Goal: Transaction & Acquisition: Purchase product/service

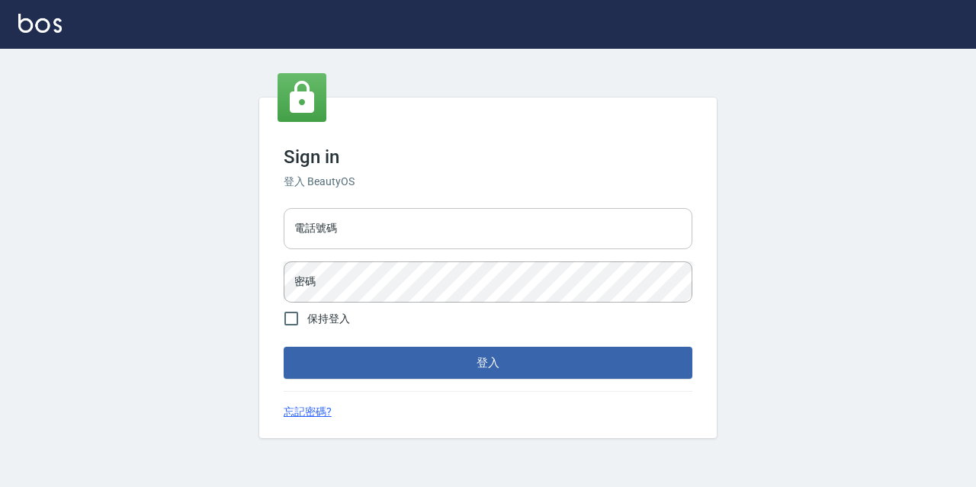
click at [423, 239] on input "電話號碼" at bounding box center [488, 228] width 409 height 41
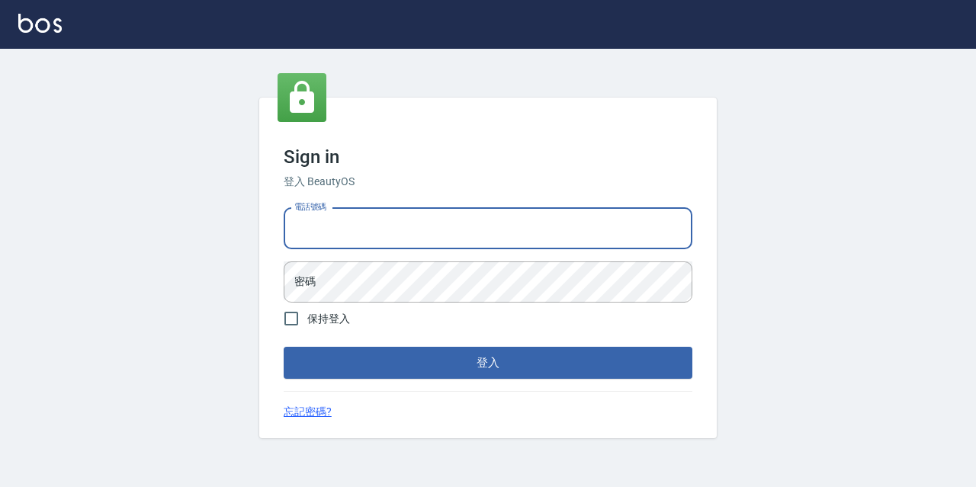
click at [411, 242] on input "電話號碼" at bounding box center [488, 228] width 409 height 41
type input "0977888999"
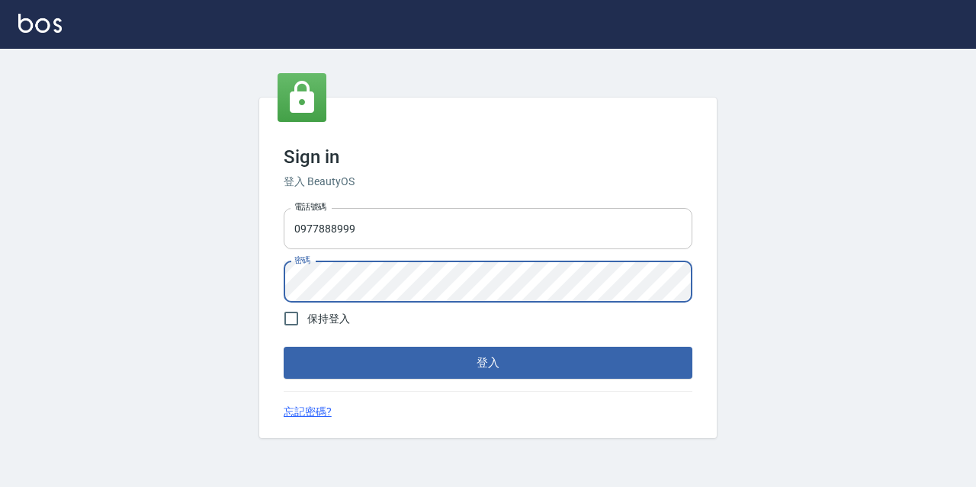
click at [284, 347] on button "登入" at bounding box center [488, 363] width 409 height 32
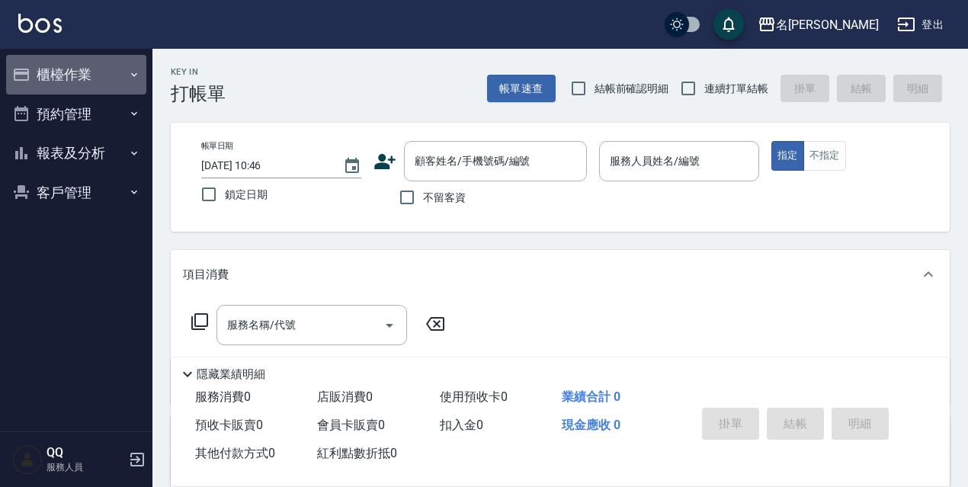
click at [91, 69] on button "櫃檯作業" at bounding box center [76, 75] width 140 height 40
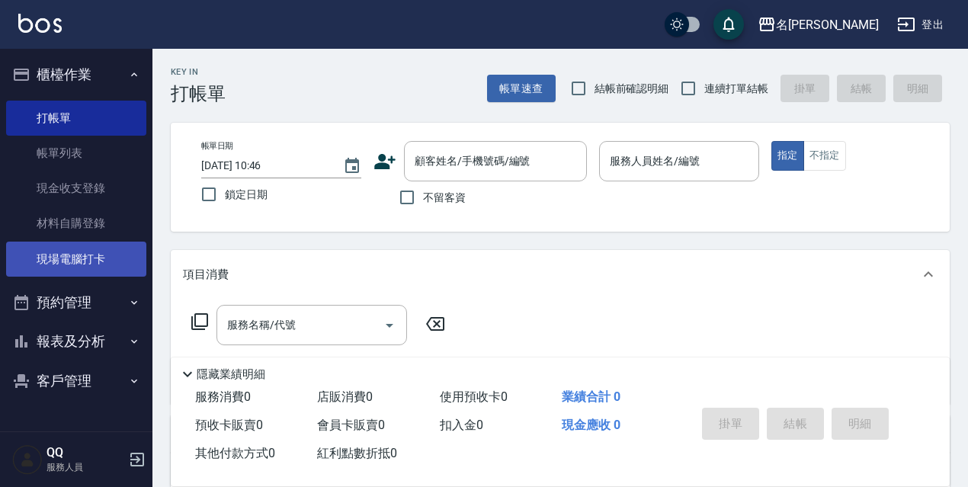
click at [92, 255] on link "現場電腦打卡" at bounding box center [76, 259] width 140 height 35
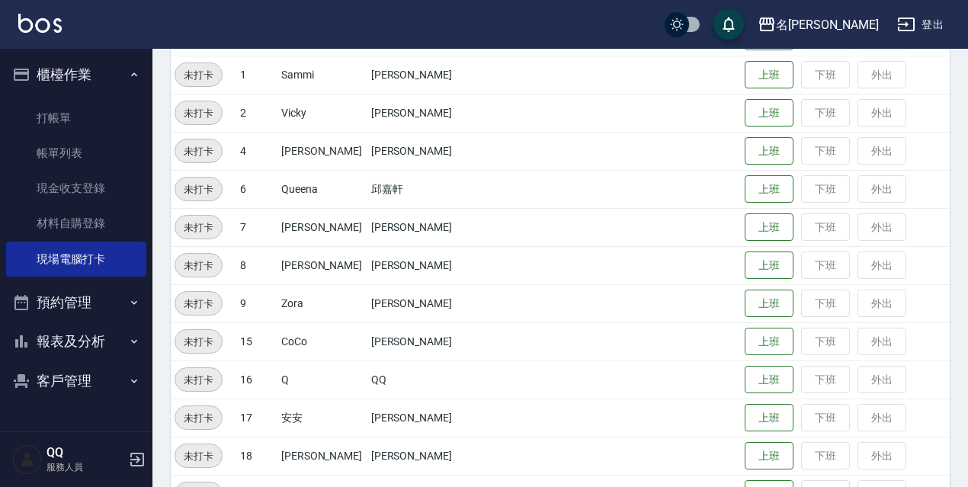
scroll to position [312, 0]
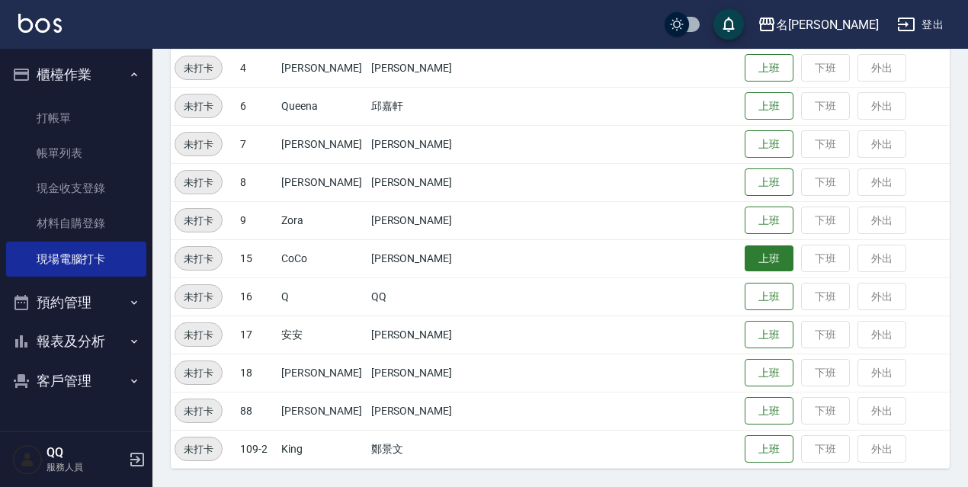
click at [745, 254] on button "上班" at bounding box center [769, 259] width 49 height 27
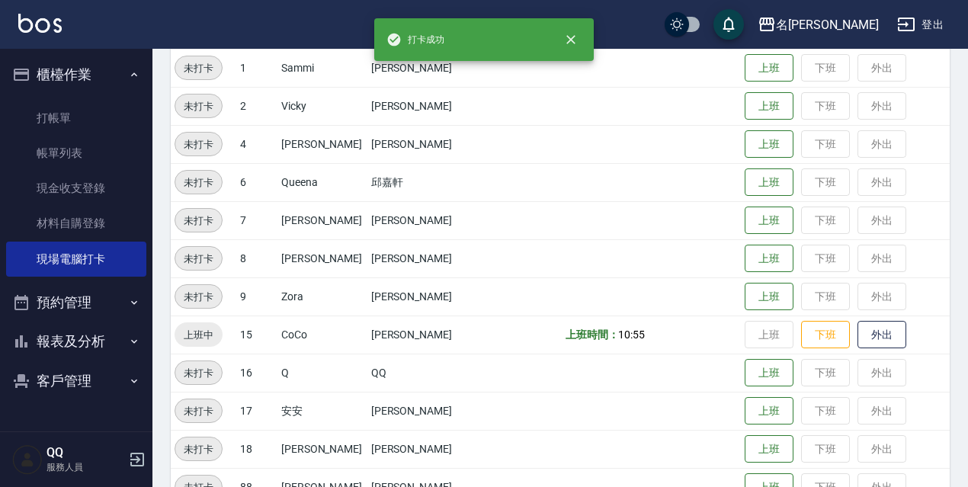
scroll to position [159, 0]
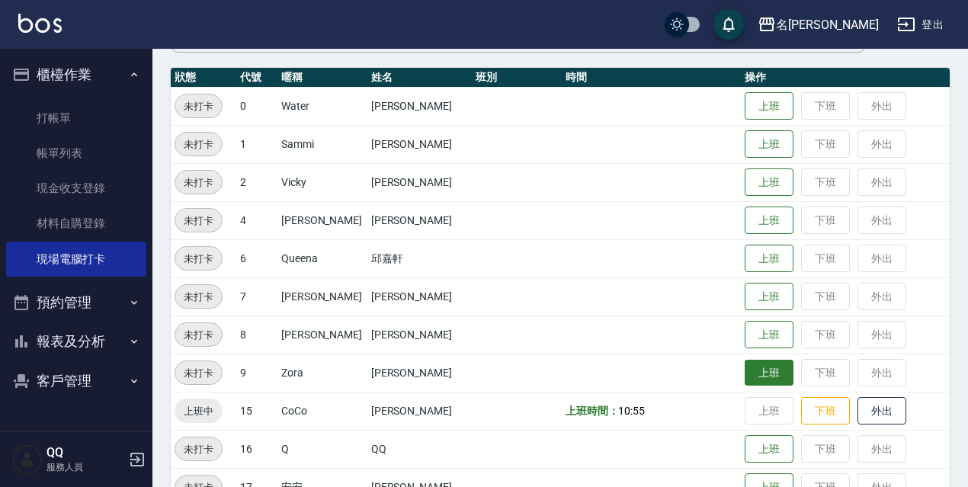
click at [745, 382] on button "上班" at bounding box center [769, 373] width 49 height 27
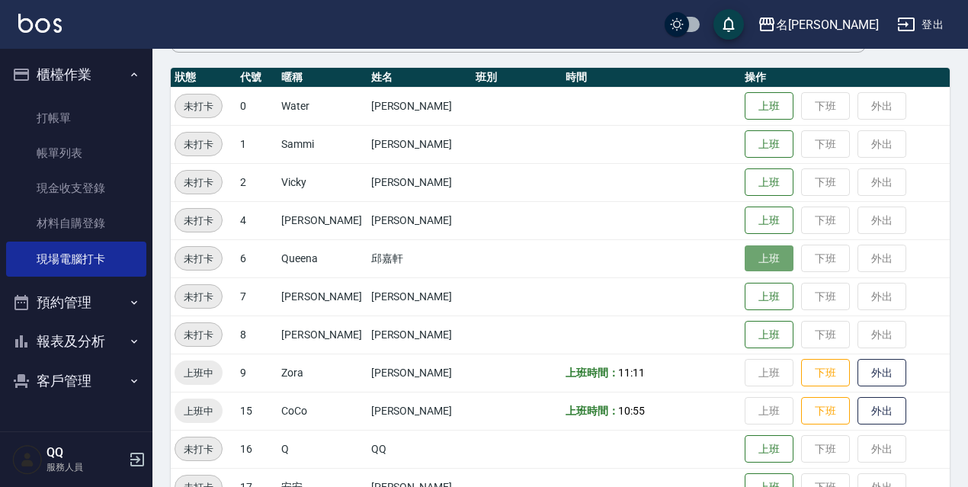
click at [755, 260] on button "上班" at bounding box center [769, 259] width 49 height 27
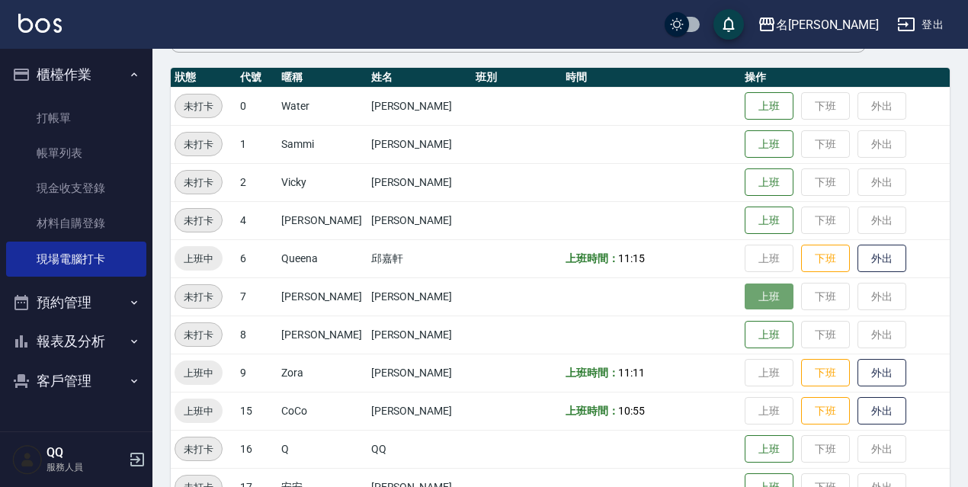
click at [751, 297] on button "上班" at bounding box center [769, 297] width 49 height 27
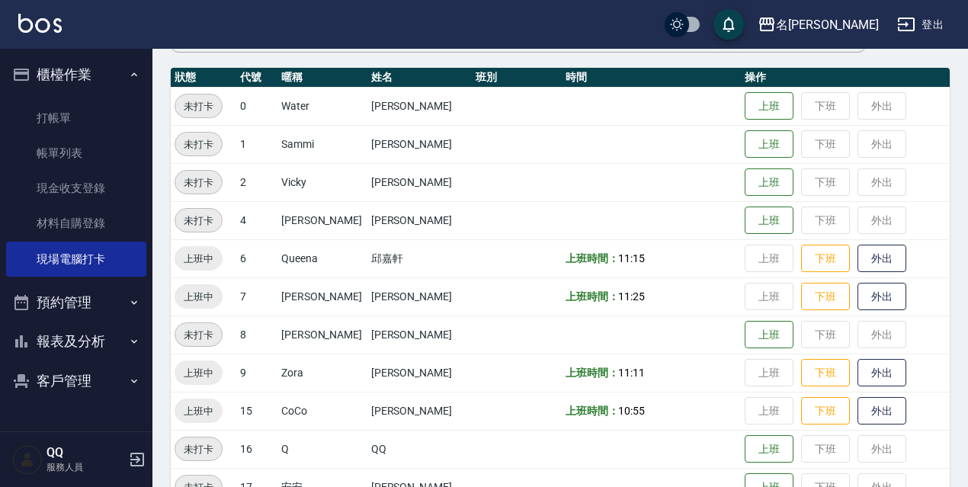
click at [53, 359] on button "報表及分析" at bounding box center [76, 342] width 140 height 40
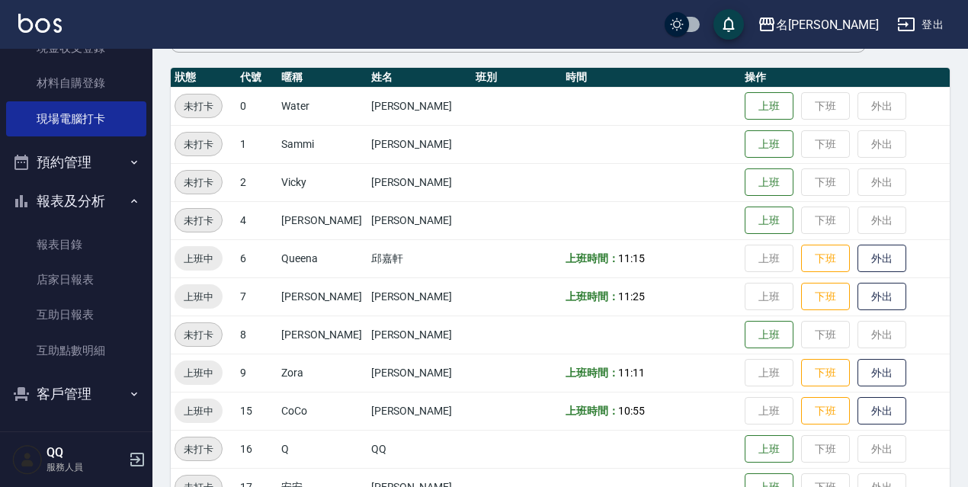
click at [72, 202] on button "報表及分析" at bounding box center [76, 201] width 140 height 40
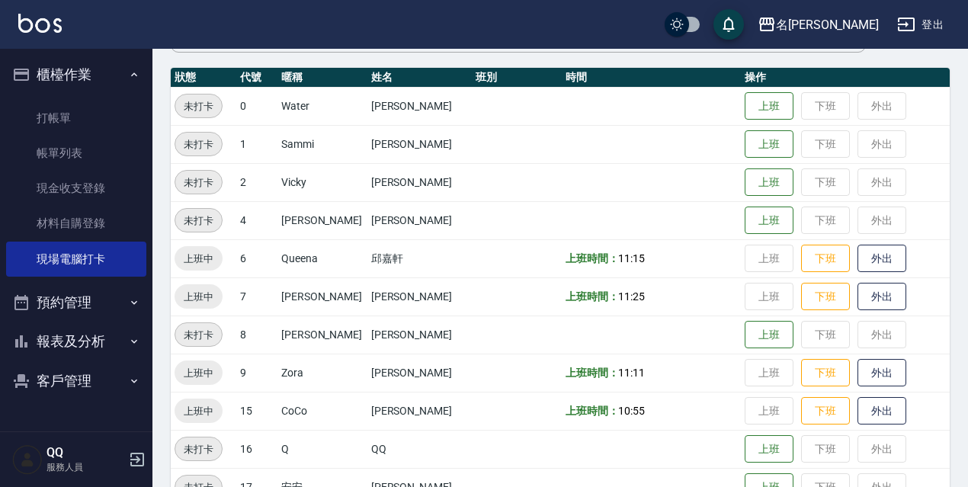
scroll to position [0, 0]
click at [949, 16] on button "登出" at bounding box center [920, 25] width 59 height 28
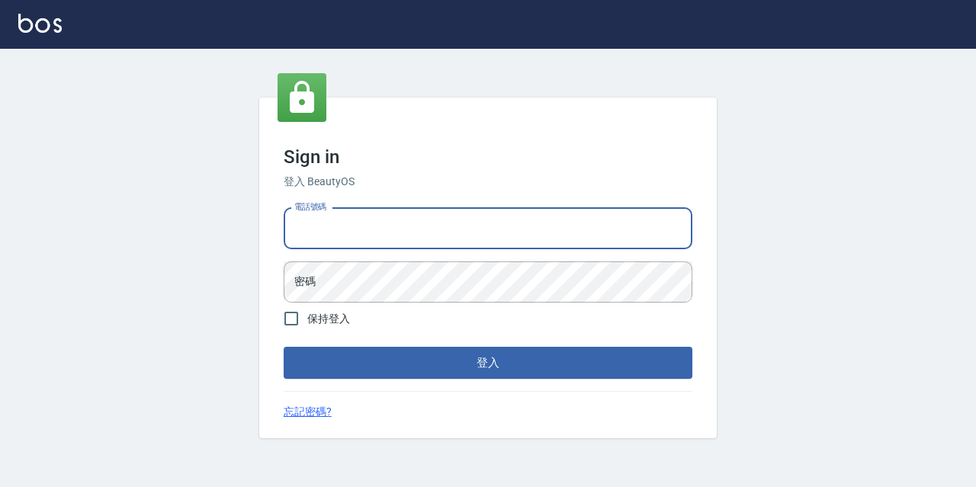
type input "0967388409"
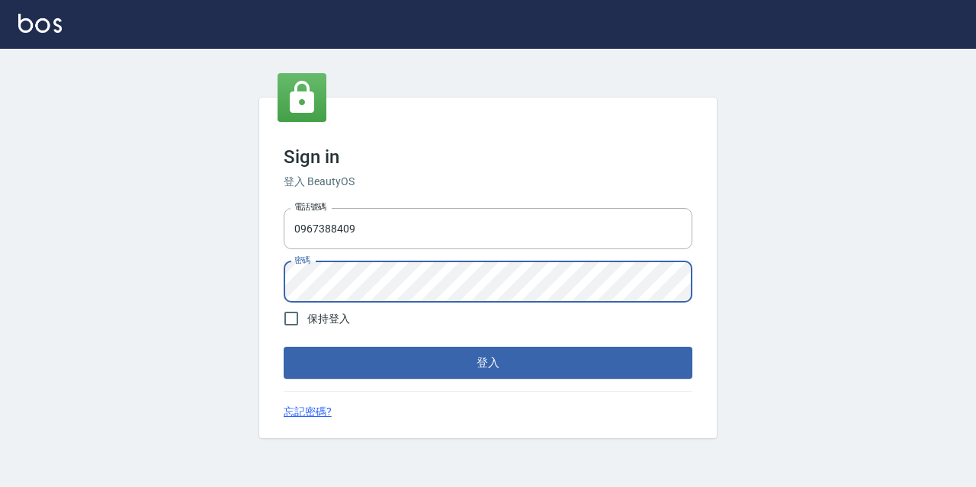
click at [284, 347] on button "登入" at bounding box center [488, 363] width 409 height 32
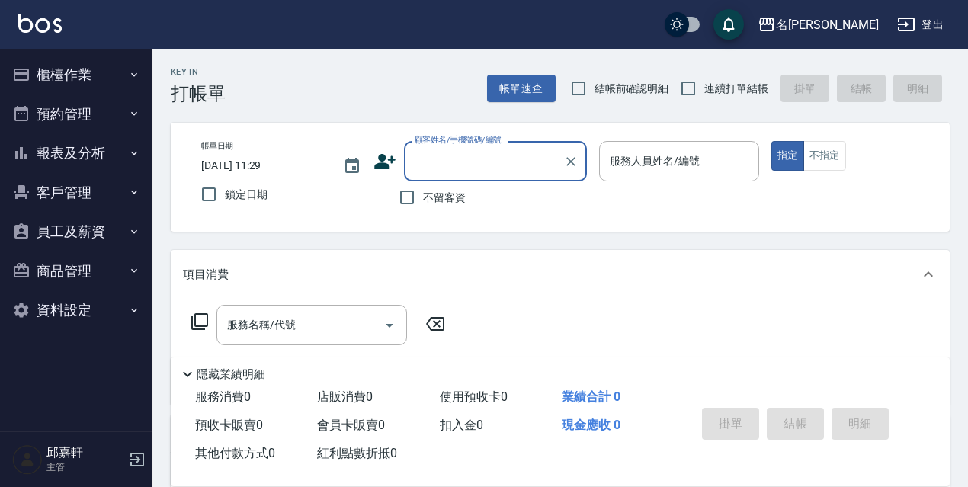
click at [104, 223] on button "員工及薪資" at bounding box center [76, 232] width 140 height 40
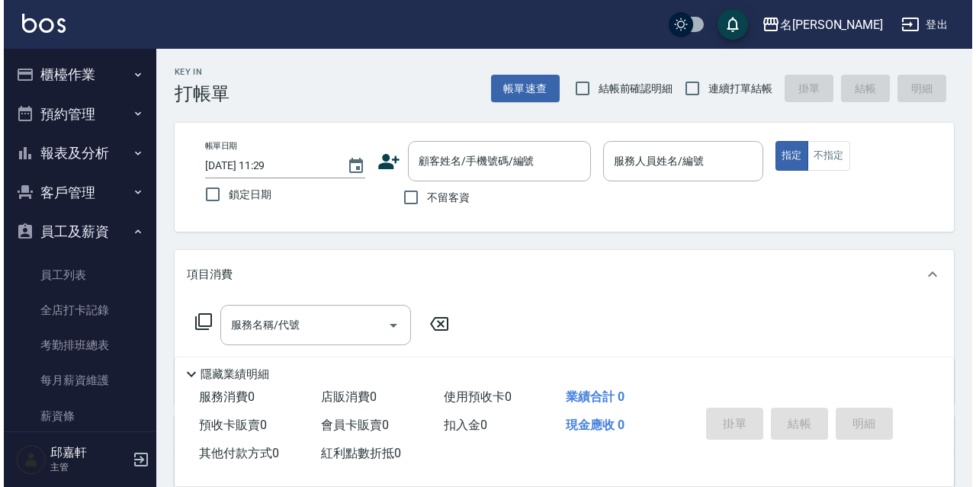
scroll to position [175, 0]
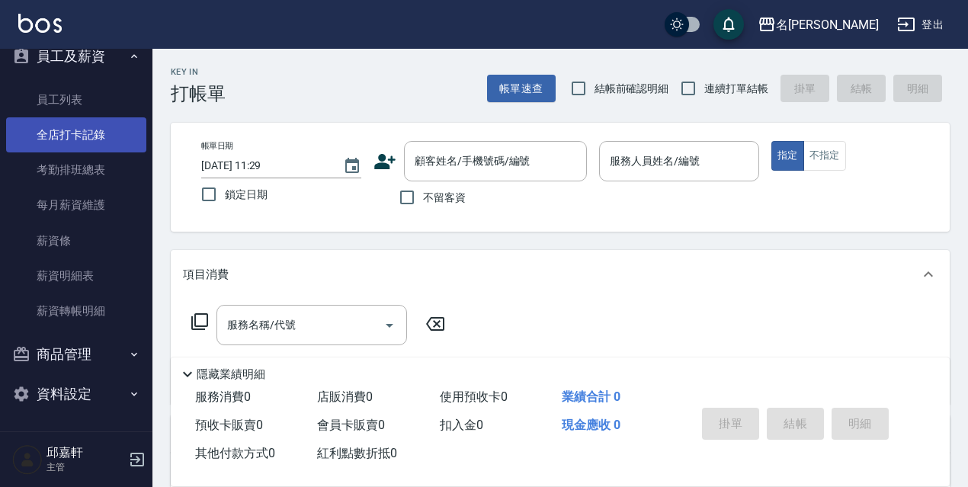
click at [94, 136] on link "全店打卡記錄" at bounding box center [76, 134] width 140 height 35
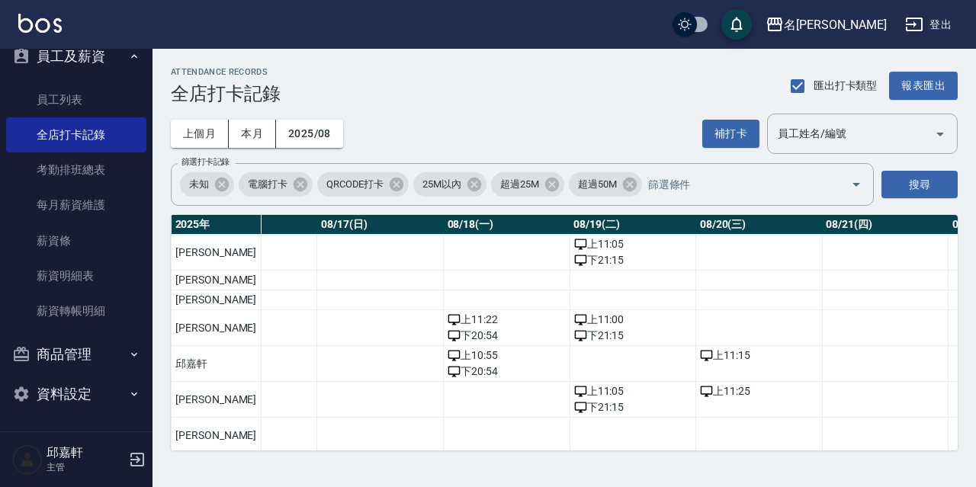
scroll to position [0, 2143]
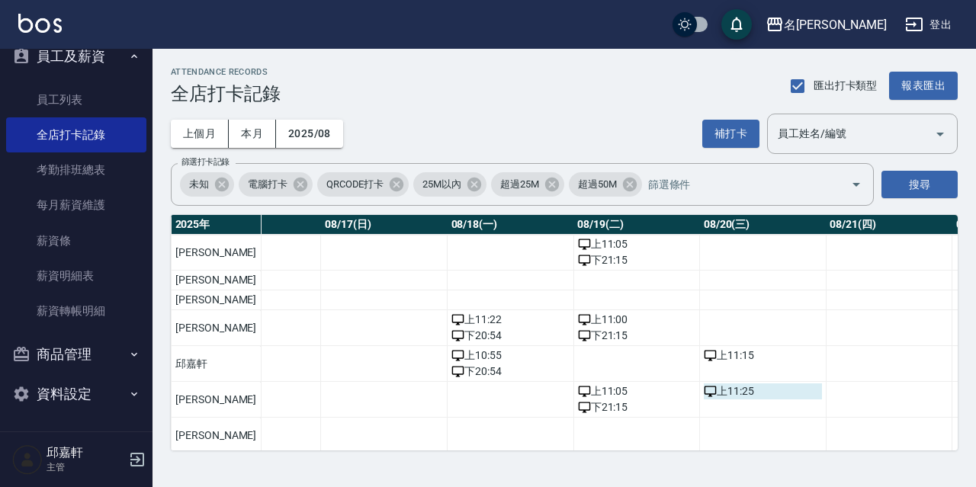
click at [704, 393] on div "上 11:25" at bounding box center [763, 392] width 118 height 16
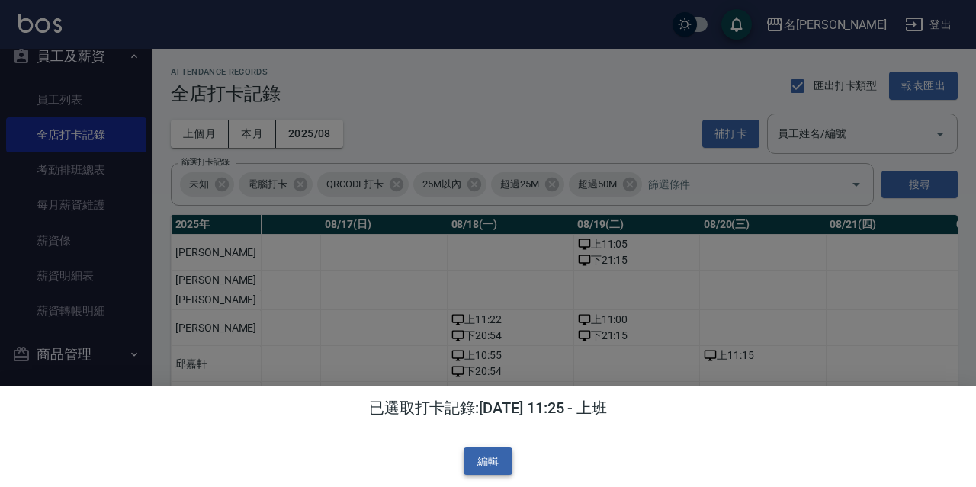
click at [499, 458] on button "編輯" at bounding box center [488, 462] width 49 height 28
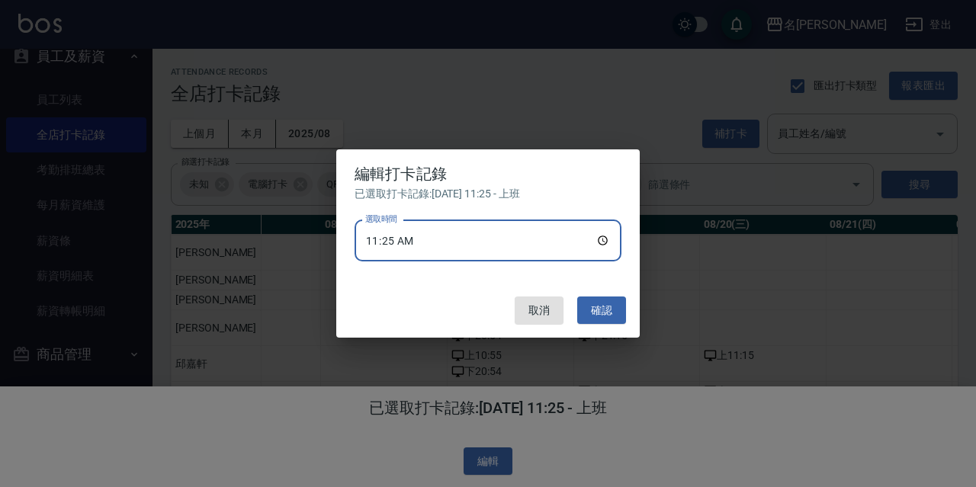
click at [421, 248] on input "11:25" at bounding box center [488, 240] width 267 height 41
drag, startPoint x: 480, startPoint y: 249, endPoint x: 518, endPoint y: 251, distance: 38.2
click at [480, 250] on input "11:25" at bounding box center [488, 240] width 267 height 41
click at [602, 241] on input "11:25" at bounding box center [488, 240] width 267 height 41
type input "11:15"
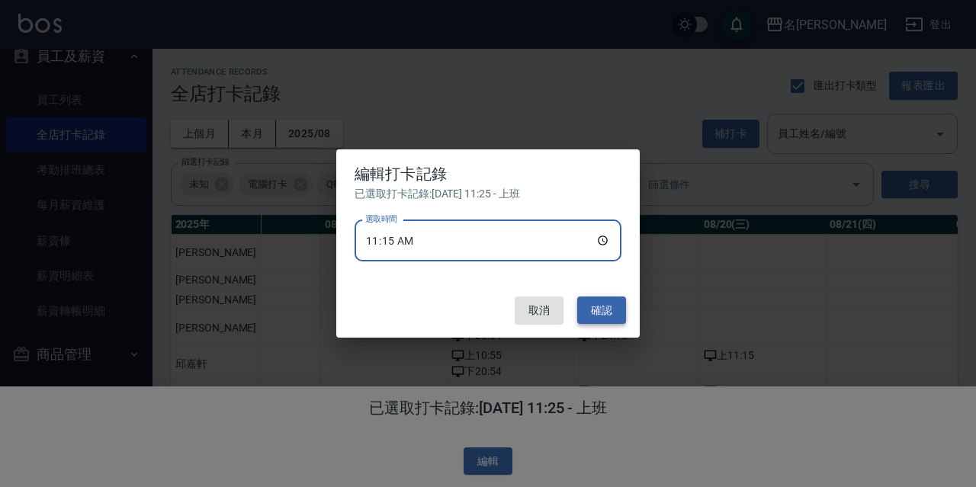
click at [598, 310] on button "確認" at bounding box center [601, 311] width 49 height 28
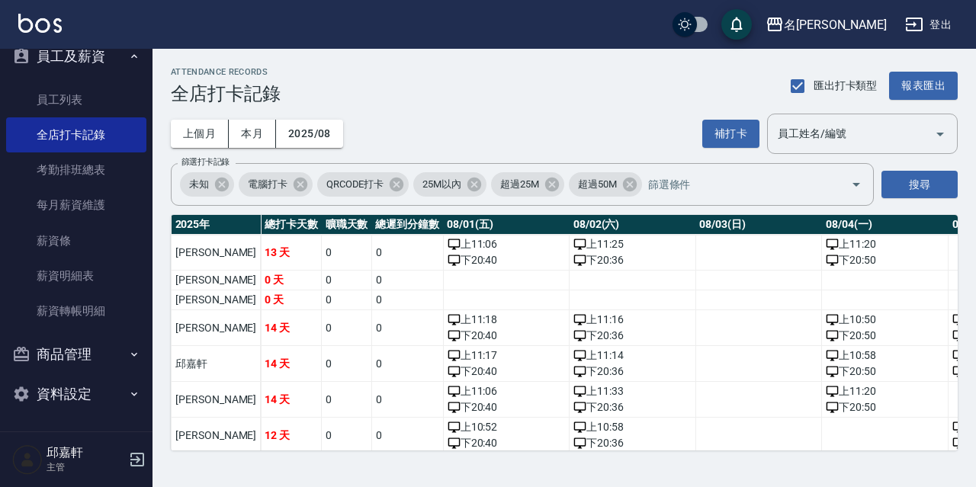
click at [923, 23] on icon "button" at bounding box center [914, 24] width 18 height 18
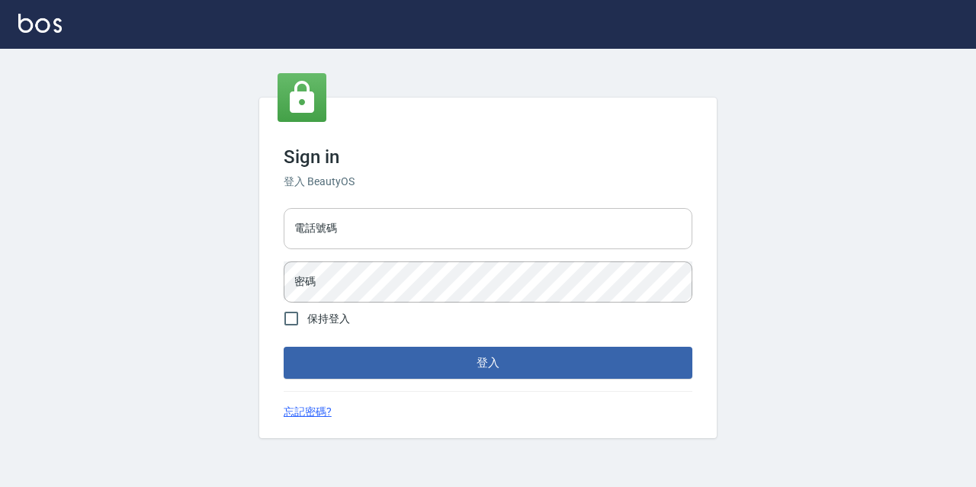
click at [400, 246] on input "電話號碼" at bounding box center [488, 228] width 409 height 41
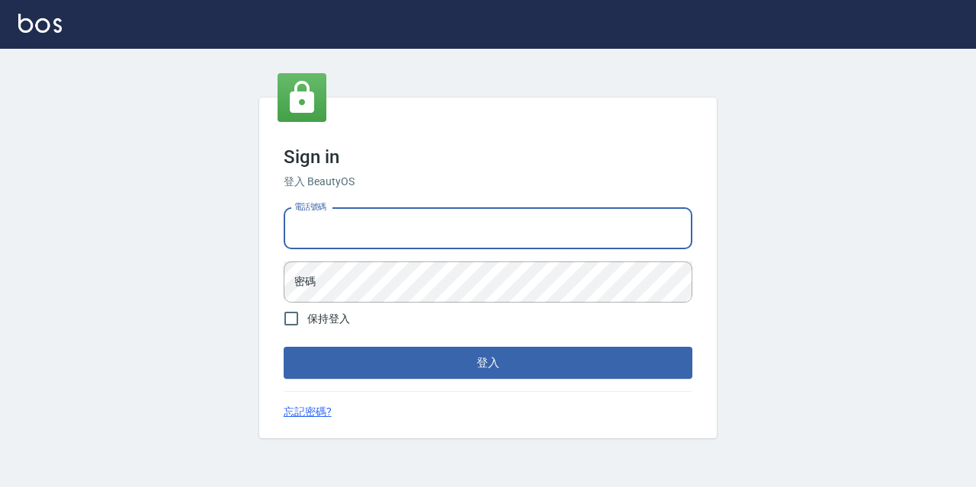
type input "0967388409"
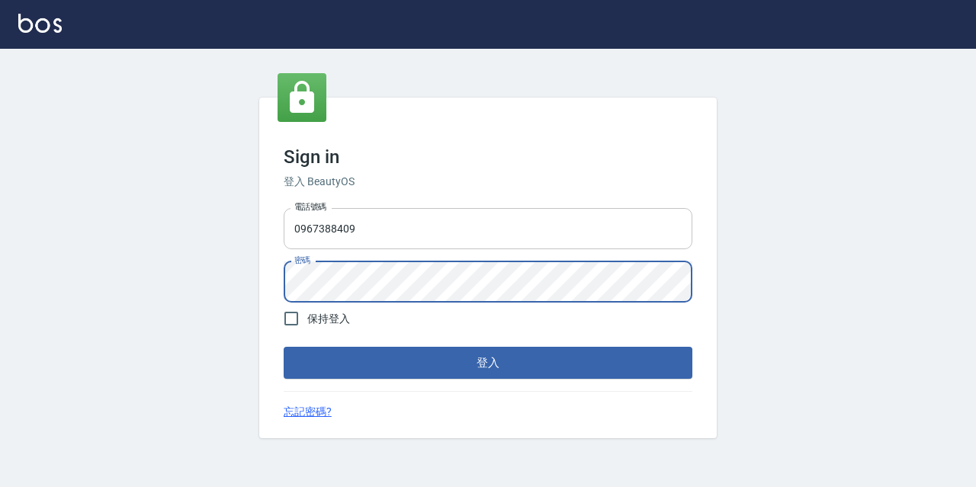
click at [284, 347] on button "登入" at bounding box center [488, 363] width 409 height 32
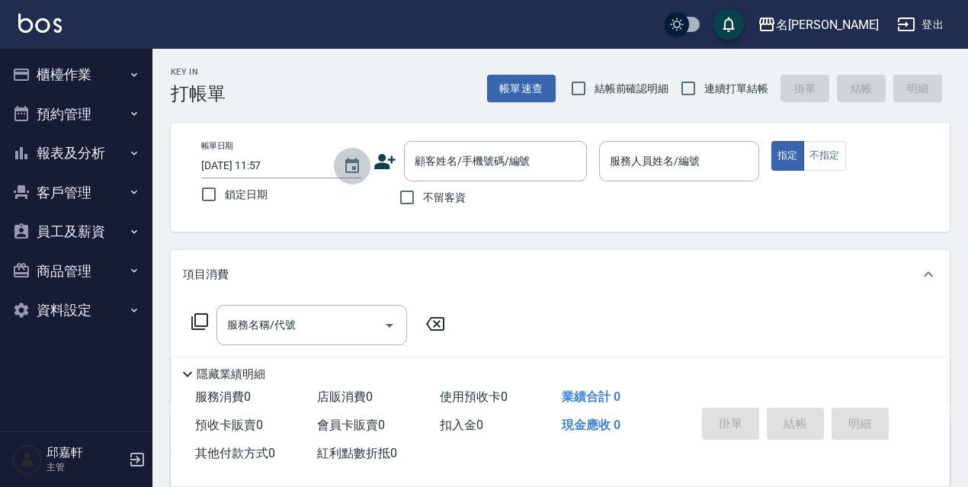
drag, startPoint x: 346, startPoint y: 165, endPoint x: 345, endPoint y: 175, distance: 10.0
click at [346, 167] on icon "Choose date, selected date is 2025-08-20" at bounding box center [352, 165] width 14 height 15
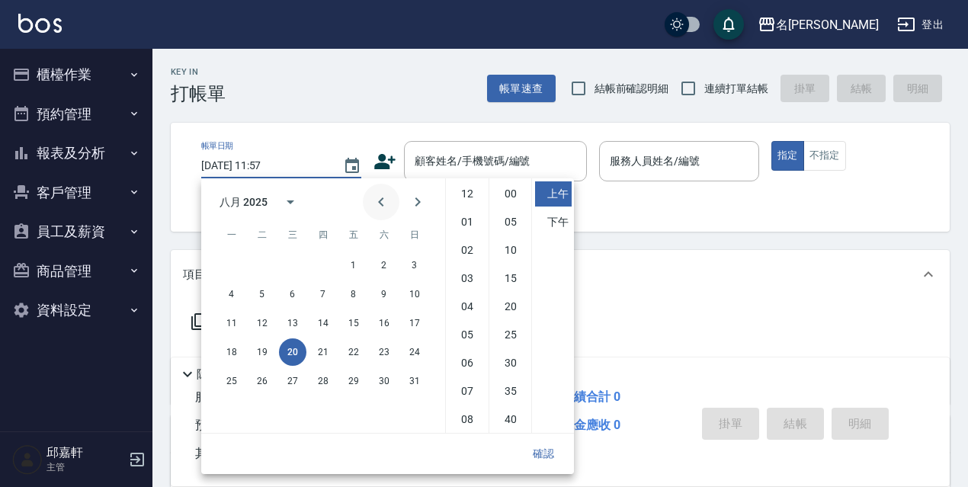
scroll to position [85, 0]
click at [266, 348] on button "19" at bounding box center [262, 352] width 27 height 27
click at [224, 352] on button "18" at bounding box center [231, 352] width 27 height 27
type input "[DATE] 11:57"
click at [554, 467] on button "確認" at bounding box center [543, 454] width 49 height 28
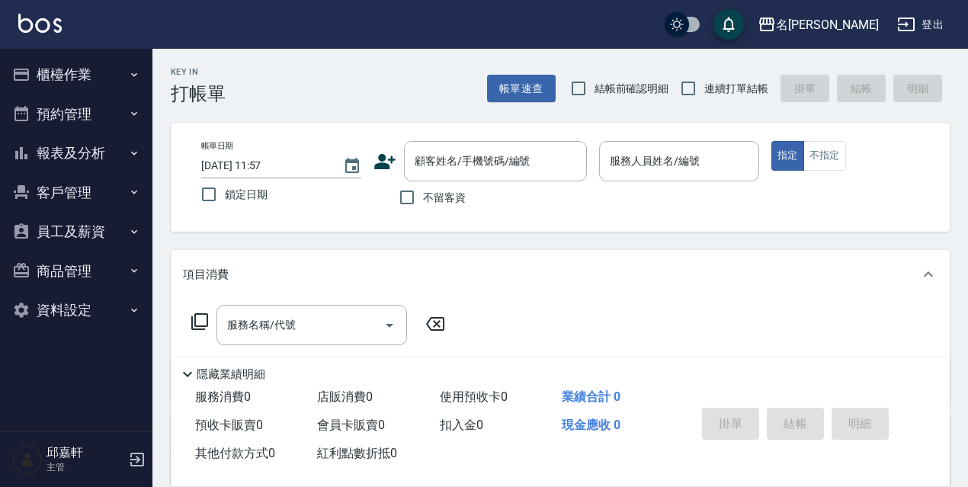
click at [262, 195] on span "鎖定日期" at bounding box center [246, 195] width 43 height 16
click at [225, 195] on input "鎖定日期" at bounding box center [209, 194] width 32 height 32
checkbox input "true"
click at [409, 190] on input "不留客資" at bounding box center [407, 197] width 32 height 32
checkbox input "true"
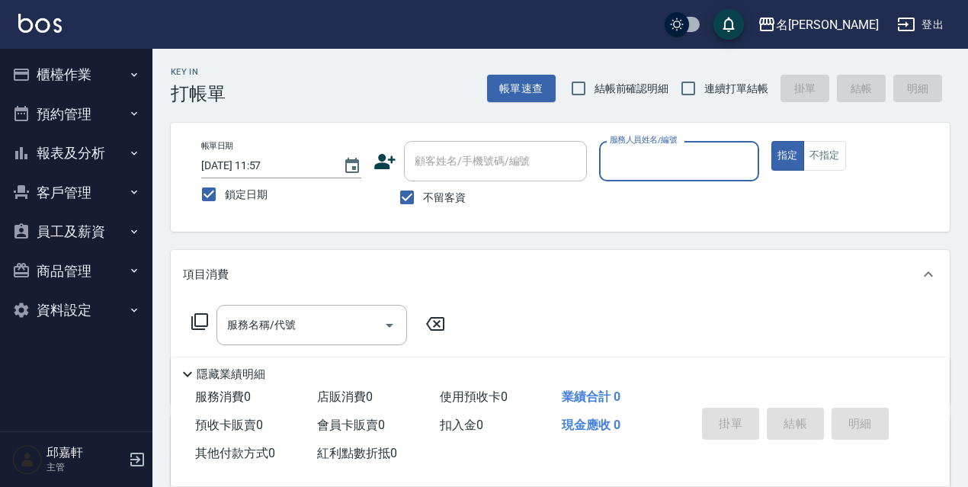
click at [647, 83] on span "結帳前確認明細" at bounding box center [632, 89] width 75 height 16
click at [595, 83] on input "結帳前確認明細" at bounding box center [579, 88] width 32 height 32
checkbox input "true"
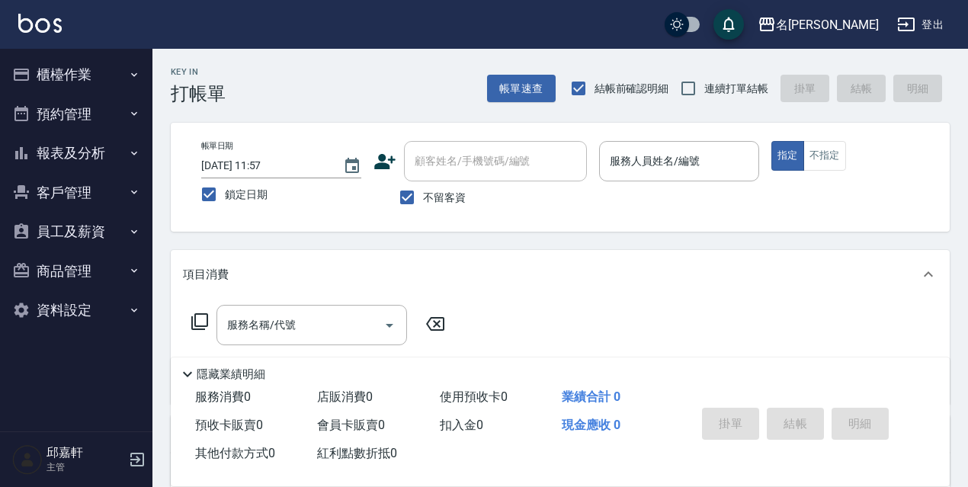
click at [697, 69] on div "Key In 打帳單 帳單速查 結帳前確認明細 連續打單結帳 掛單 結帳 明細" at bounding box center [552, 77] width 798 height 56
click at [702, 82] on input "連續打單結帳" at bounding box center [689, 88] width 32 height 32
checkbox input "true"
click at [719, 170] on input "服務人員姓名/編號" at bounding box center [679, 161] width 146 height 27
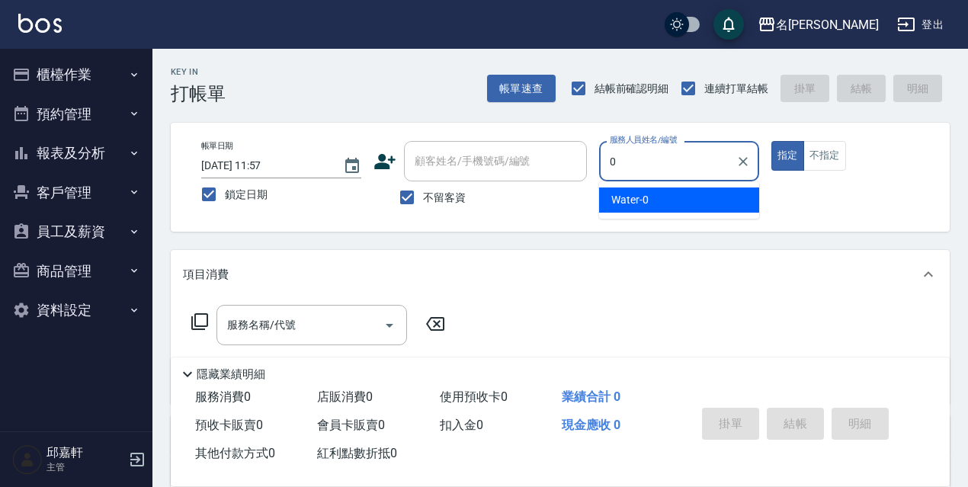
type input "Water-0"
type button "true"
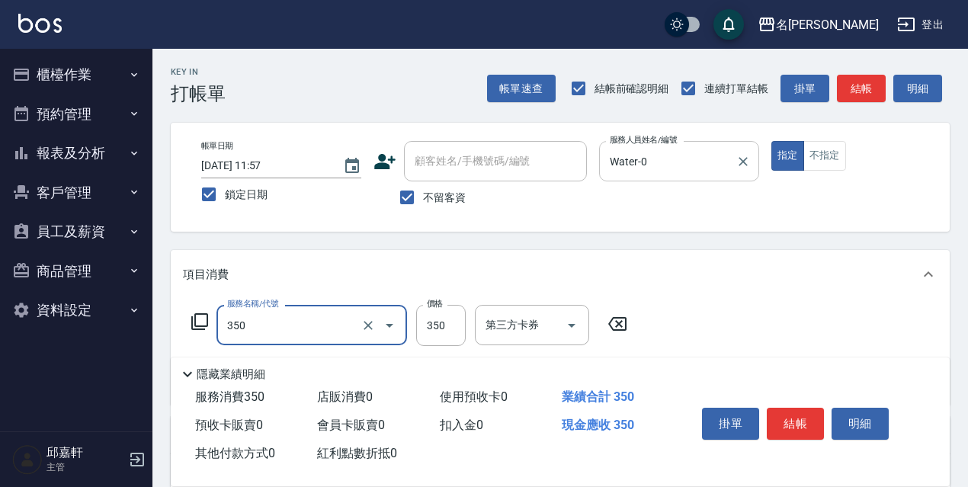
type input "洗髮350(350)"
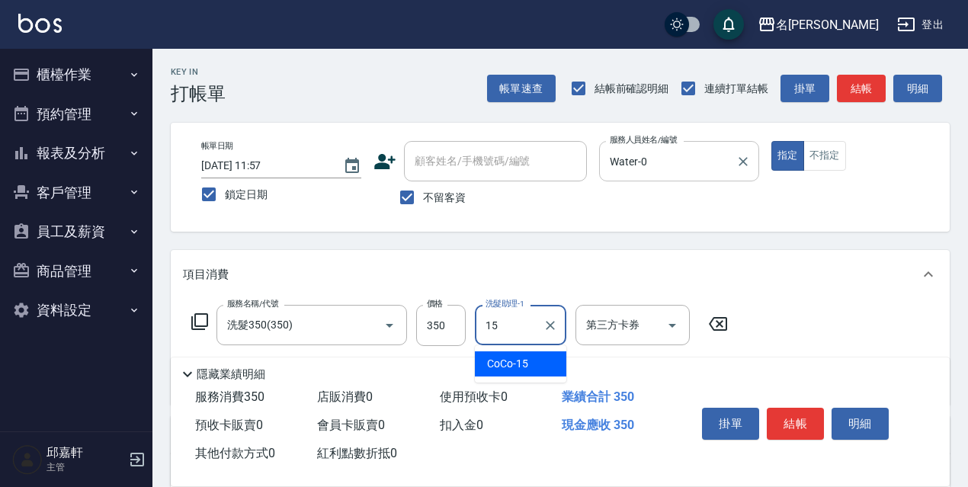
type input "CoCo-15"
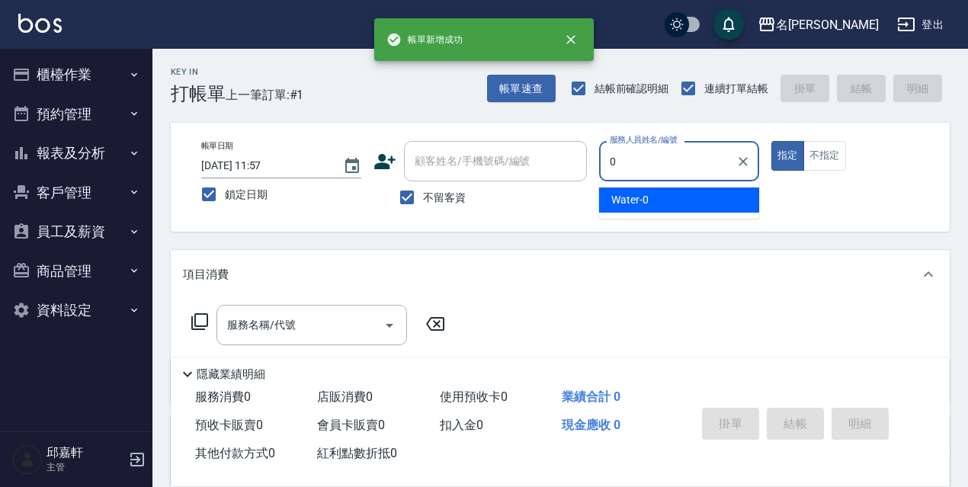
type input "Water-0"
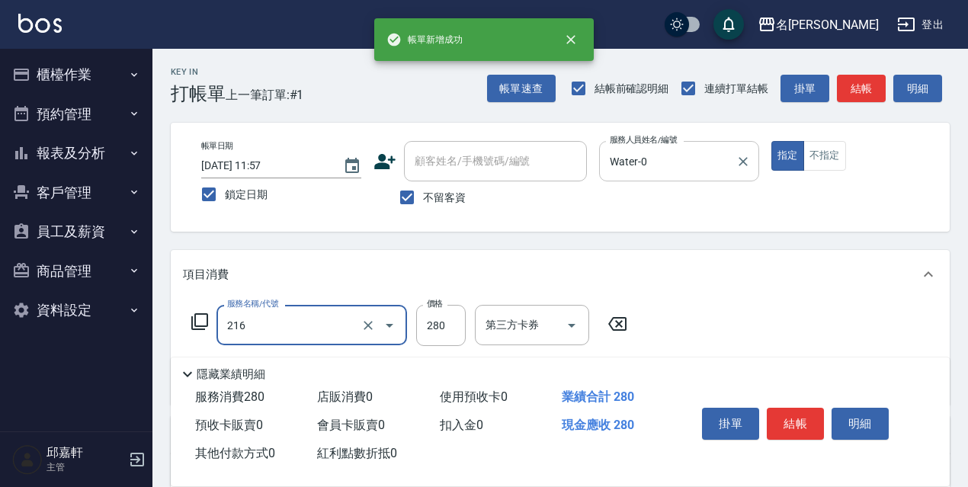
type input "洗髮卷<抵>280(216)"
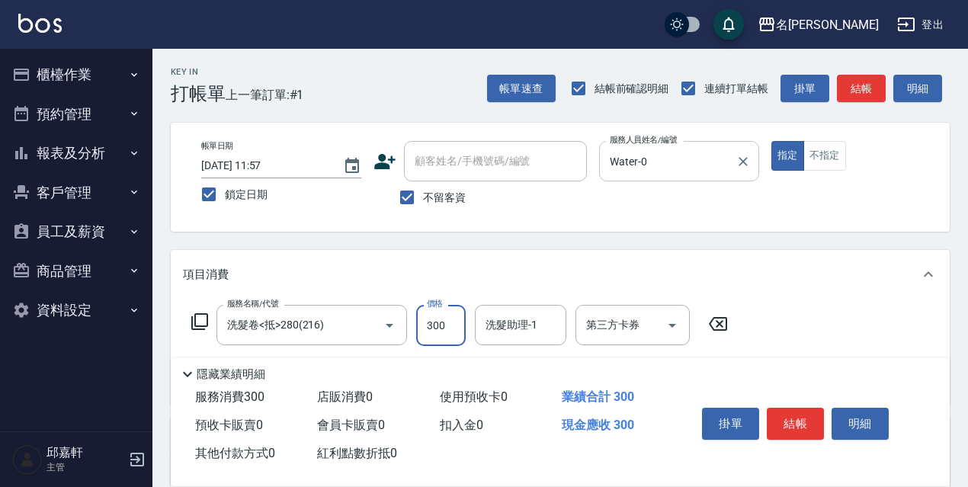
type input "300"
type input "CoCo-15"
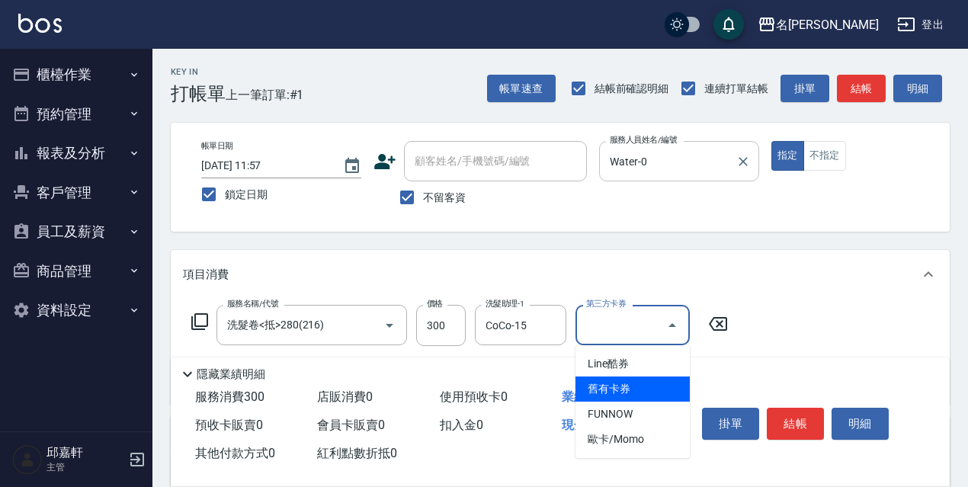
type input "舊有卡券"
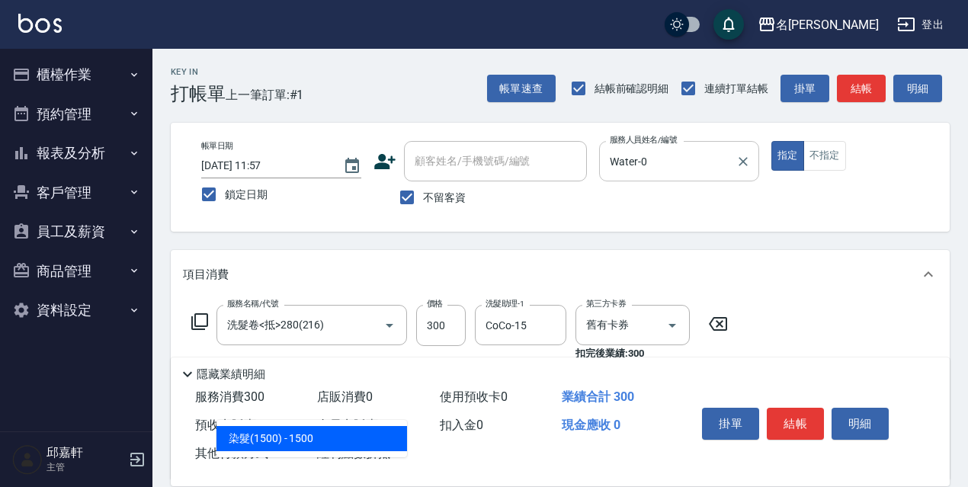
type input "染髮(1500)(503)"
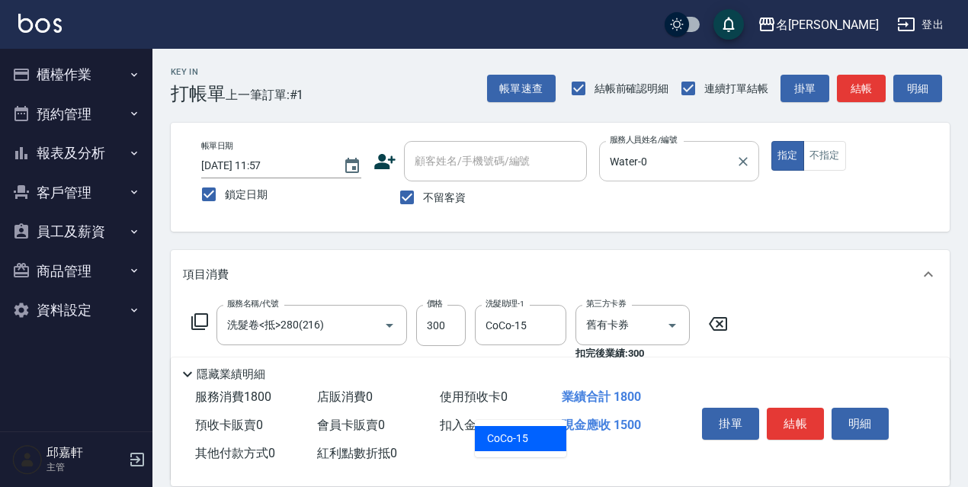
type input "CoCo-15"
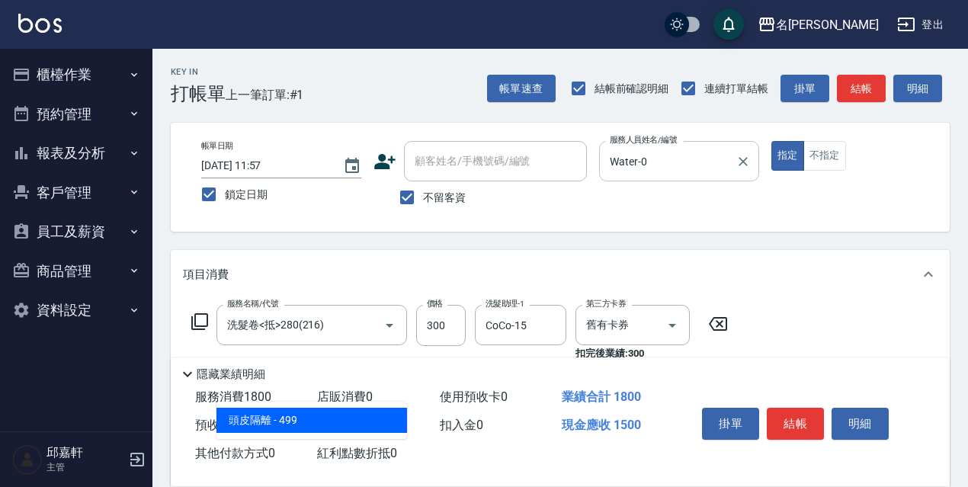
type input "頭皮隔離(700)"
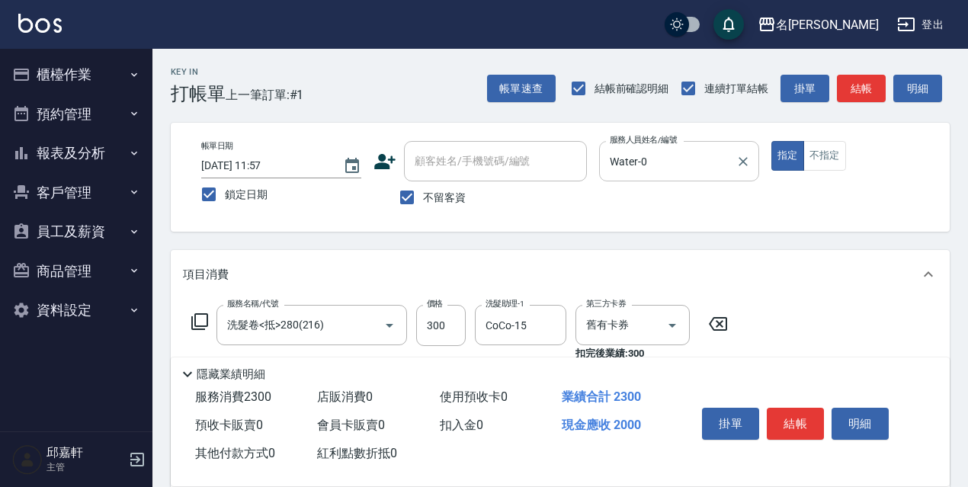
type input "500"
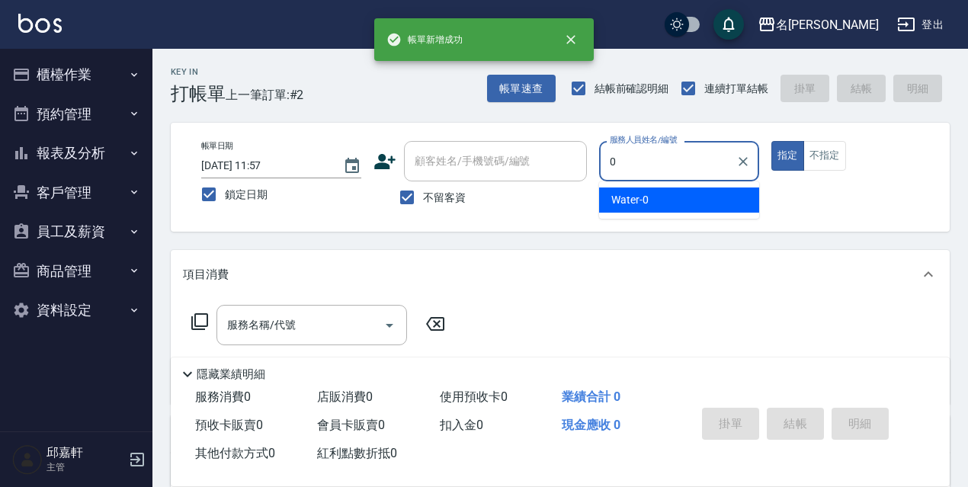
type input "Water-0"
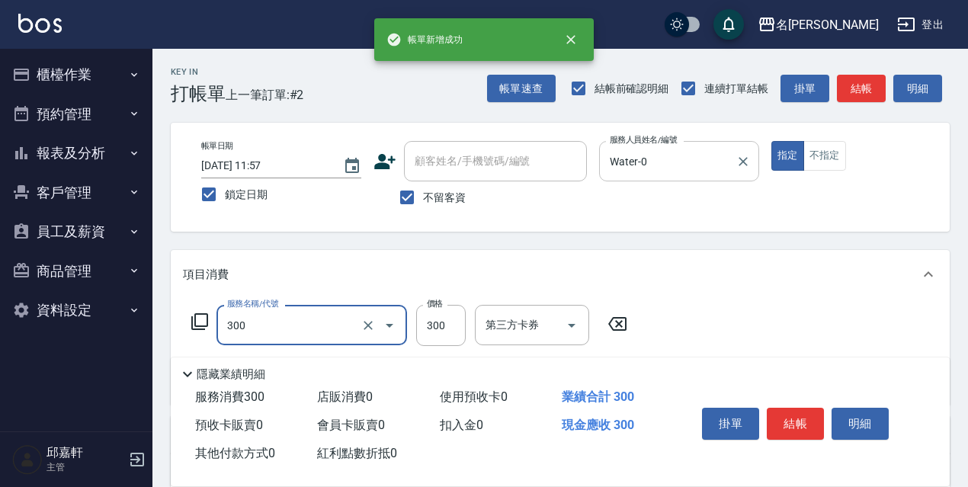
type input "洗髮300(300)"
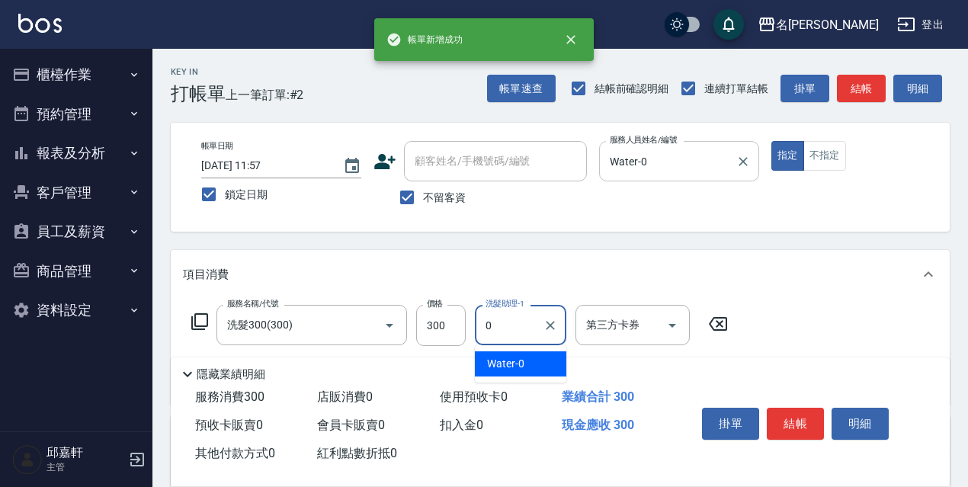
type input "Water-0"
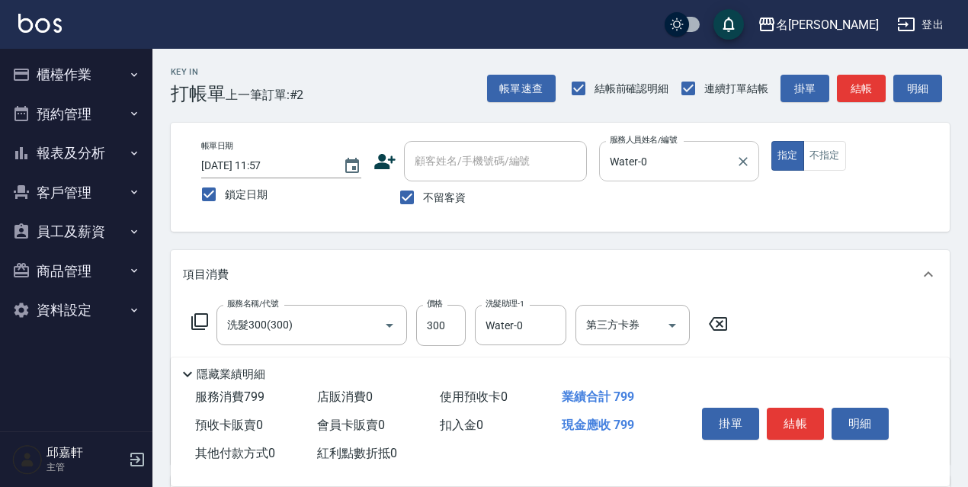
type input "頭皮隔離(700)"
type input "500"
type input "染髮(800)(501)"
type input "500"
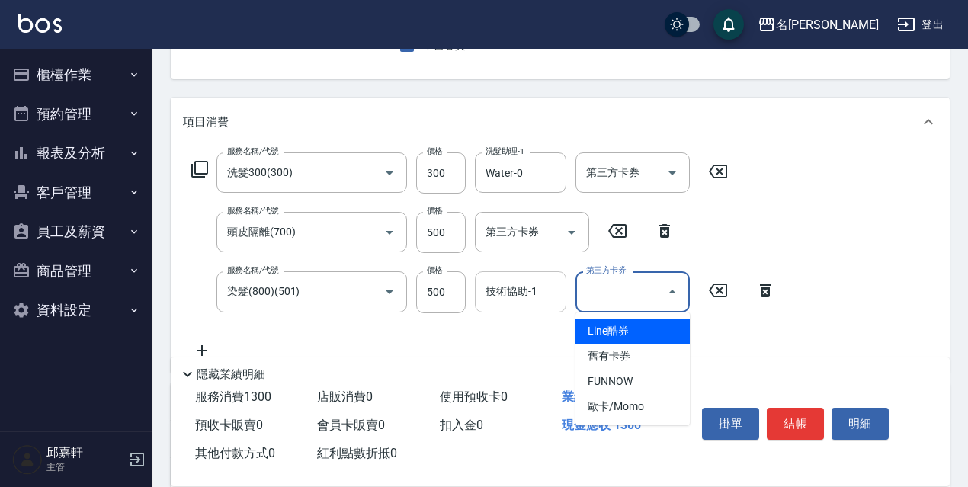
click at [551, 305] on input "技術協助-1" at bounding box center [521, 291] width 78 height 27
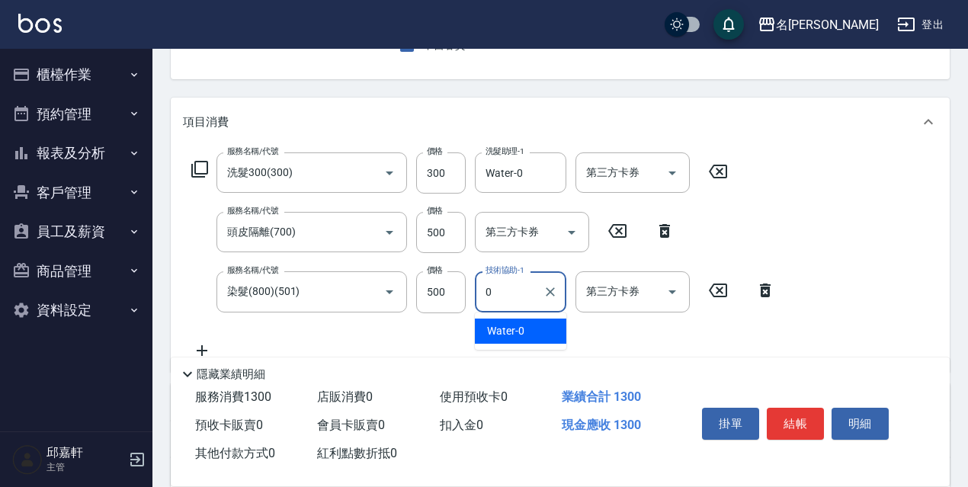
type input "Water-0"
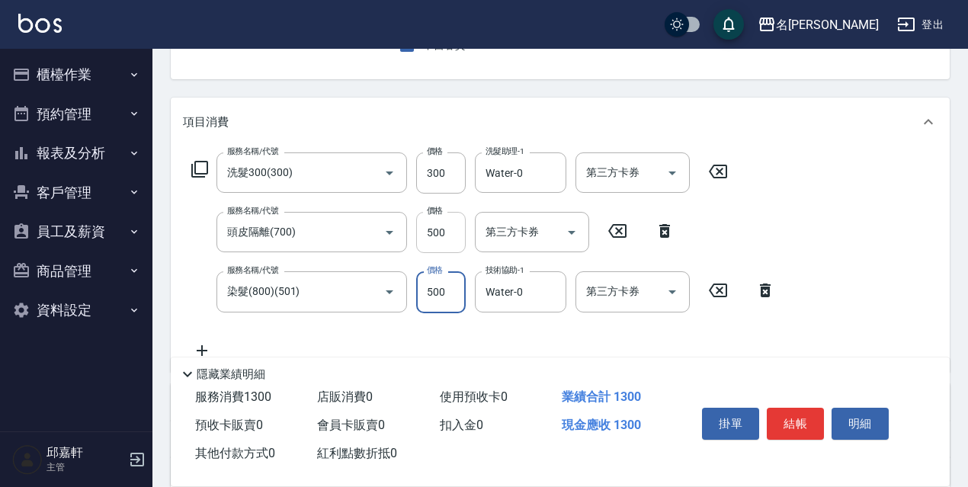
click at [426, 249] on input "500" at bounding box center [441, 232] width 50 height 41
click at [426, 247] on input "500" at bounding box center [441, 232] width 50 height 41
type input "499"
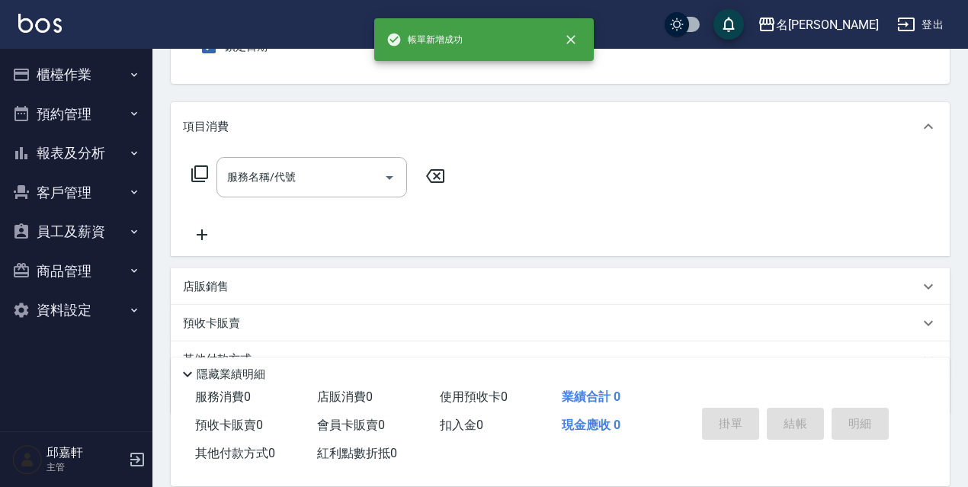
scroll to position [0, 0]
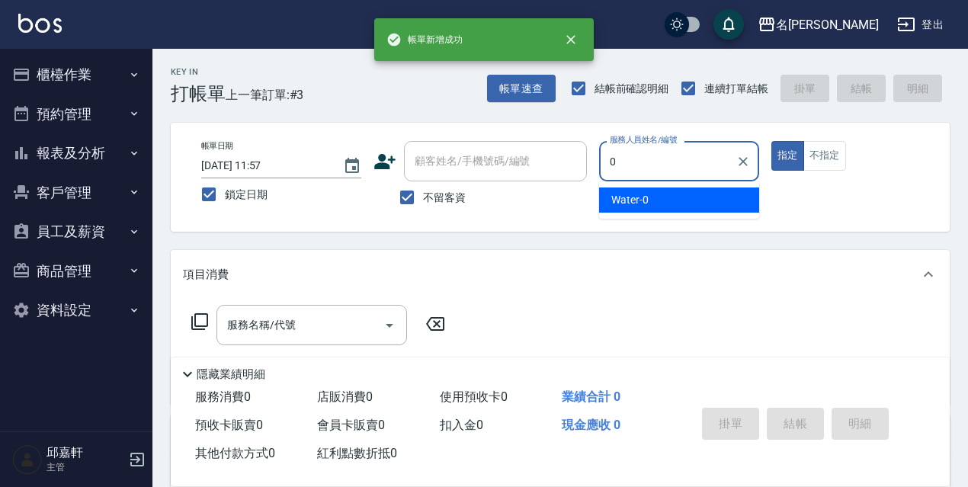
type input "Water-0"
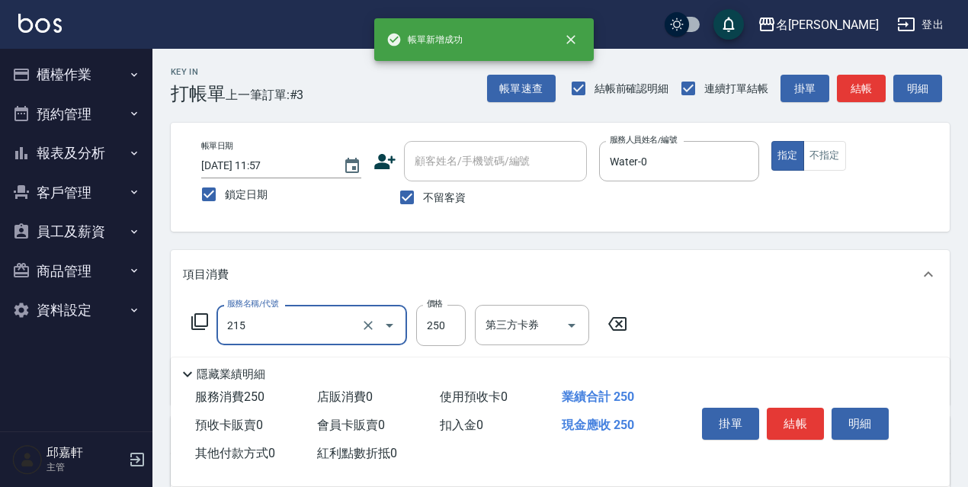
type input "洗髮卷<抵>250(215)"
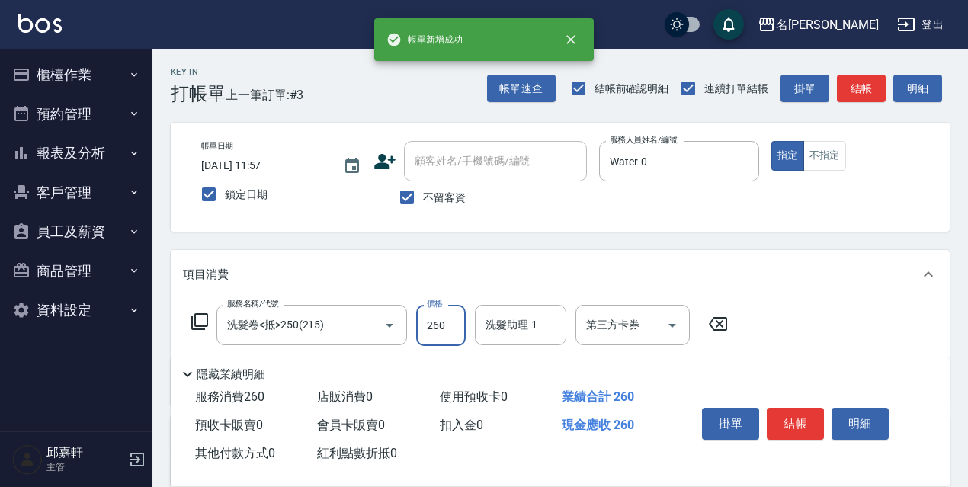
type input "260"
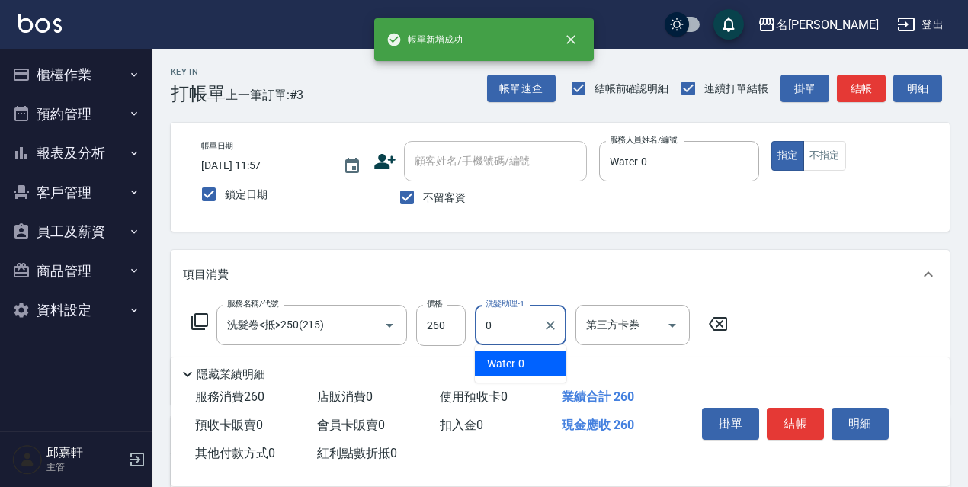
type input "Water-0"
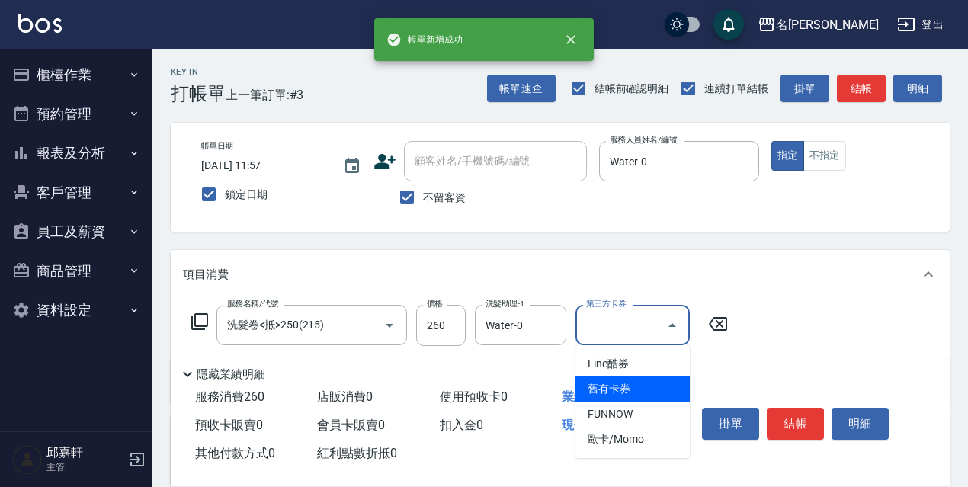
type input "舊有卡券"
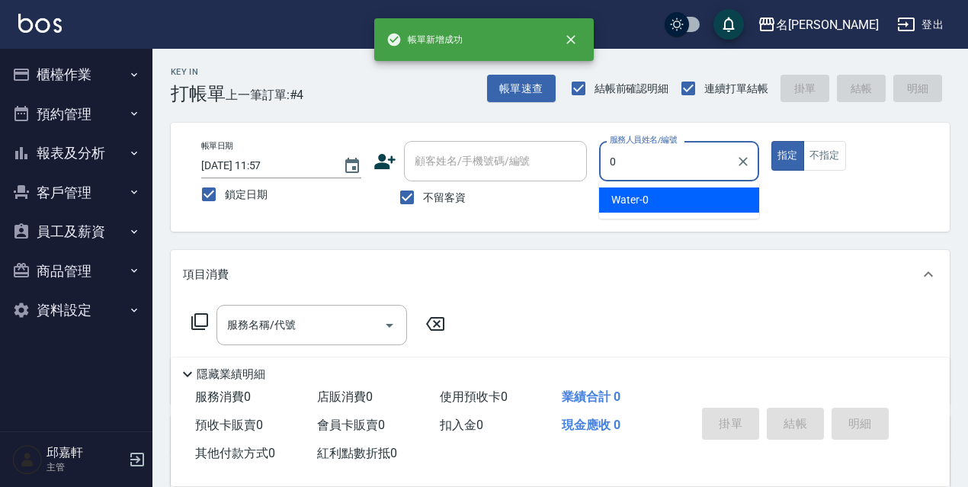
type input "Water-0"
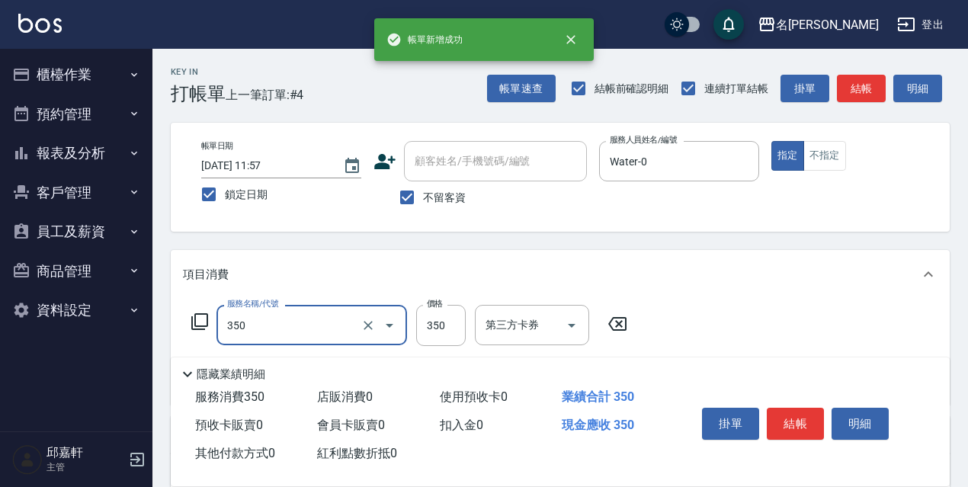
type input "洗髮350(350)"
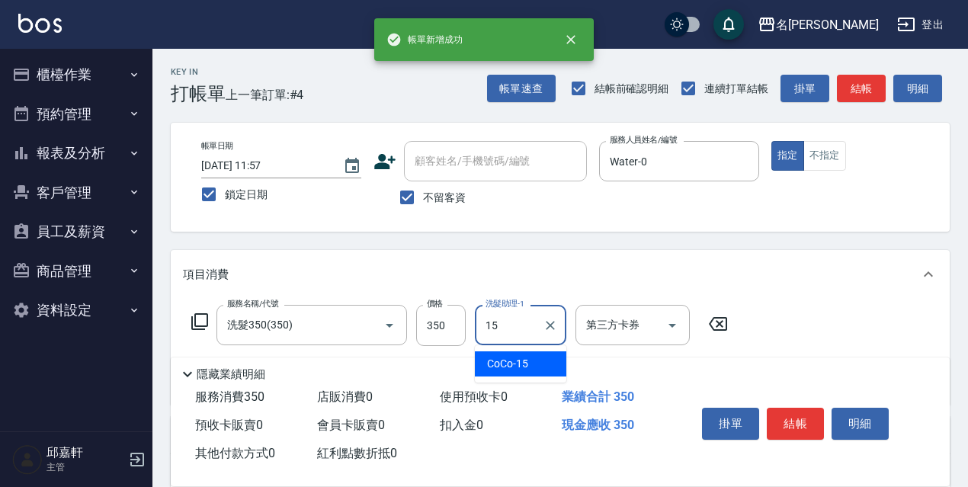
type input "CoCo-15"
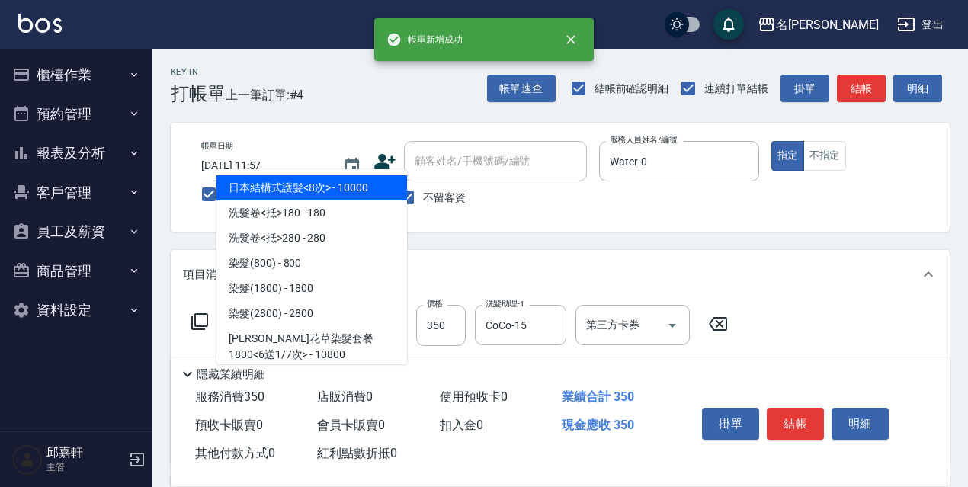
type input "803"
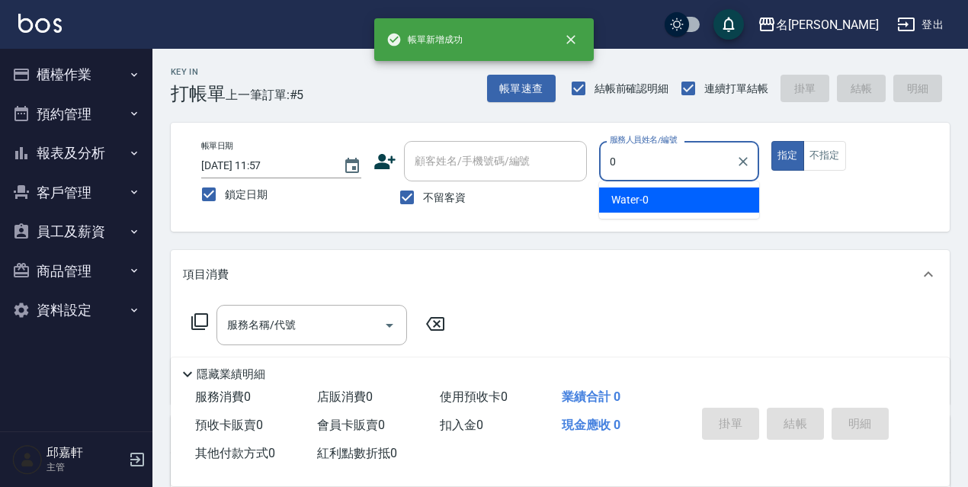
type input "Water-0"
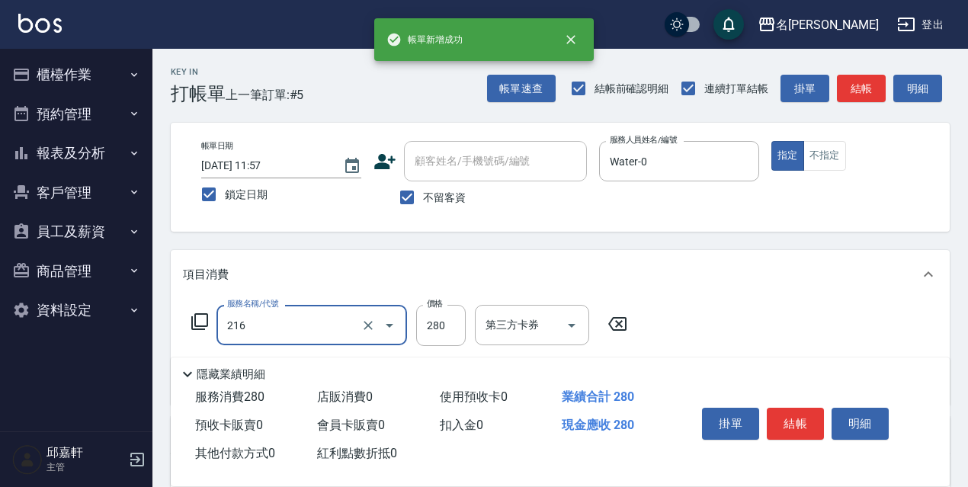
type input "洗髮卷<抵>280(216)"
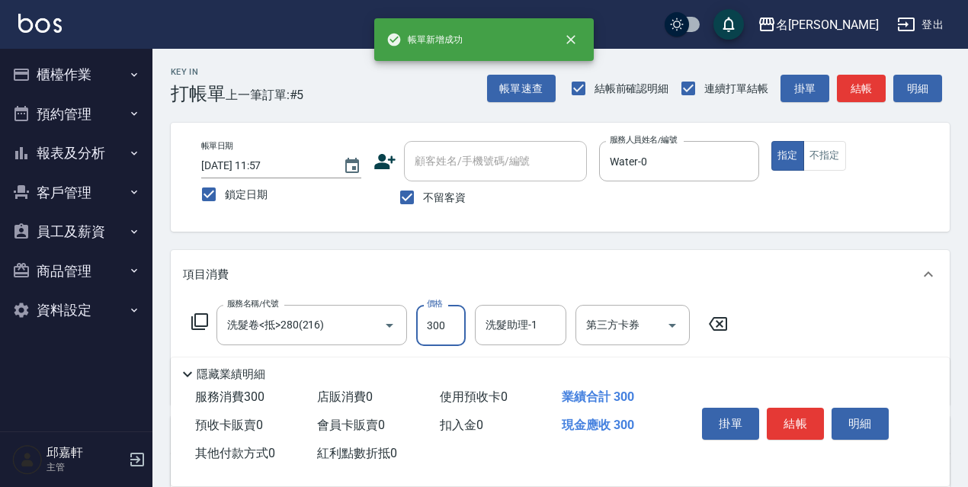
type input "300"
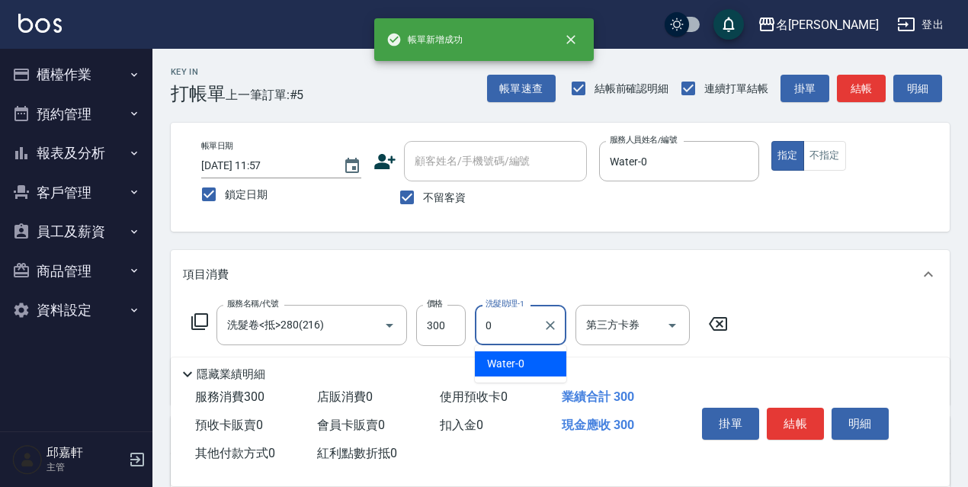
type input "Water-0"
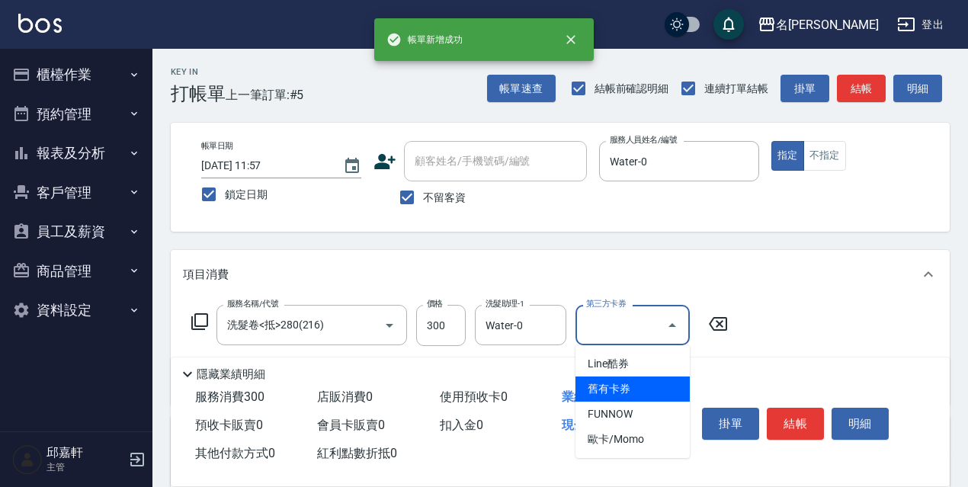
type input "舊有卡券"
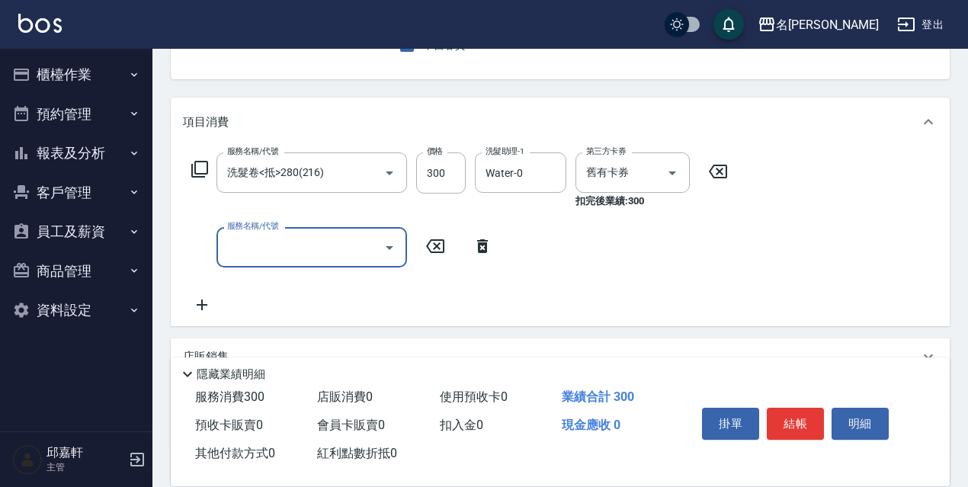
scroll to position [229, 0]
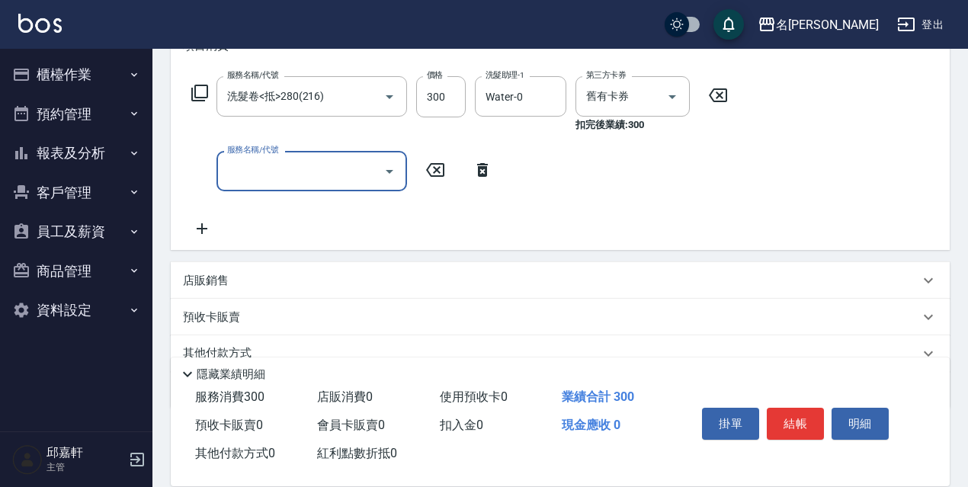
click at [270, 274] on div "店販銷售" at bounding box center [551, 281] width 737 height 16
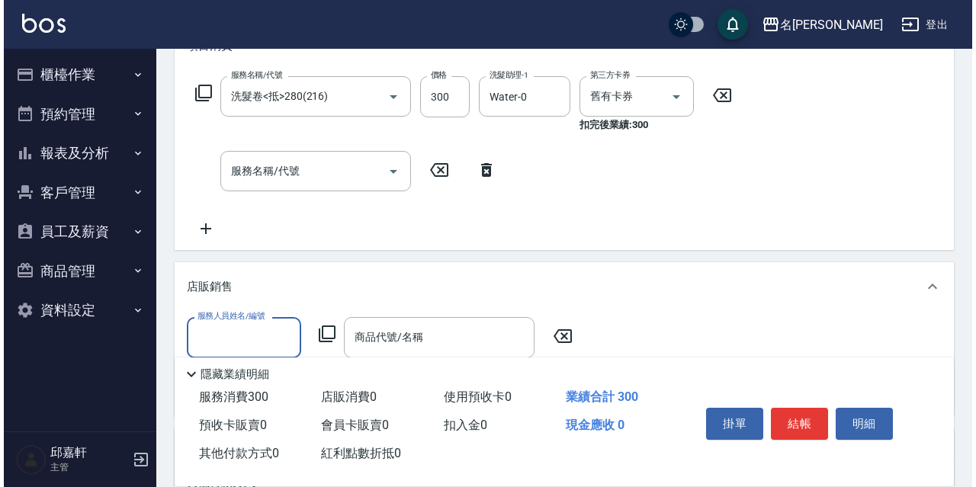
scroll to position [0, 0]
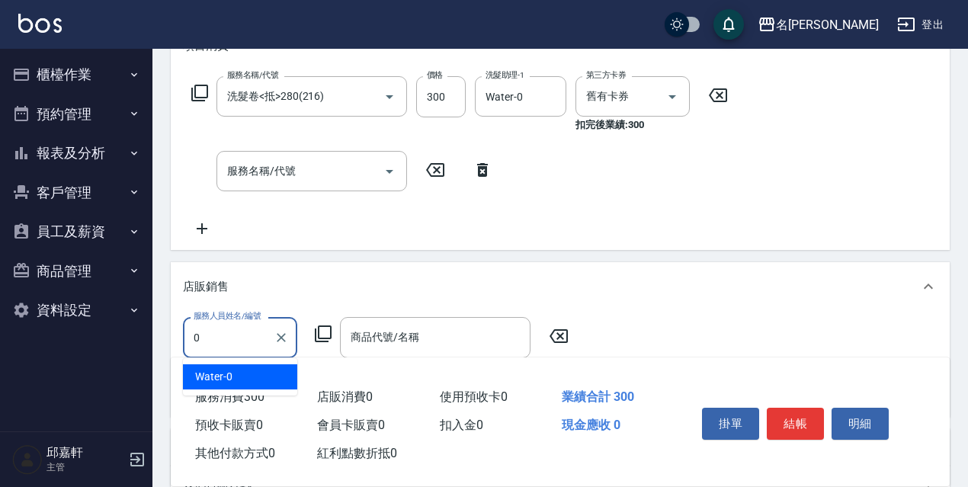
type input "Water-0"
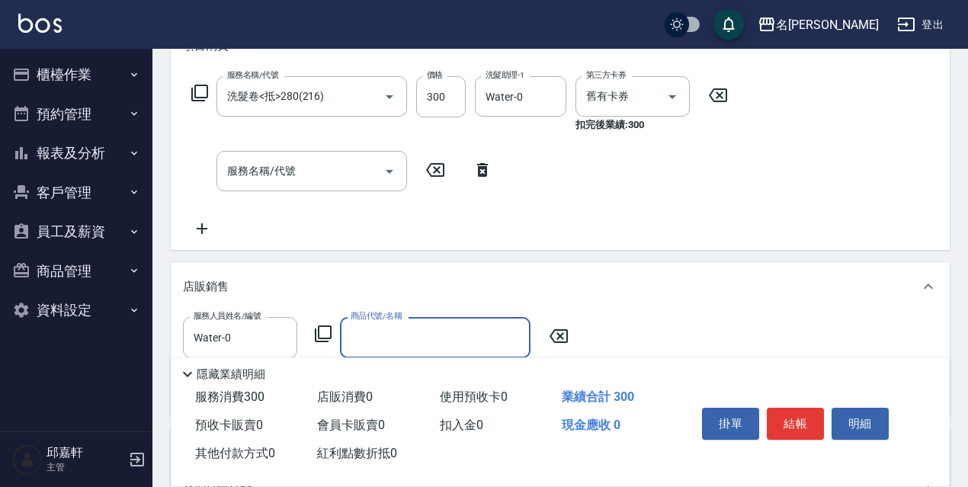
click at [323, 326] on icon at bounding box center [323, 334] width 17 height 17
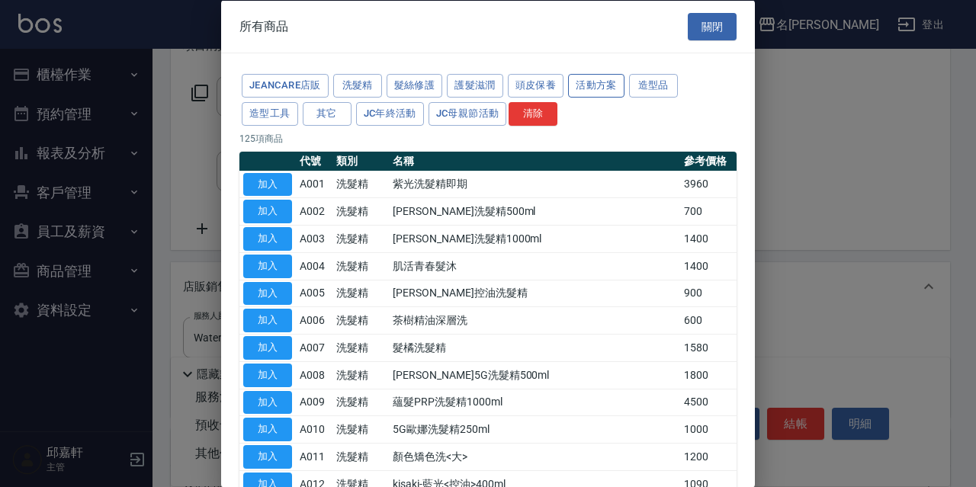
click at [612, 86] on button "活動方案" at bounding box center [596, 86] width 56 height 24
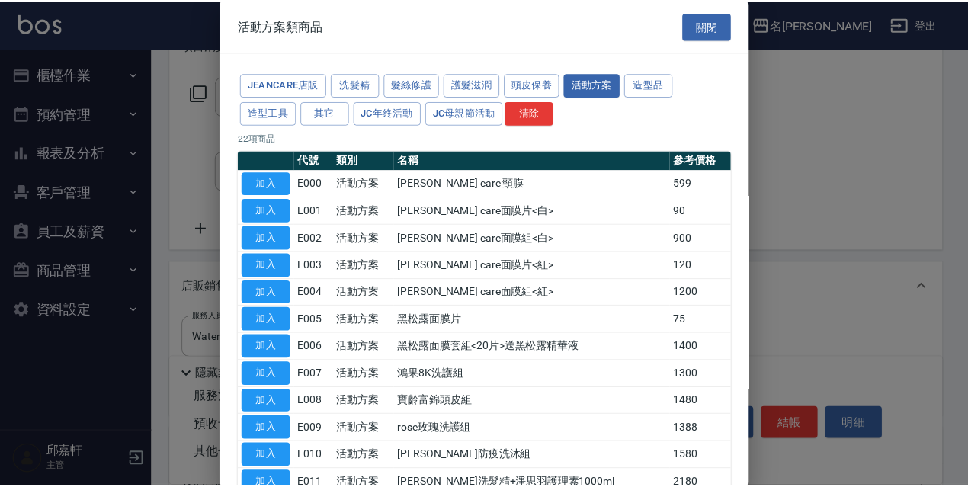
scroll to position [305, 0]
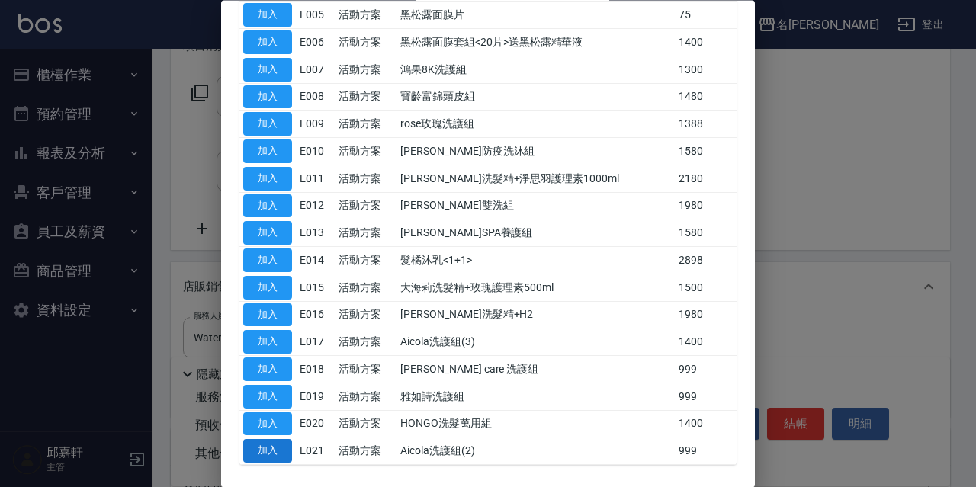
click at [254, 444] on button "加入" at bounding box center [267, 452] width 49 height 24
type input "Aicola洗護組(2)"
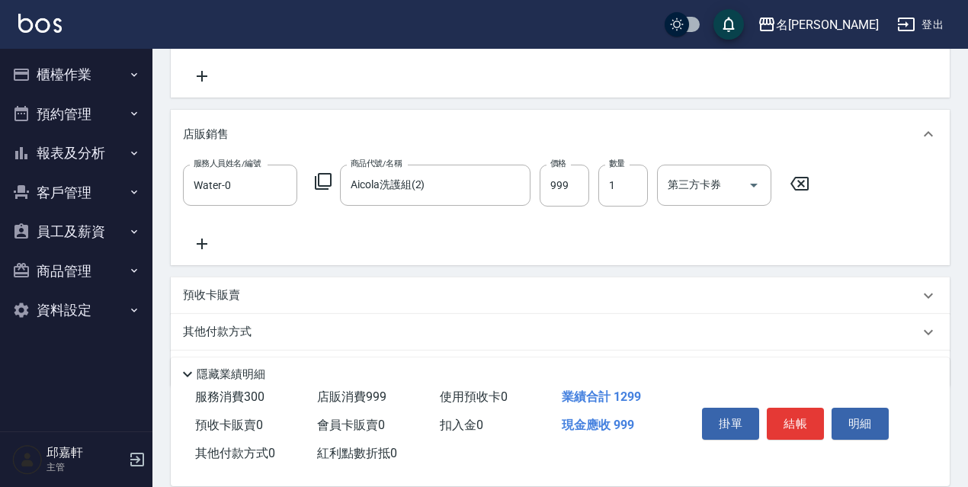
scroll to position [428, 0]
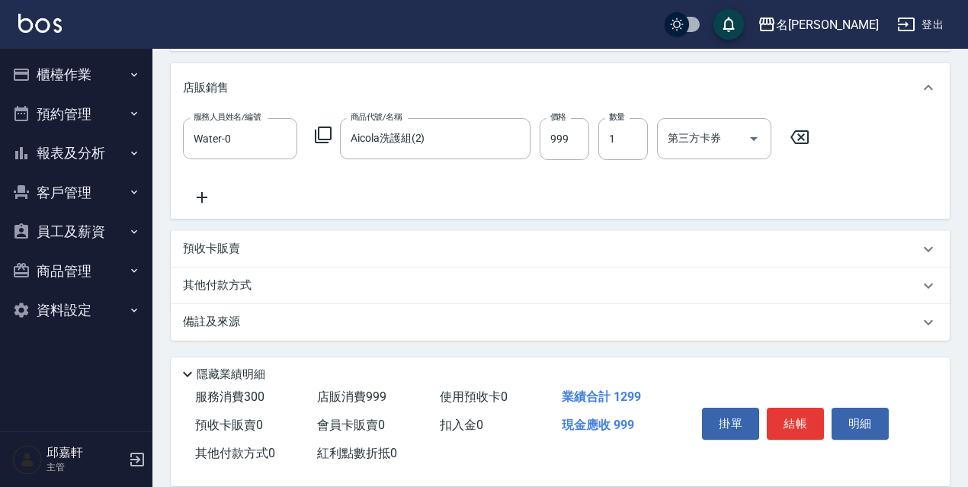
click at [323, 287] on div "其他付款方式" at bounding box center [551, 286] width 737 height 17
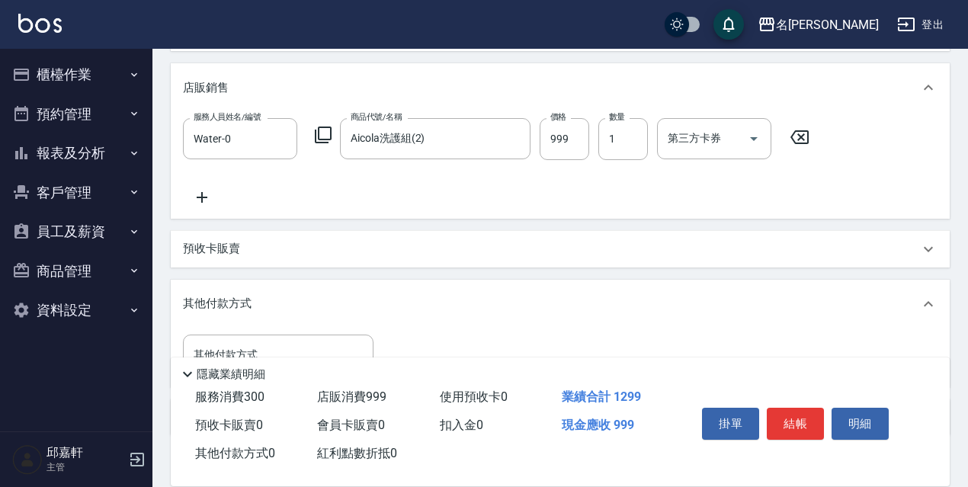
scroll to position [0, 0]
click at [355, 255] on div "預收卡販賣" at bounding box center [551, 249] width 737 height 16
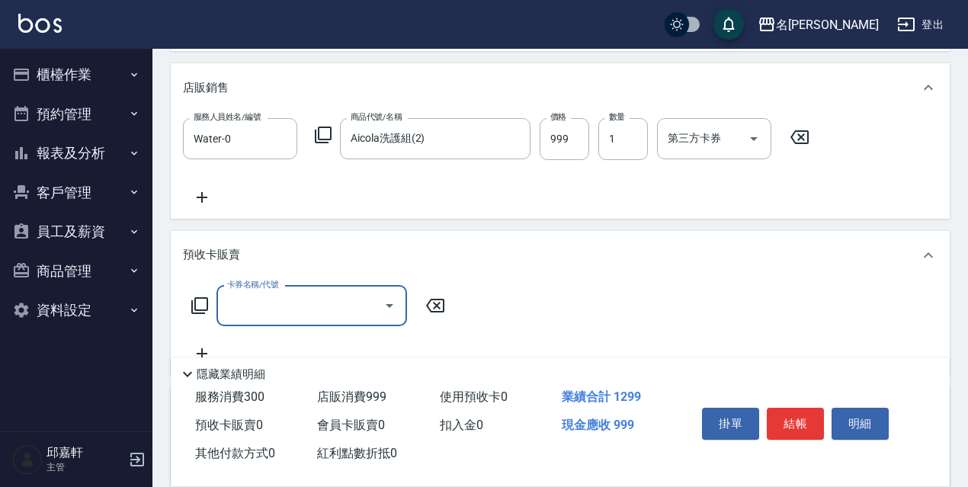
click at [362, 326] on div "卡券名稱/代號" at bounding box center [312, 306] width 191 height 40
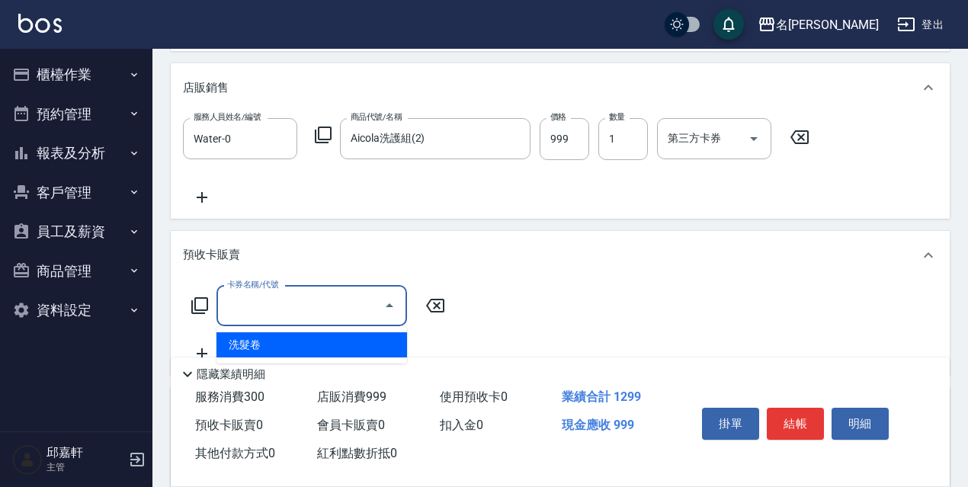
click at [368, 337] on span "洗髮卷" at bounding box center [312, 344] width 191 height 25
type input "洗髮卷(991)"
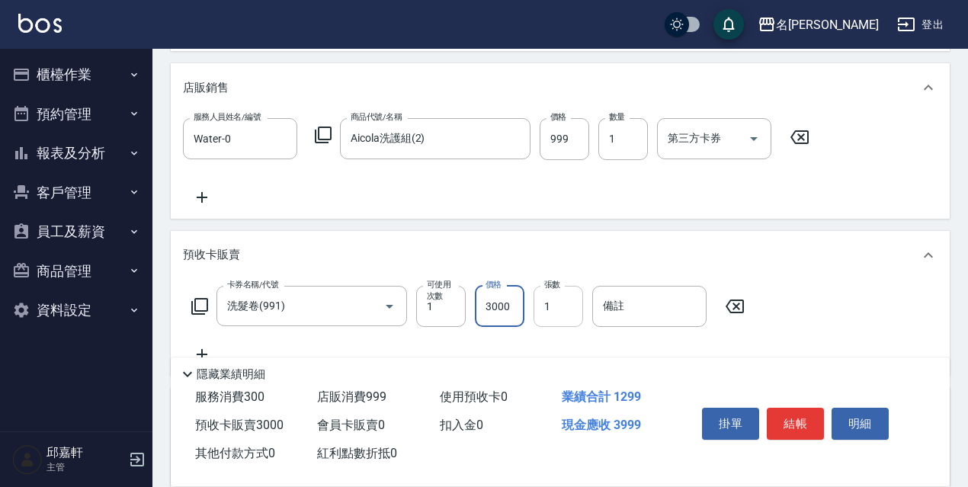
type input "3000"
drag, startPoint x: 551, startPoint y: 304, endPoint x: 519, endPoint y: 304, distance: 32.0
click at [551, 304] on input "1" at bounding box center [559, 306] width 50 height 41
drag, startPoint x: 567, startPoint y: 306, endPoint x: 528, endPoint y: 314, distance: 39.8
click at [528, 313] on div "卡券名稱/代號 洗髮卷(991) 卡券名稱/代號 可使用次數 1 可使用次數 價格 3000 價格 張數 12 張數 備註 備註" at bounding box center [468, 306] width 571 height 41
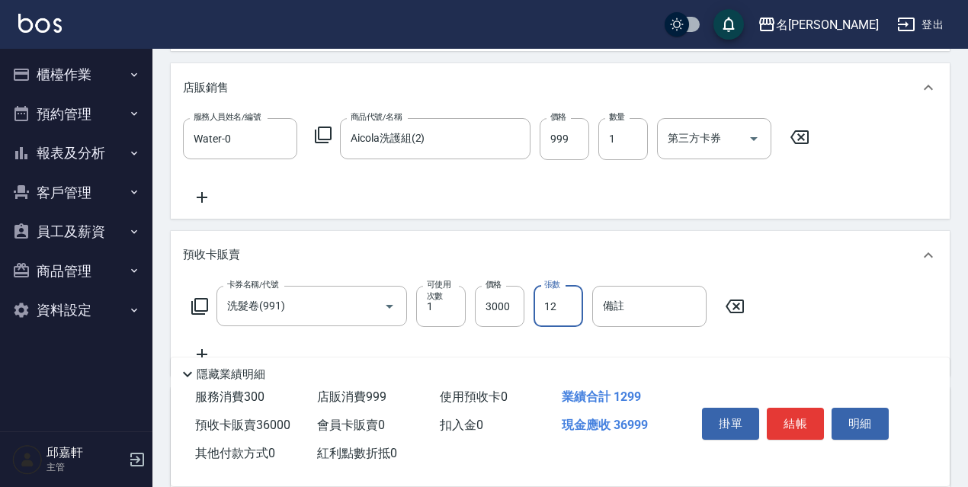
type input "2"
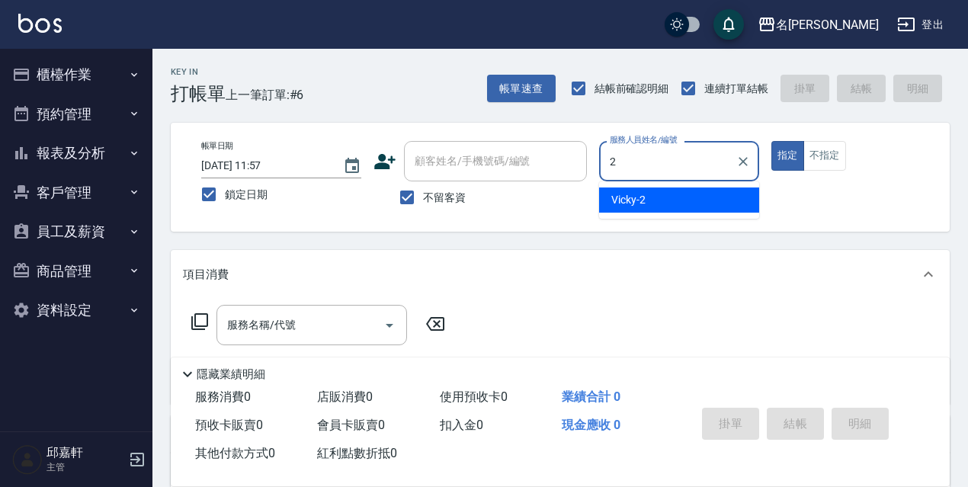
type input "Vicky-2"
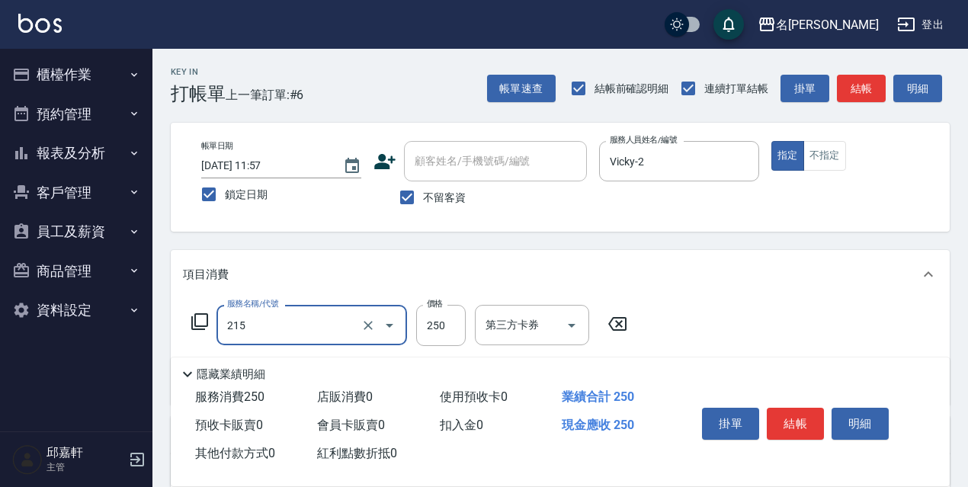
type input "洗髮卷<抵>250(215)"
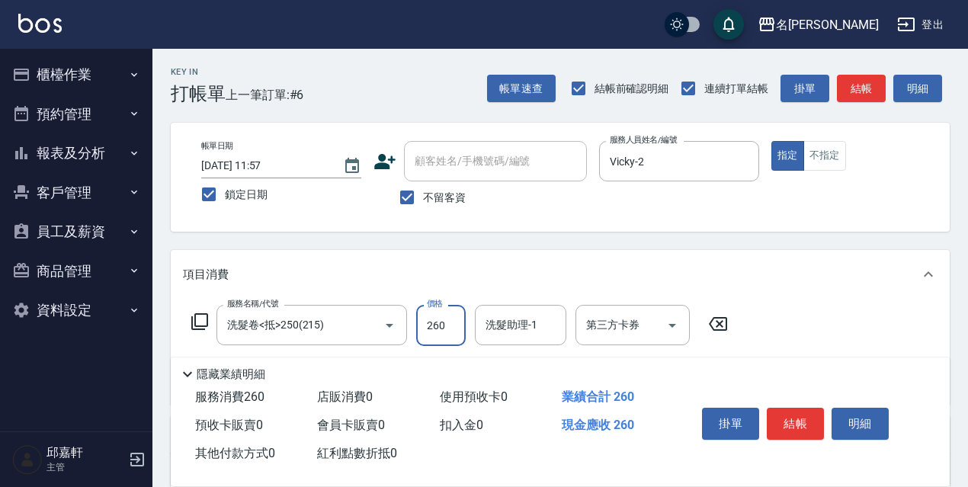
type input "260"
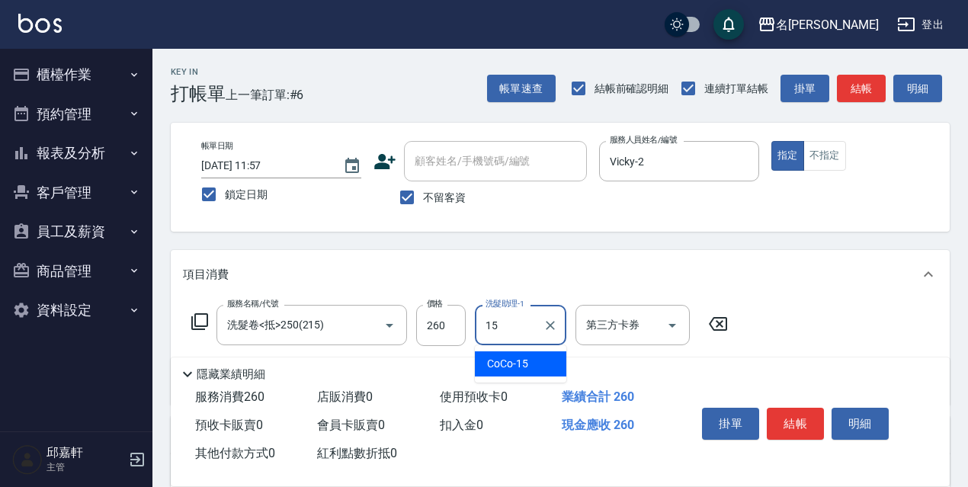
type input "CoCo-15"
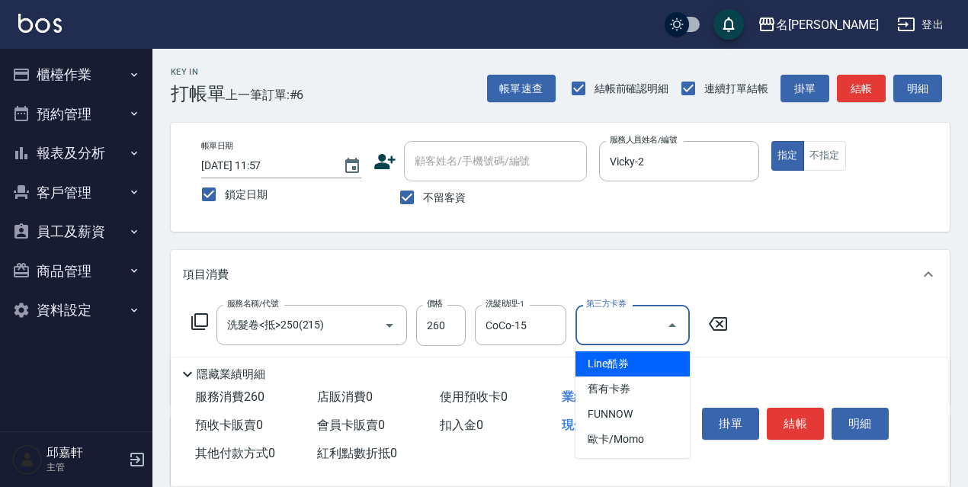
type input "舊有卡券"
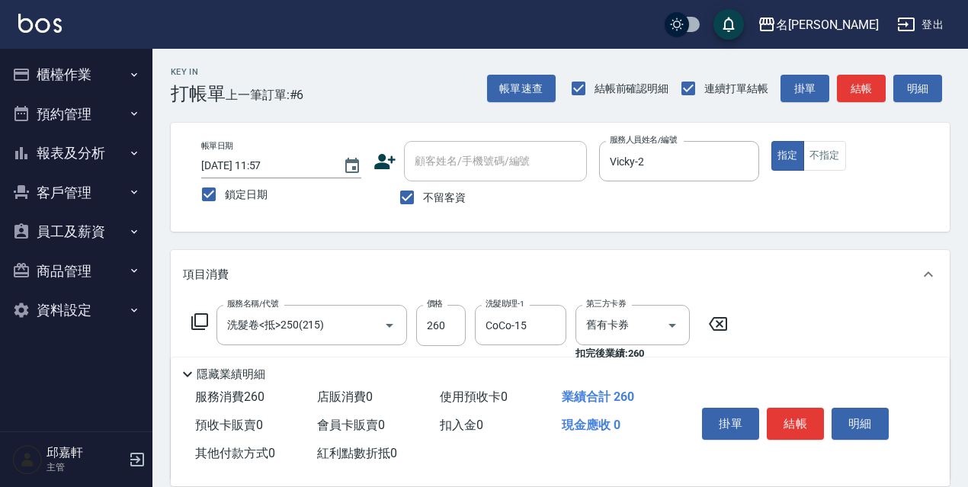
click at [47, 156] on button "報表及分析" at bounding box center [76, 153] width 140 height 40
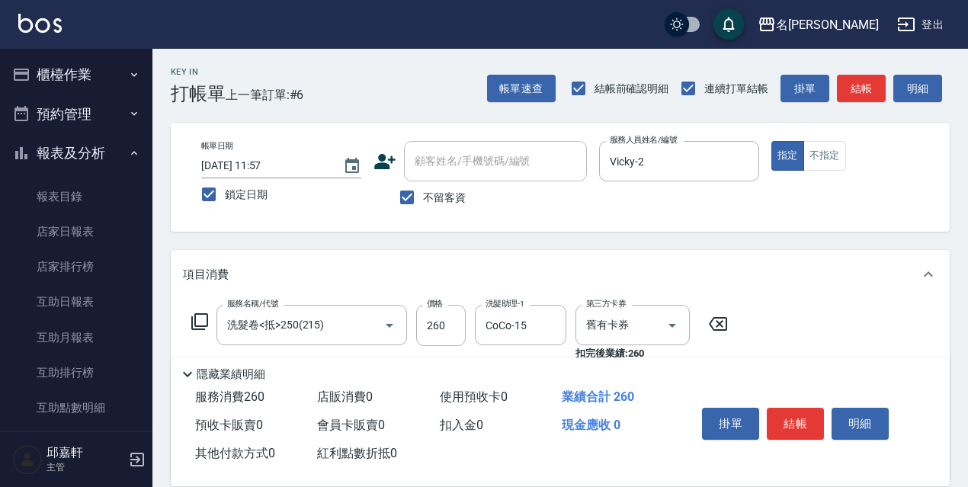
click at [49, 156] on button "報表及分析" at bounding box center [76, 153] width 140 height 40
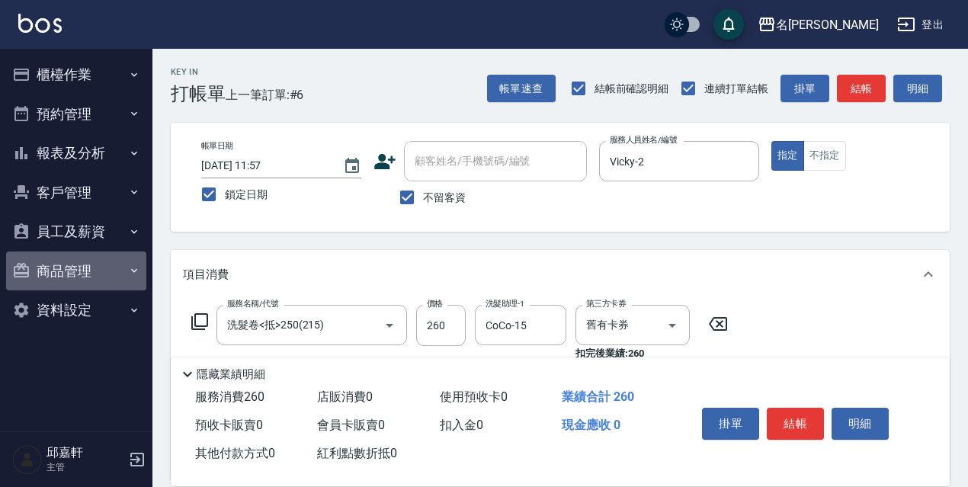
click at [79, 262] on button "商品管理" at bounding box center [76, 272] width 140 height 40
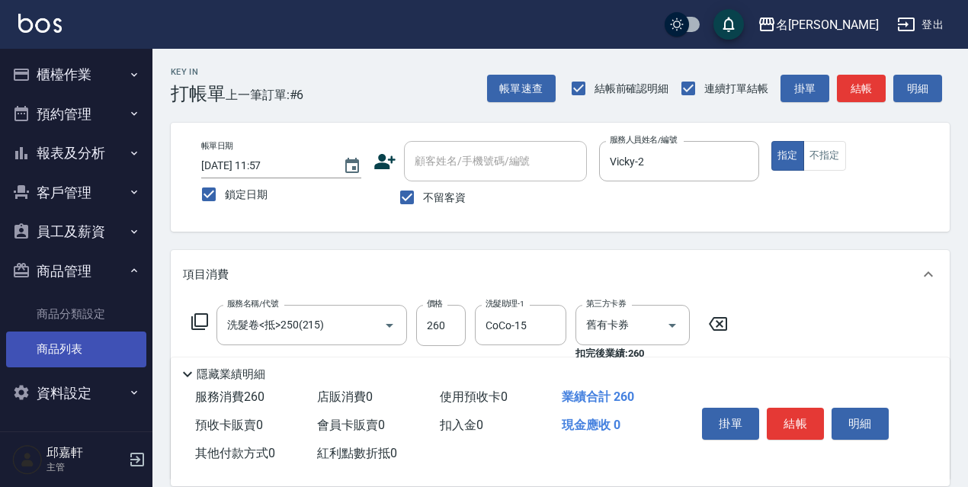
click at [101, 352] on link "商品列表" at bounding box center [76, 349] width 140 height 35
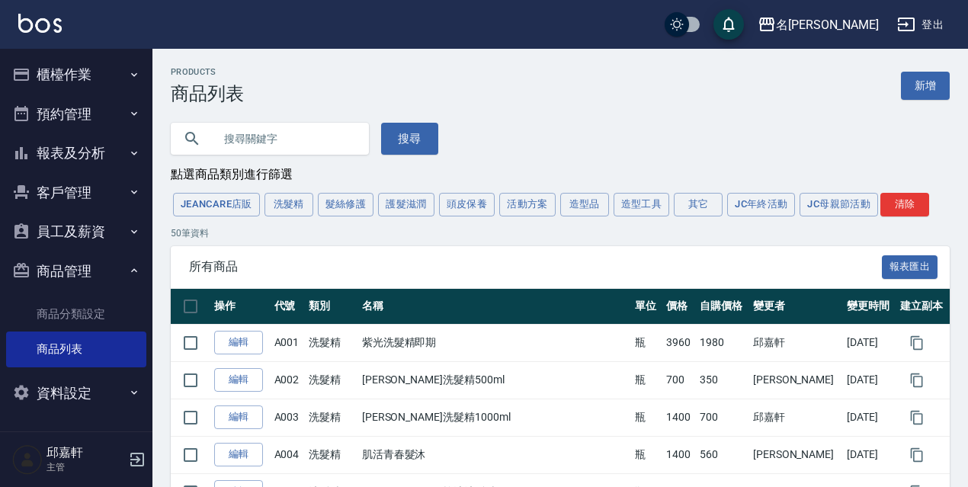
click at [298, 204] on button "洗髮精" at bounding box center [289, 205] width 49 height 24
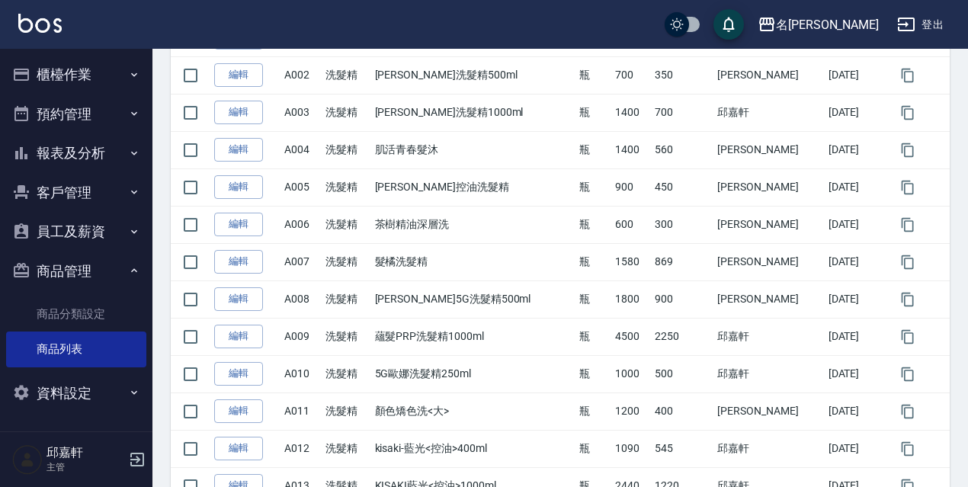
scroll to position [76, 0]
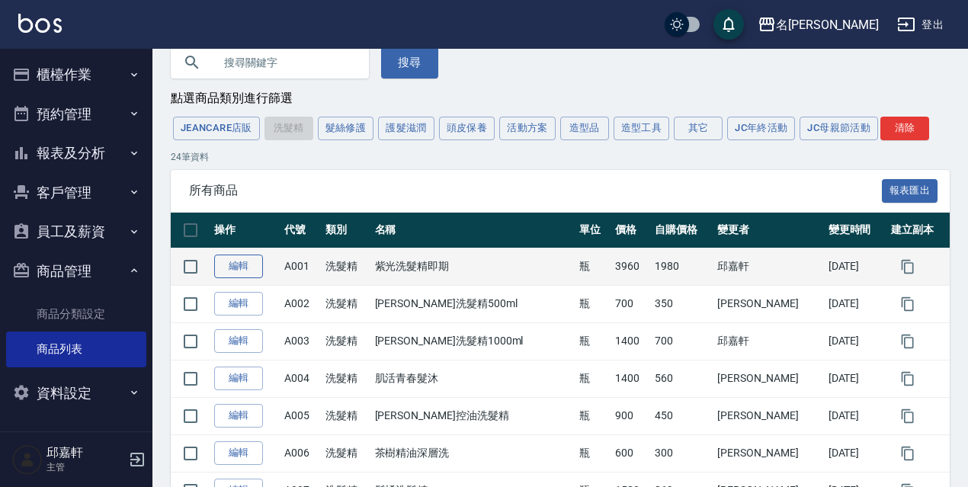
click at [262, 271] on link "編輯" at bounding box center [238, 267] width 49 height 24
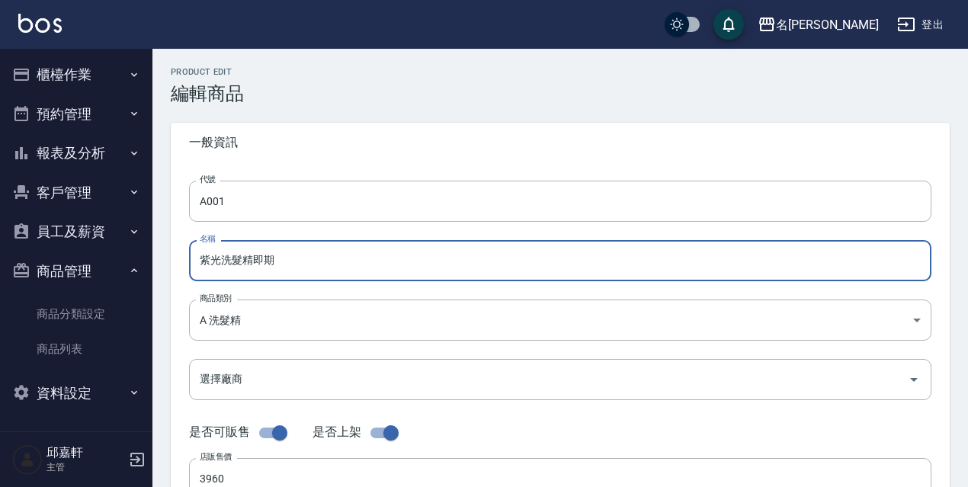
drag, startPoint x: 282, startPoint y: 265, endPoint x: 217, endPoint y: 268, distance: 64.9
click at [217, 268] on input "紫光洗髮精即期" at bounding box center [560, 260] width 743 height 41
click at [272, 266] on input "紫光洗髮精即期" at bounding box center [560, 260] width 743 height 41
click at [219, 263] on input "紫光洗髮精" at bounding box center [560, 260] width 743 height 41
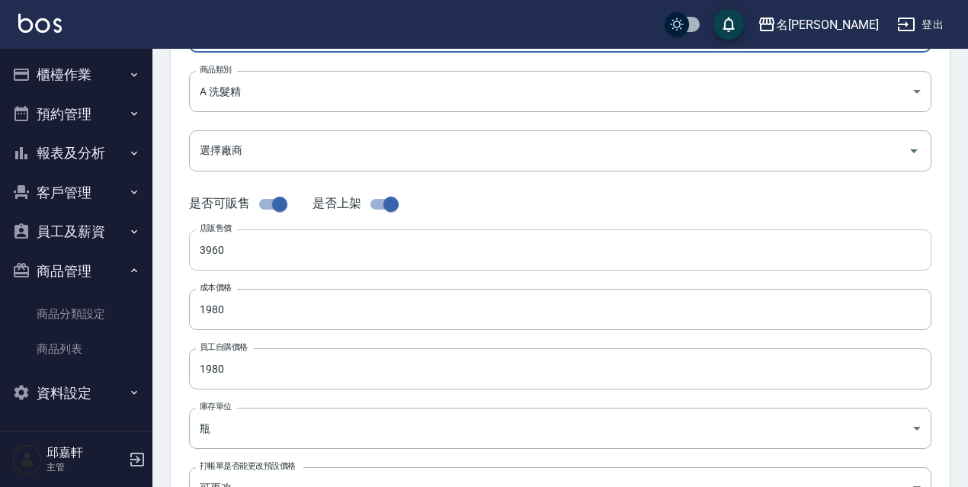
type input "華田埔色洗髮精"
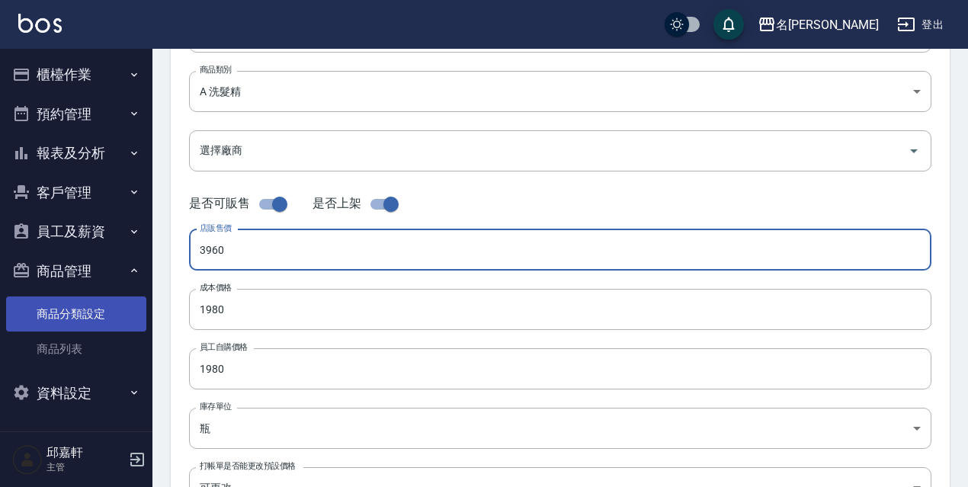
drag, startPoint x: 255, startPoint y: 255, endPoint x: 121, endPoint y: 297, distance: 139.7
click at [121, 297] on div "名留伊通 登出 櫃檯作業 打帳單 帳單列表 現金收支登錄 高階收支登錄 材料自購登錄 每日結帳 現場電腦打卡 預約管理 預約管理 單日預約紀錄 單週預約紀錄 …" at bounding box center [484, 297] width 968 height 1052
type input "980"
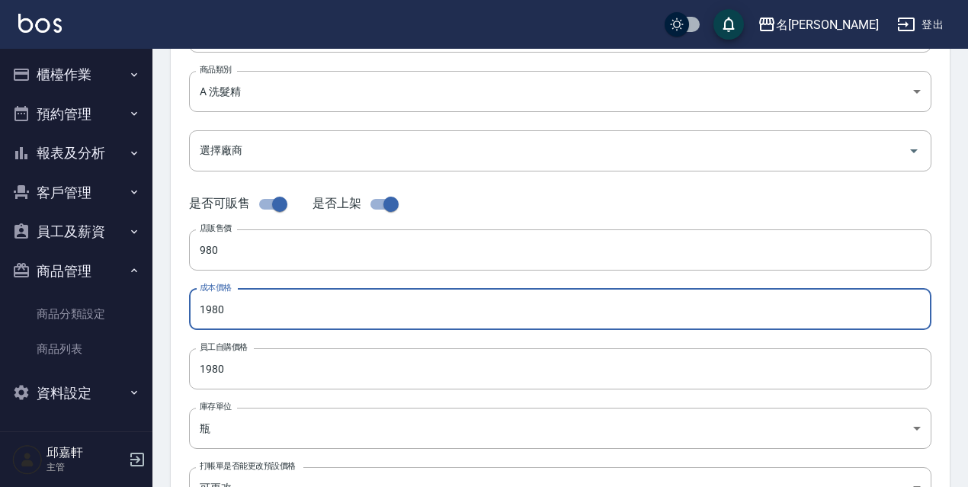
drag, startPoint x: 248, startPoint y: 302, endPoint x: 177, endPoint y: 332, distance: 77.2
click at [177, 332] on div "代號 A001 代號 名稱 華田埔色洗髮精 名稱 商品類別 A 洗髮精 4755bcaa-0f0d-4039-bae6-853ab21bfba1 商品類別…" at bounding box center [560, 240] width 779 height 612
type input "490"
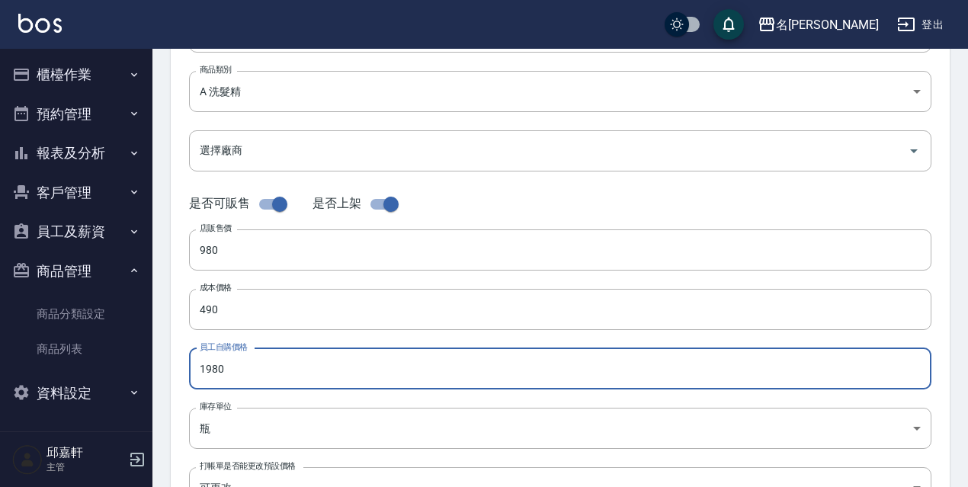
drag, startPoint x: 224, startPoint y: 374, endPoint x: 152, endPoint y: 367, distance: 72.8
click at [152, 367] on div "名留伊通 登出 櫃檯作業 打帳單 帳單列表 現金收支登錄 高階收支登錄 材料自購登錄 每日結帳 現場電腦打卡 預約管理 預約管理 單日預約紀錄 單週預約紀錄 …" at bounding box center [484, 297] width 968 height 1052
type input "490"
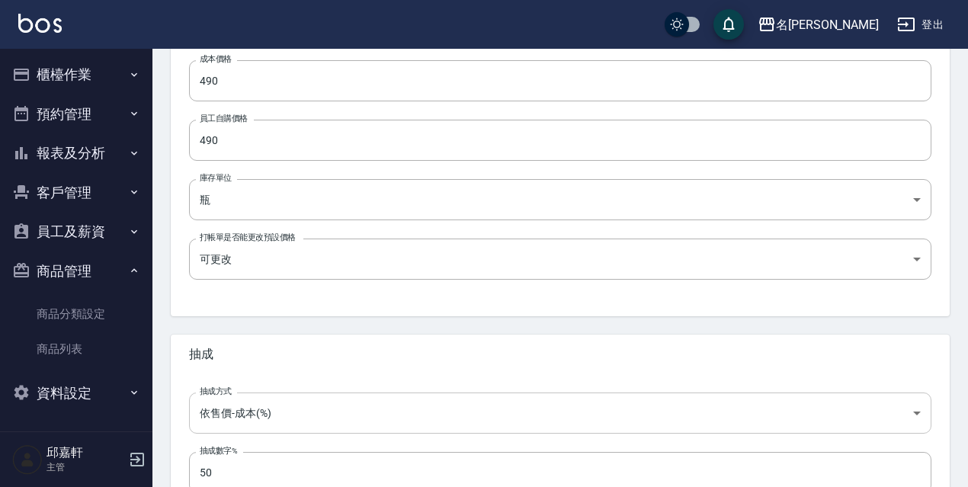
scroll to position [565, 0]
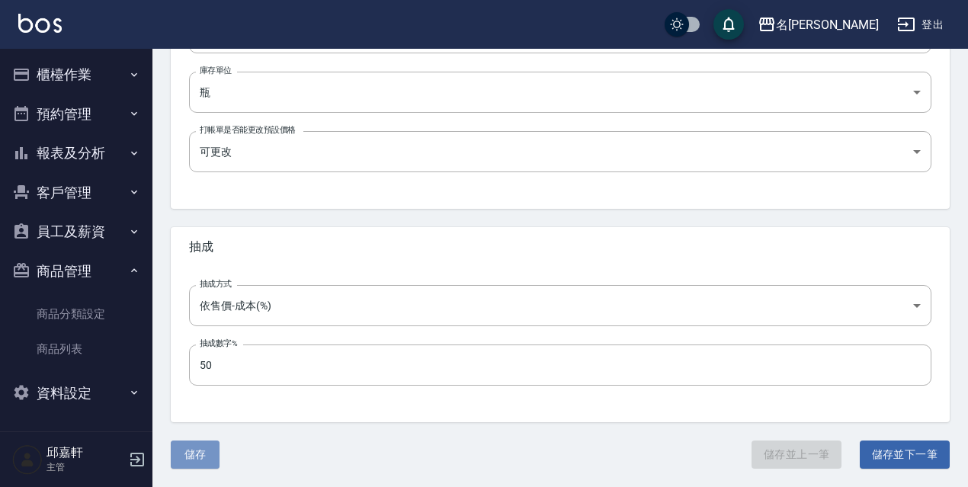
click at [188, 445] on button "儲存" at bounding box center [195, 455] width 49 height 28
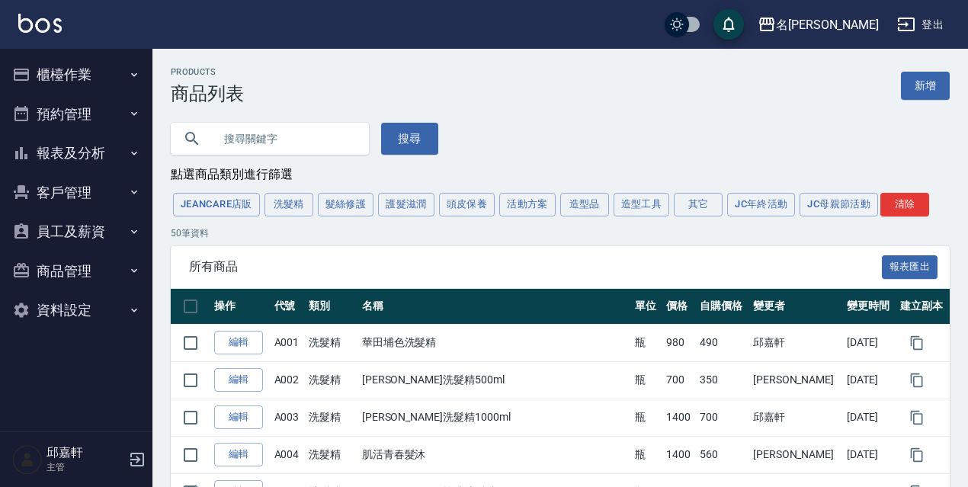
click at [91, 69] on button "櫃檯作業" at bounding box center [76, 75] width 140 height 40
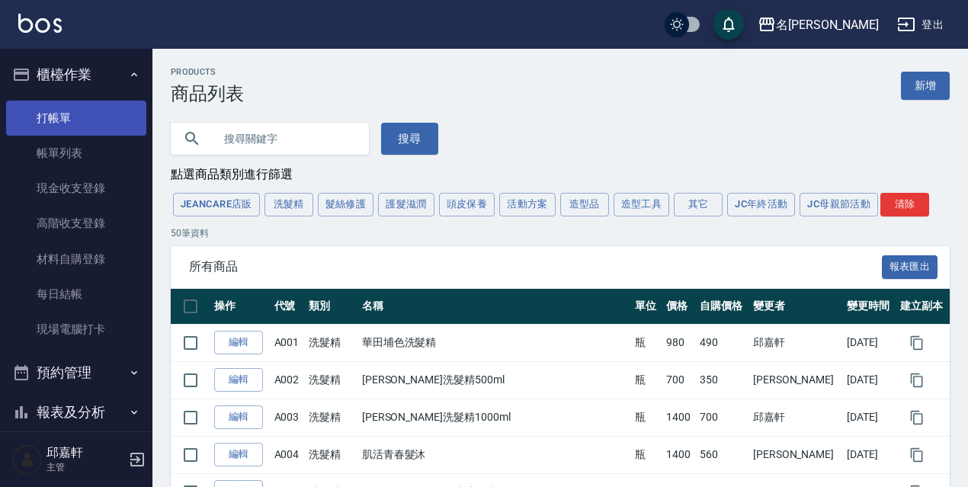
click at [106, 120] on link "打帳單" at bounding box center [76, 118] width 140 height 35
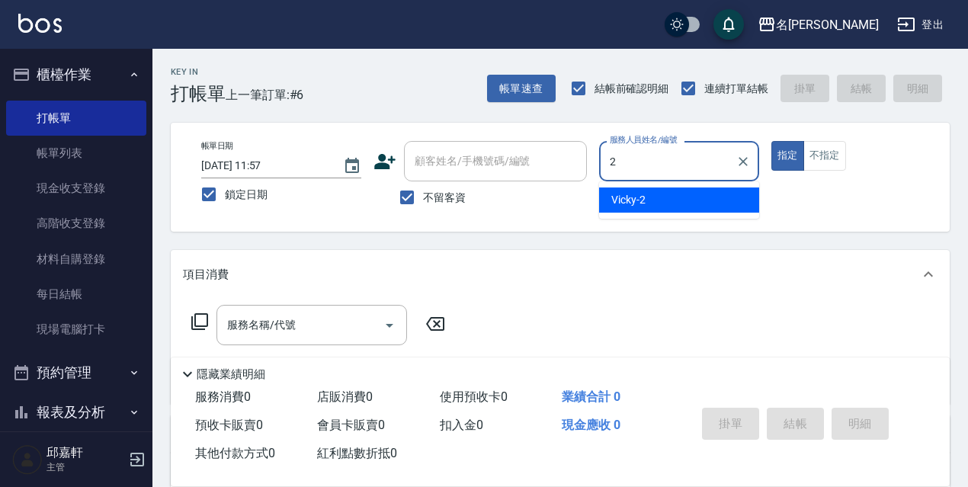
type input "Vicky-2"
type button "true"
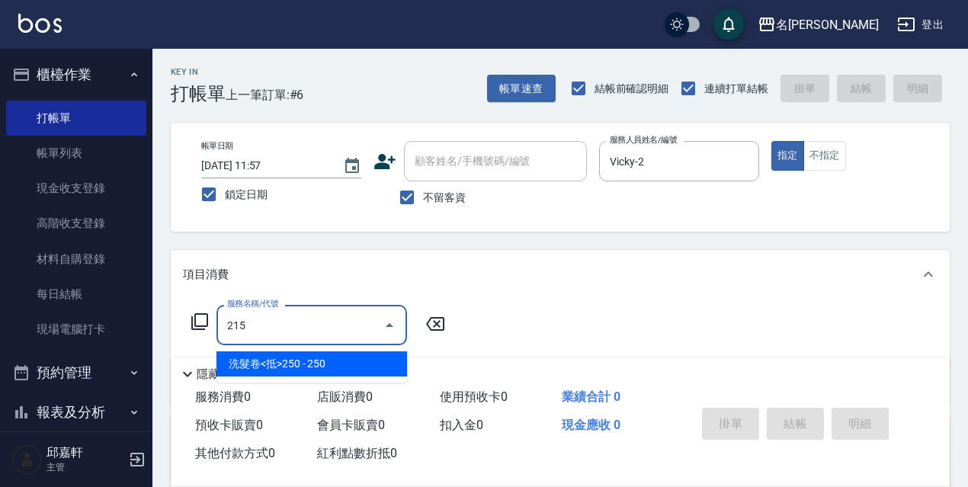
type input "洗髮卷<抵>250(215)"
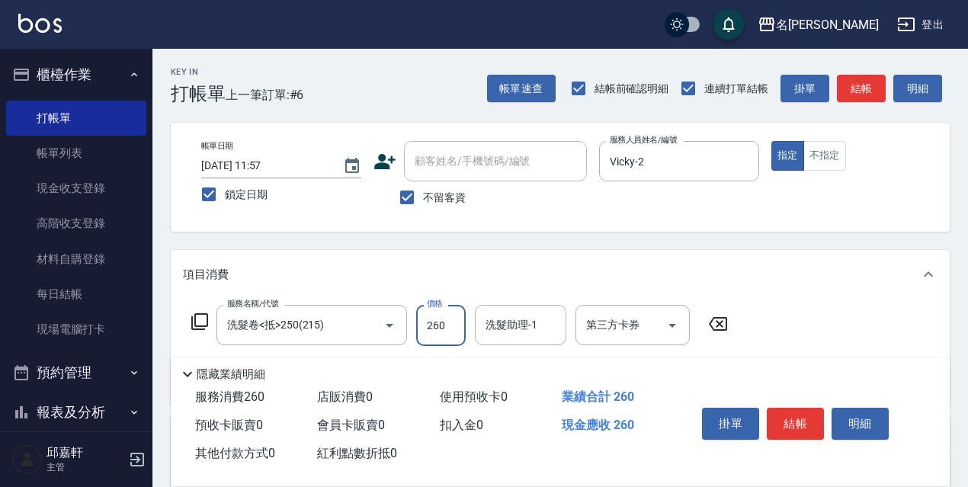
type input "260"
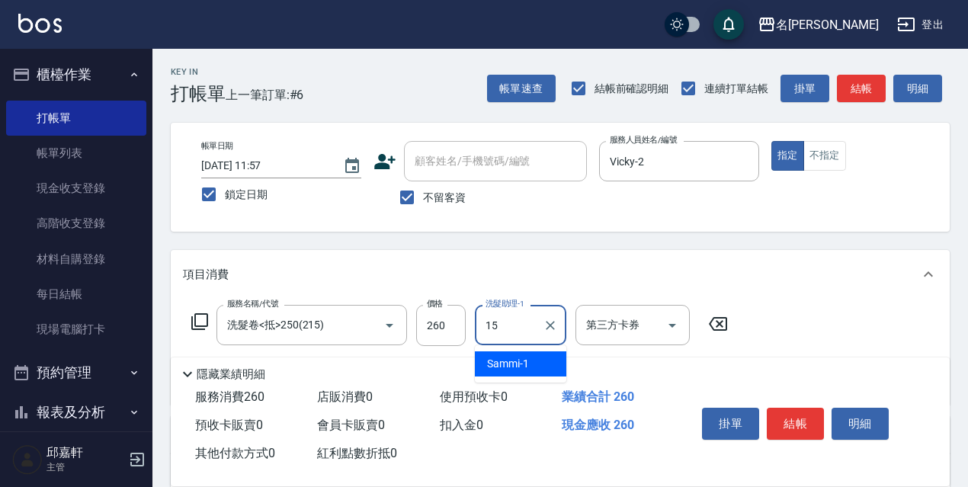
type input "CoCo-15"
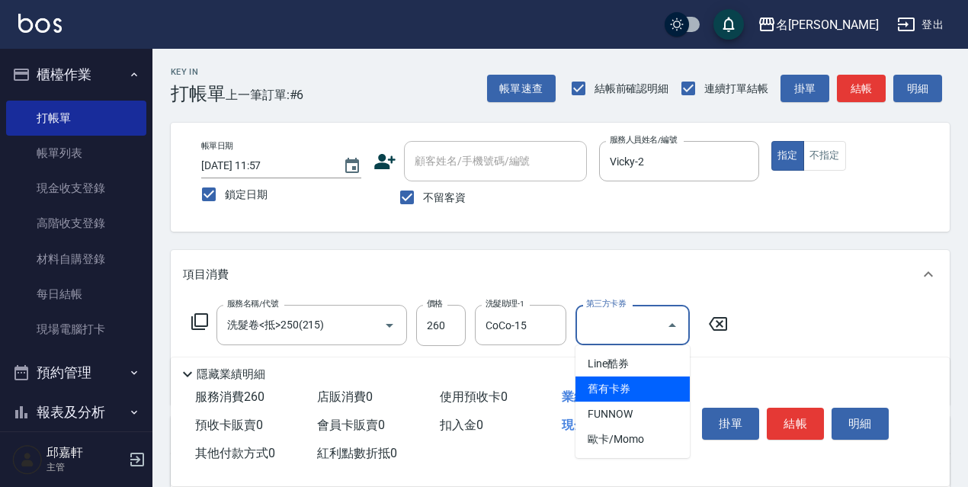
type input "舊有卡券"
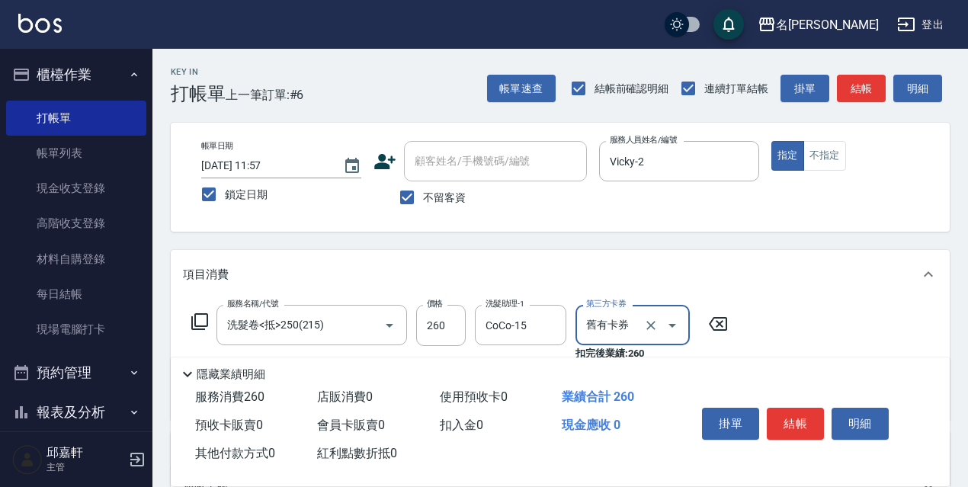
scroll to position [153, 0]
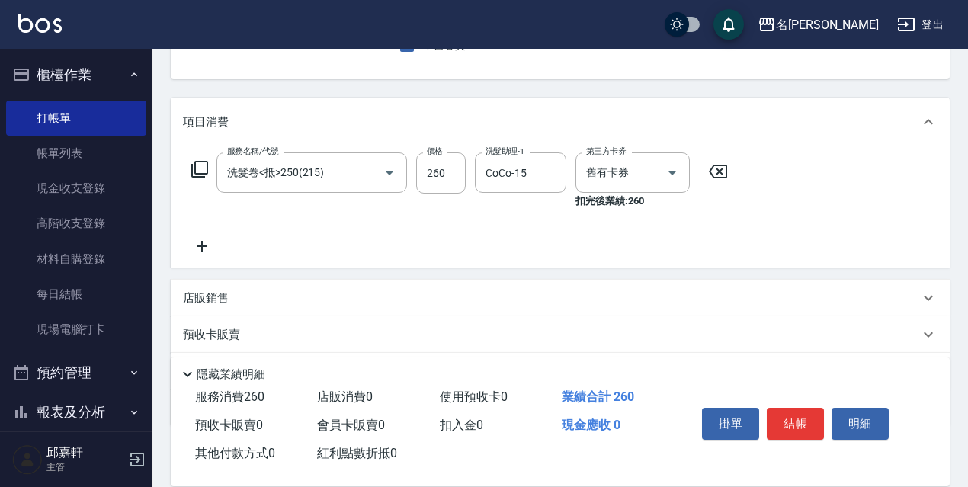
click at [212, 295] on p "店販銷售" at bounding box center [206, 299] width 46 height 16
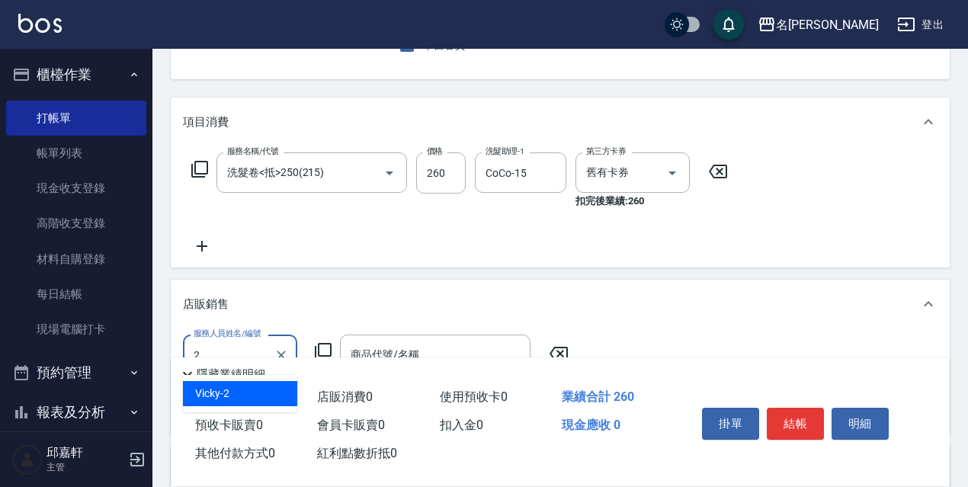
type input "Vicky-2"
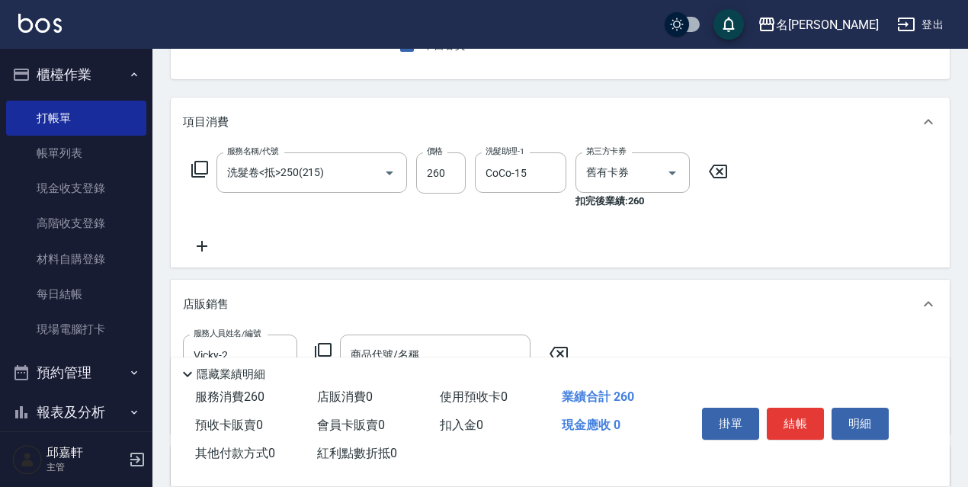
click at [318, 344] on icon at bounding box center [323, 351] width 18 height 18
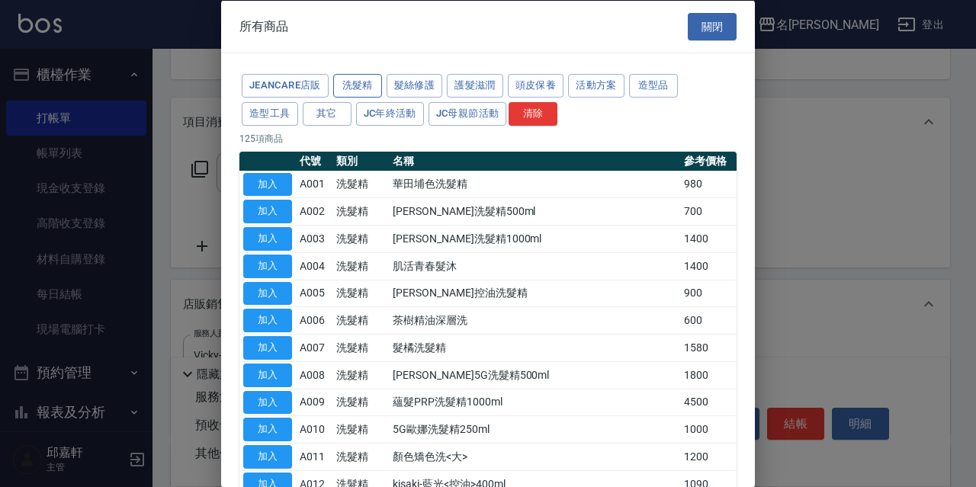
click at [356, 88] on button "洗髮精" at bounding box center [357, 86] width 49 height 24
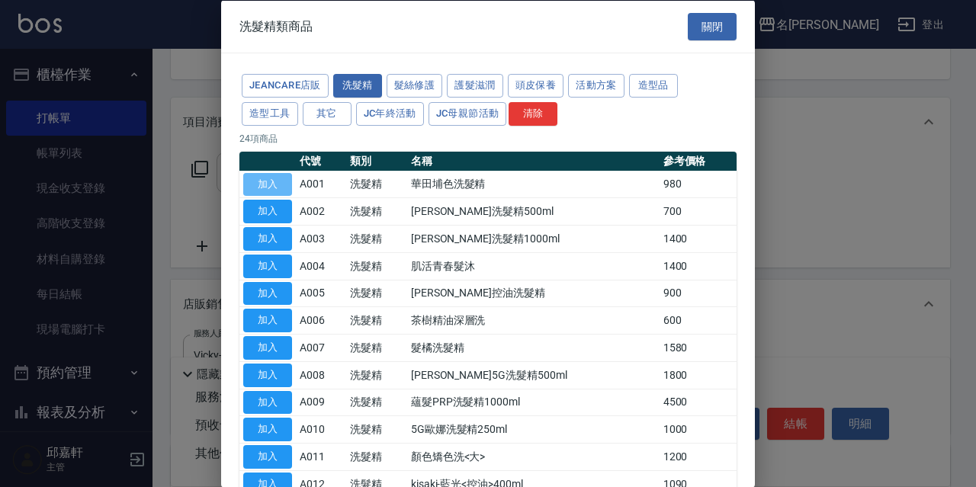
click at [255, 180] on button "加入" at bounding box center [267, 184] width 49 height 24
type input "華田埔色洗髮精"
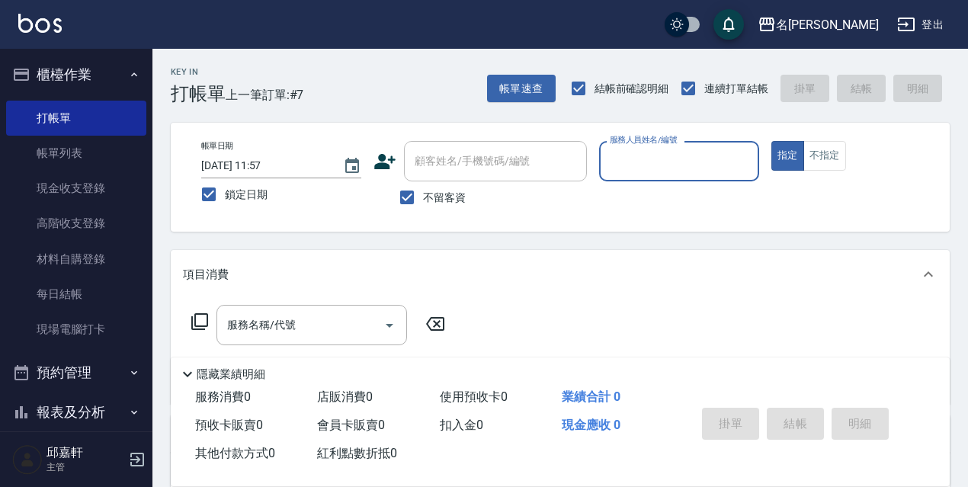
drag, startPoint x: 444, startPoint y: 206, endPoint x: 478, endPoint y: 155, distance: 61.5
click at [446, 201] on label "不留客資" at bounding box center [428, 197] width 75 height 32
click at [423, 201] on input "不留客資" at bounding box center [407, 197] width 32 height 32
checkbox input "false"
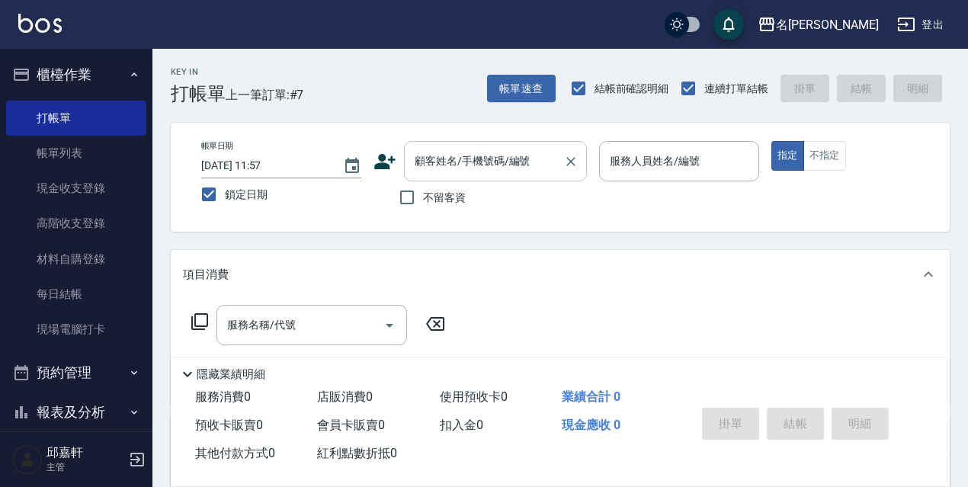
click at [480, 152] on div "顧客姓名/手機號碼/編號 顧客姓名/手機號碼/編號" at bounding box center [495, 161] width 183 height 40
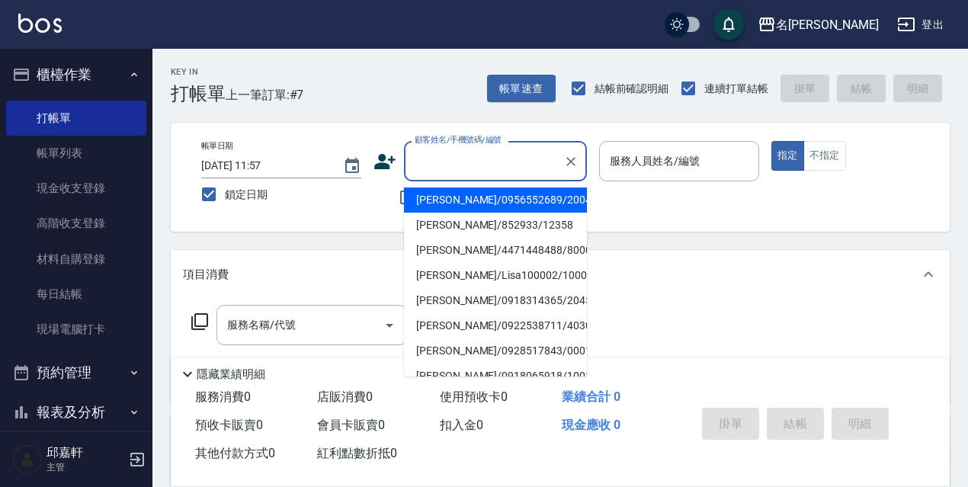
click at [501, 196] on li "黃嘉慧/0956552689/20042" at bounding box center [495, 200] width 183 height 25
type input "黃嘉慧/0956552689/20042"
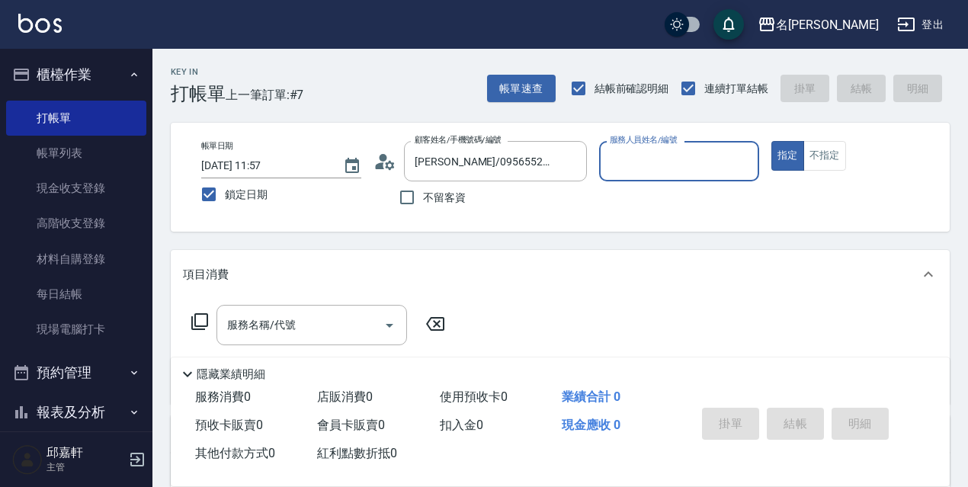
type input "Vicky-2"
click at [772, 141] on button "指定" at bounding box center [788, 156] width 33 height 30
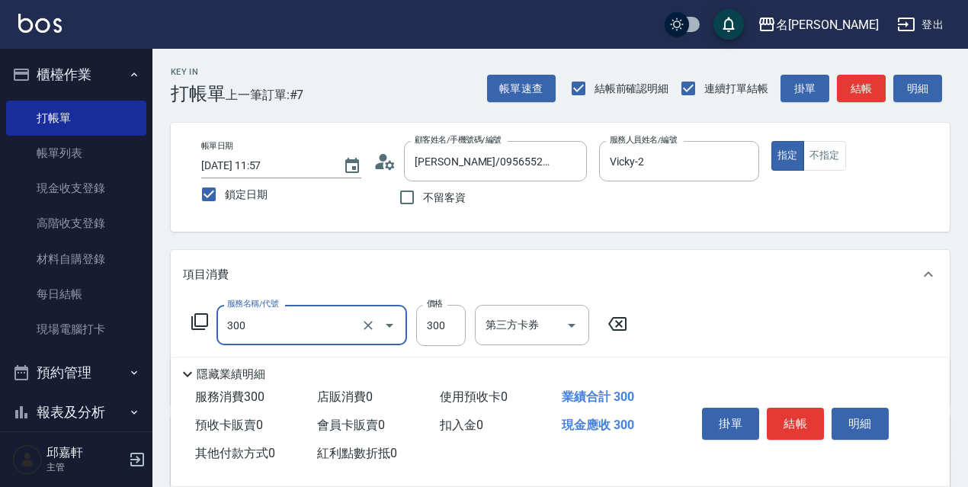
type input "洗髮300(300)"
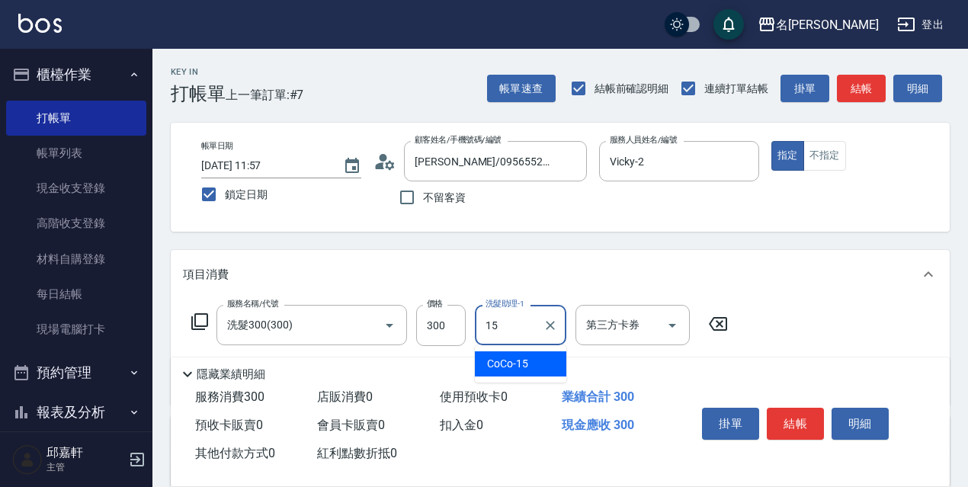
type input "CoCo-15"
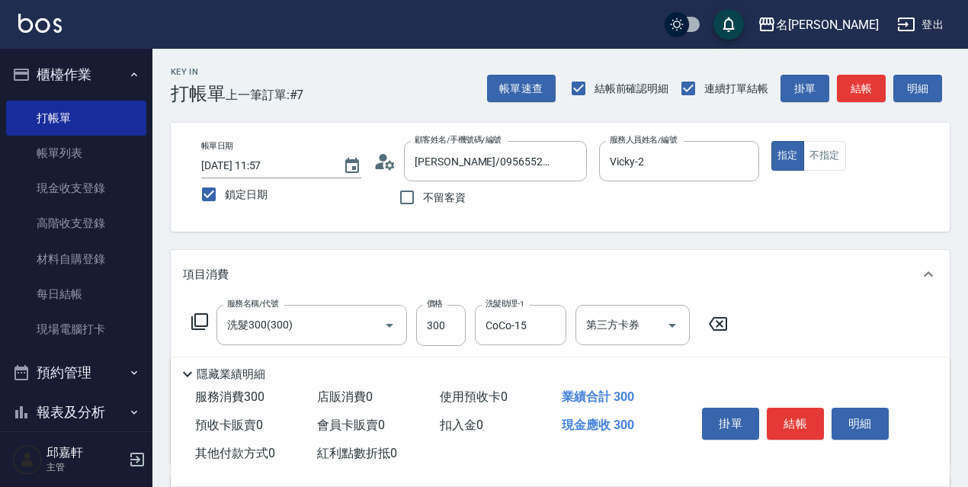
type input "保濕護髮(809)"
type input "CoCo-15"
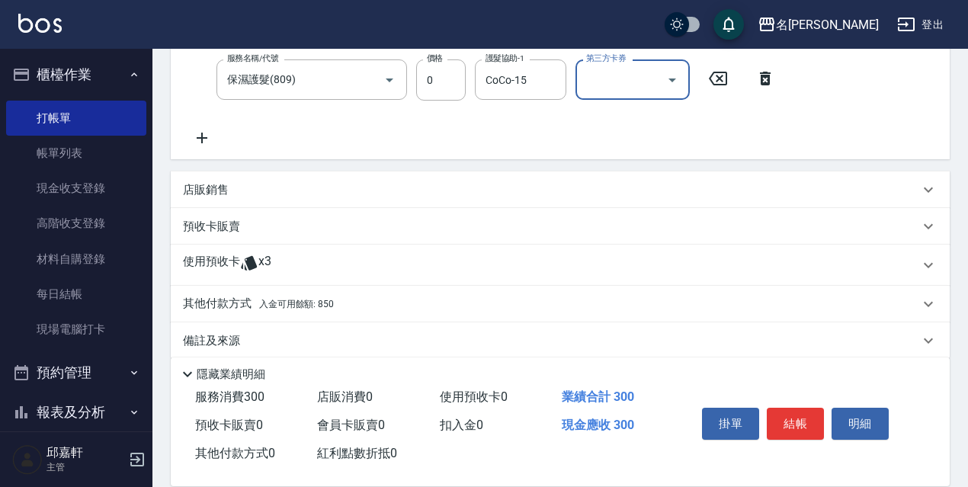
scroll to position [323, 0]
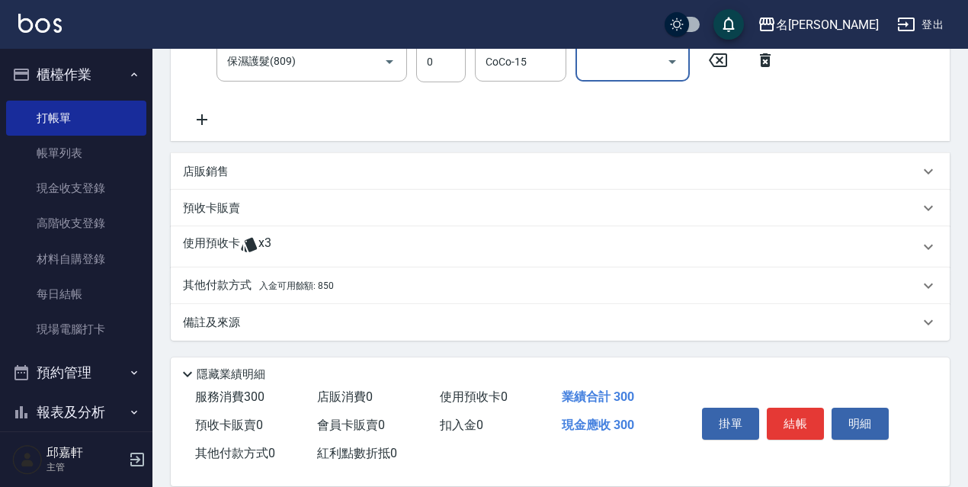
click at [358, 297] on div "其他付款方式 入金可用餘額: 850" at bounding box center [560, 286] width 779 height 37
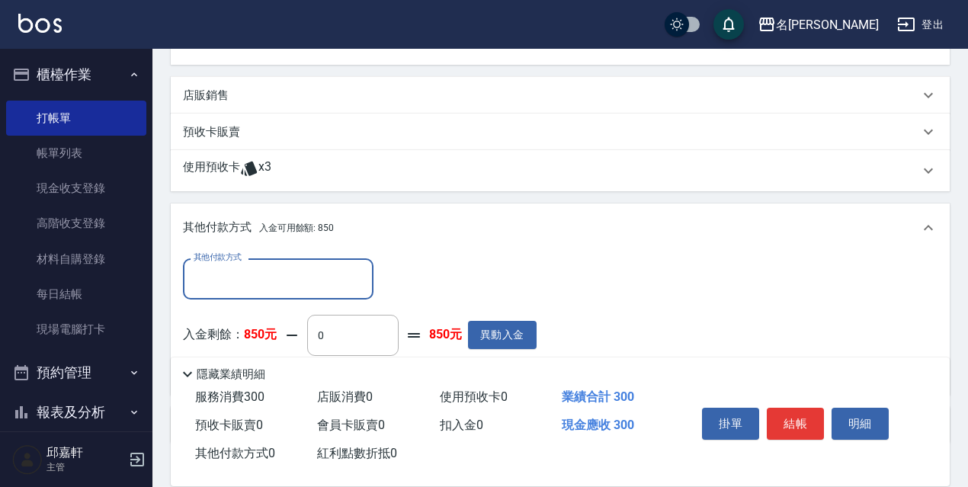
scroll to position [0, 0]
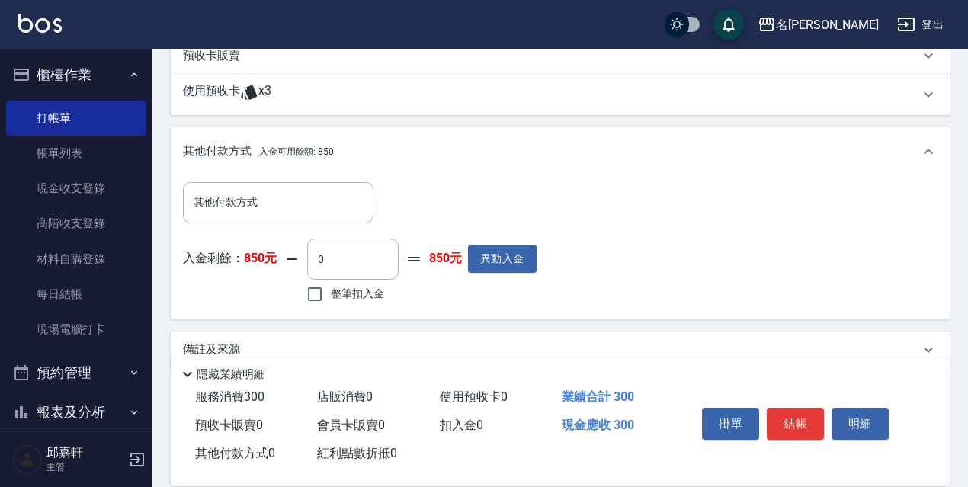
click at [363, 287] on span "整筆扣入金" at bounding box center [357, 294] width 53 height 16
click at [331, 287] on input "整筆扣入金" at bounding box center [315, 294] width 32 height 32
checkbox input "true"
type input "300"
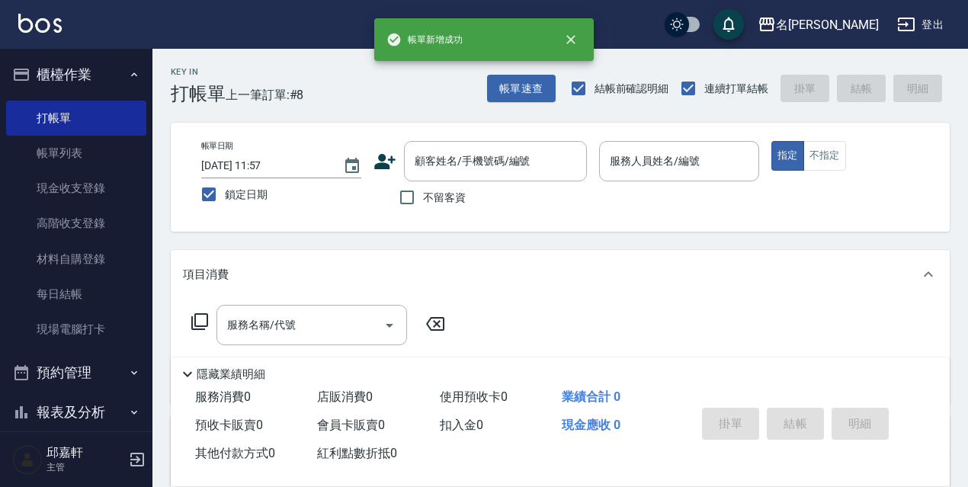
click at [433, 201] on span "不留客資" at bounding box center [444, 198] width 43 height 16
click at [423, 201] on input "不留客資" at bounding box center [407, 197] width 32 height 32
checkbox input "true"
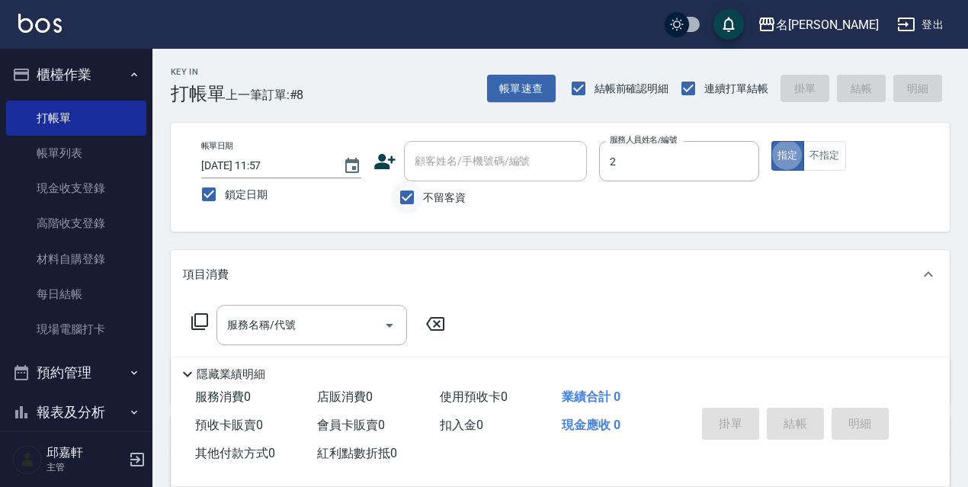
type input "Vicky-2"
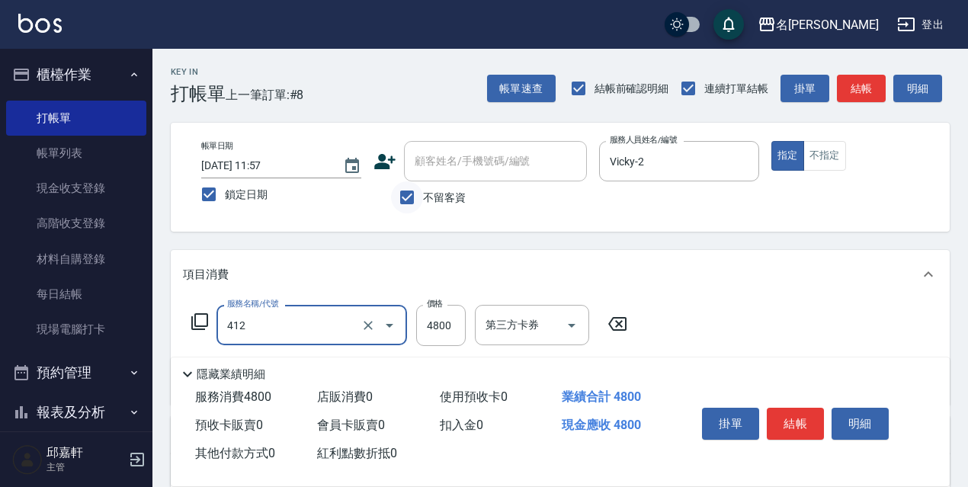
type input "阿速卡醫學燙髮(412)"
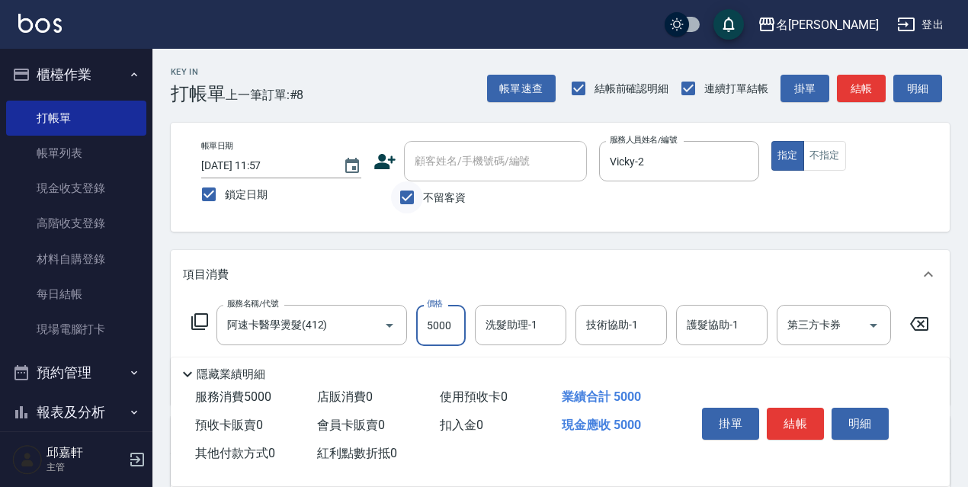
type input "5000"
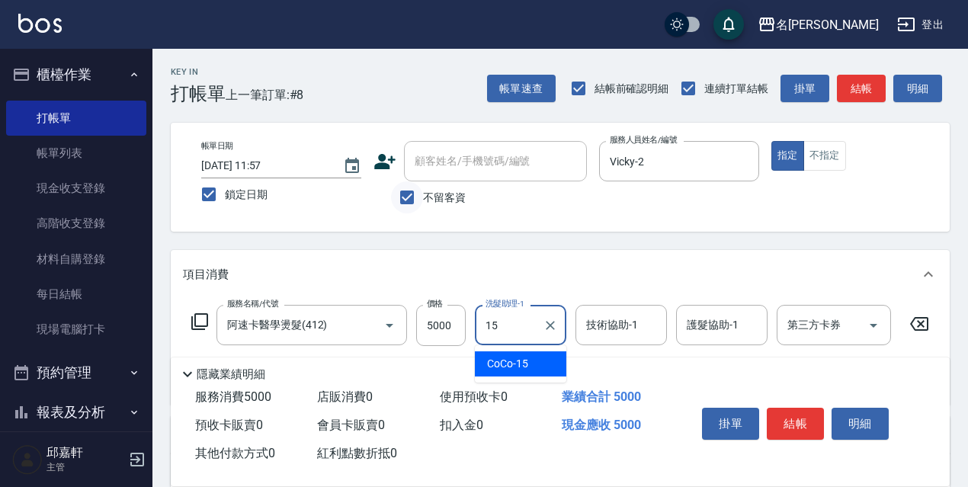
type input "CoCo-15"
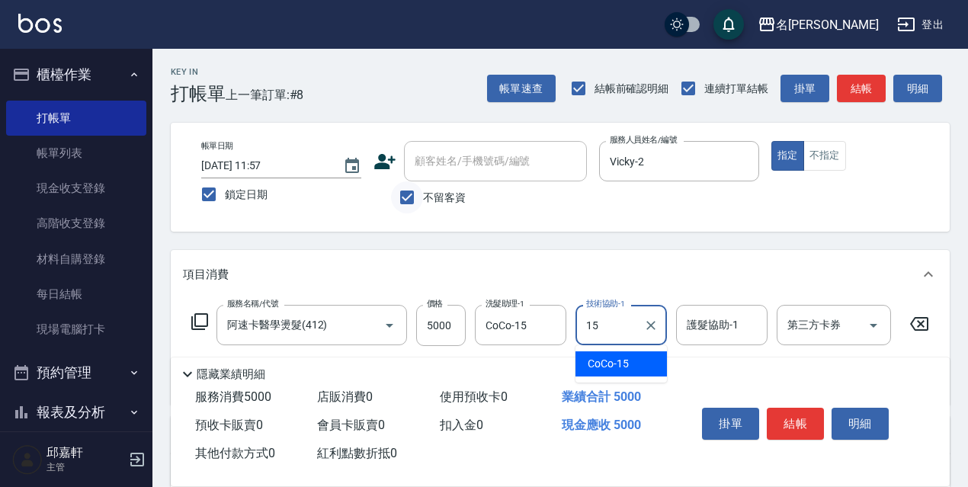
type input "CoCo-15"
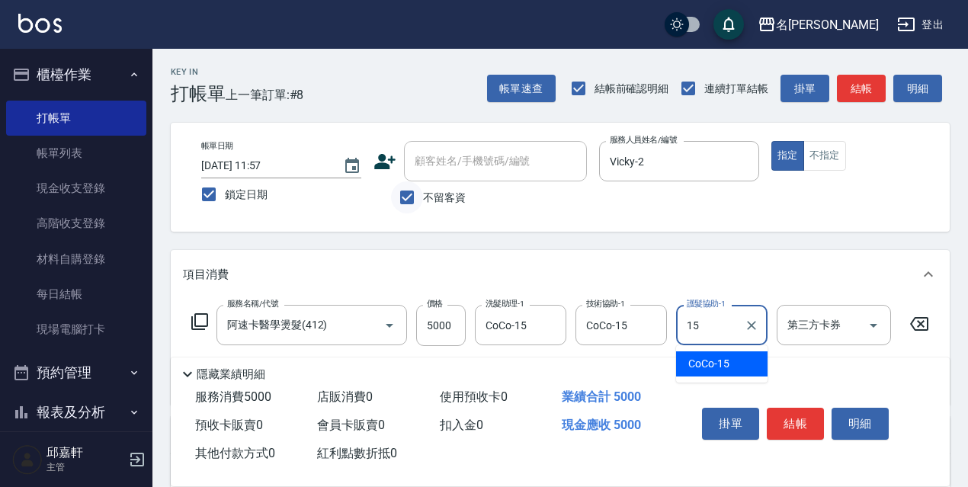
type input "CoCo-15"
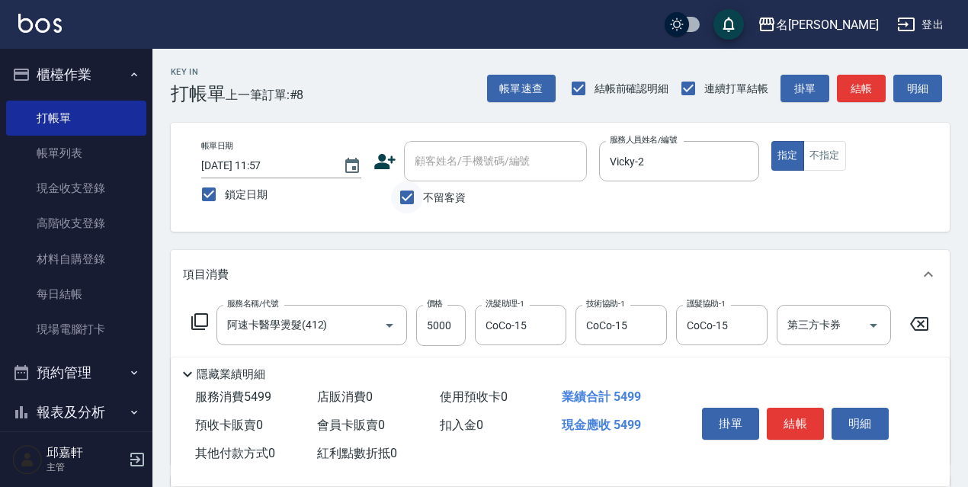
type input "頭皮隔離(700)"
type input "500"
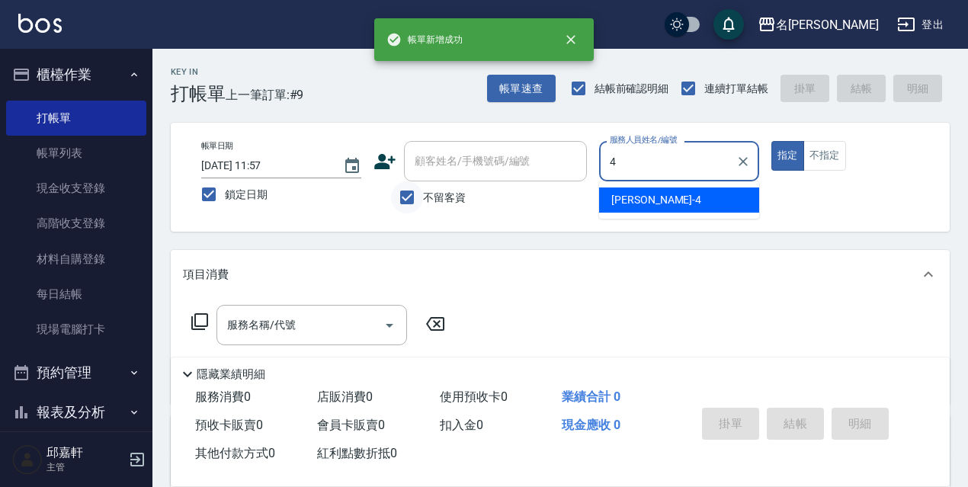
type input "小禎-4"
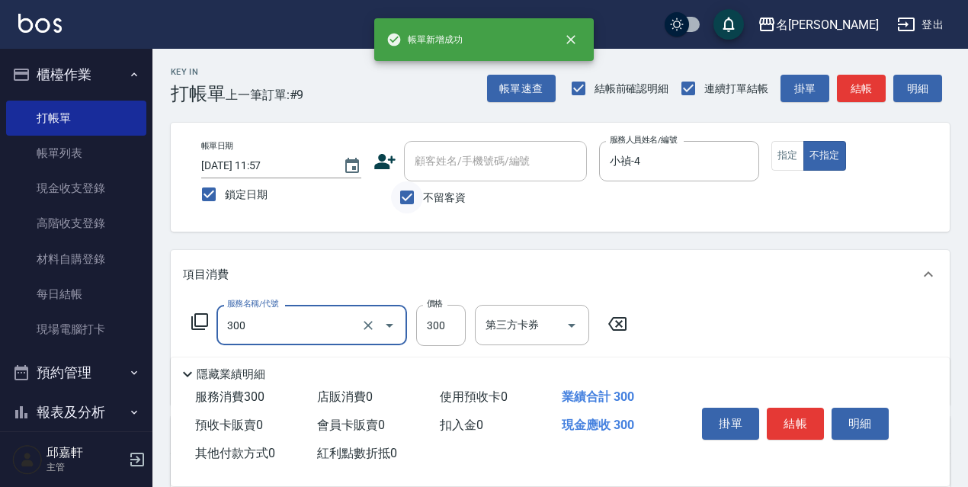
type input "洗髮300(300)"
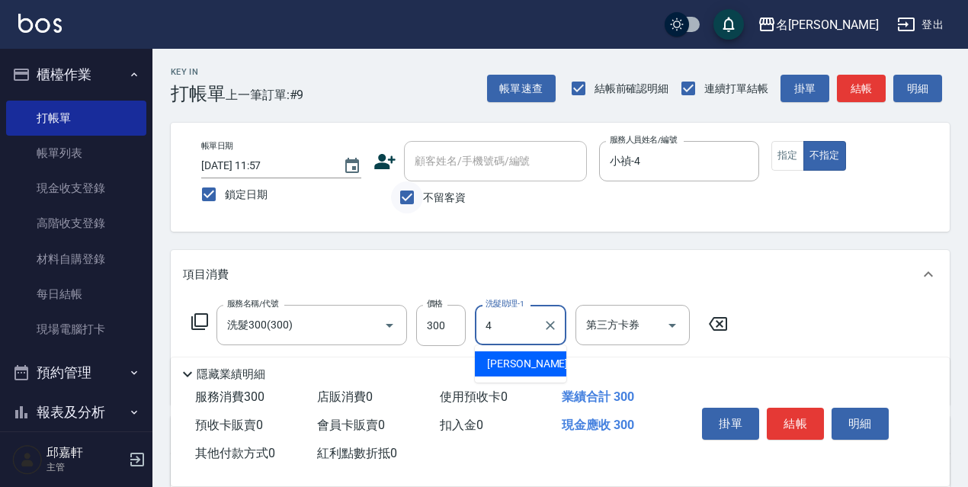
type input "小禎-4"
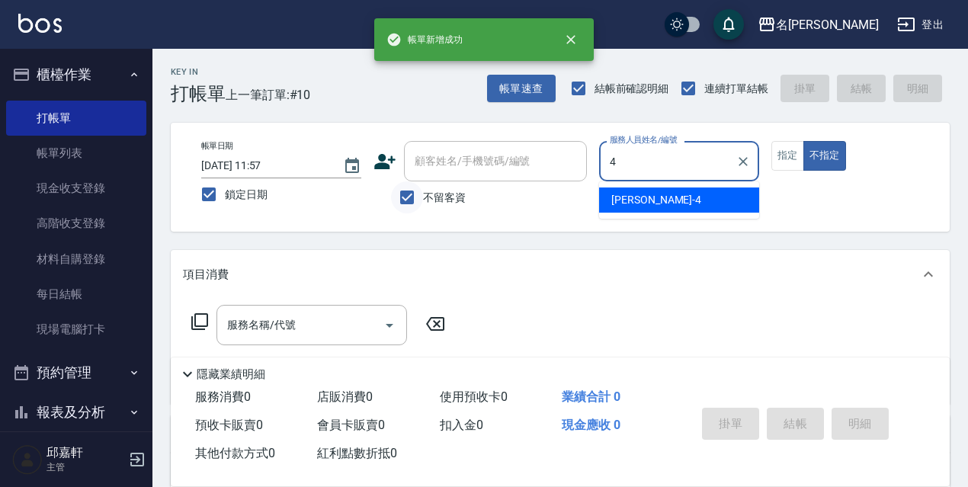
type input "小禎-4"
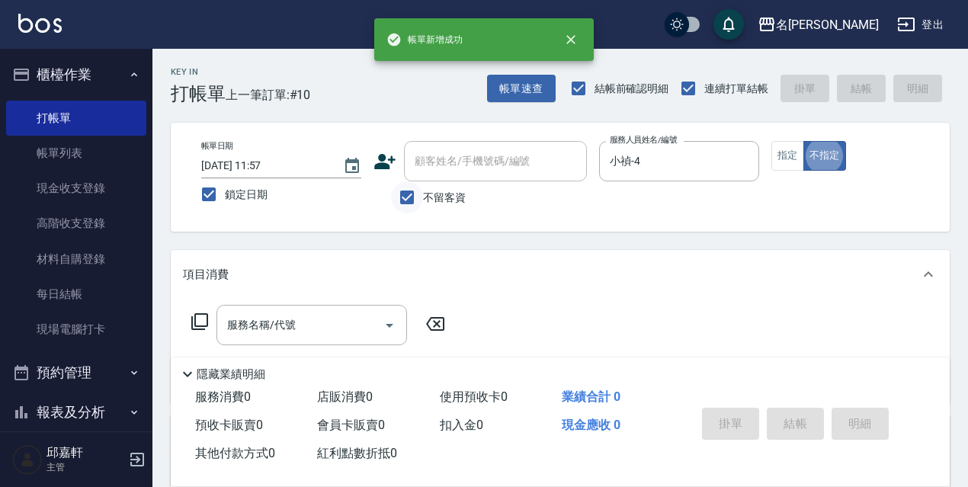
type button "false"
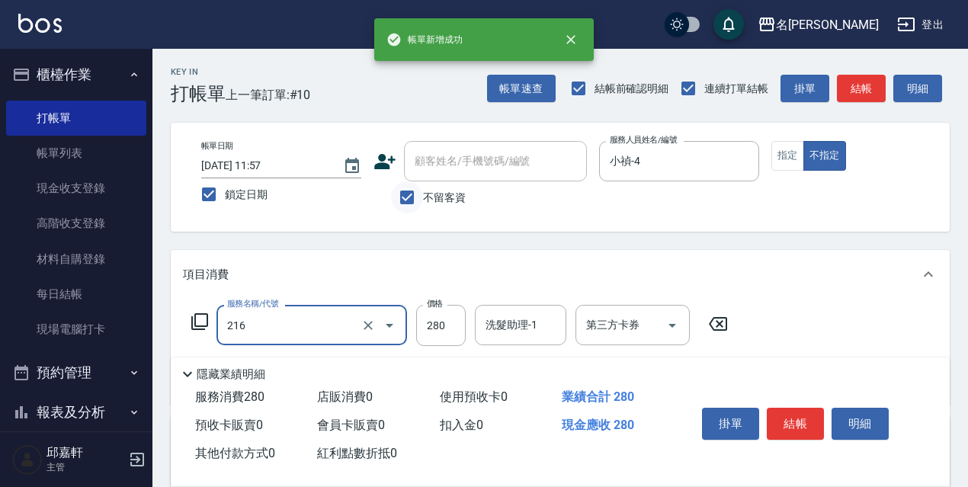
type input "洗髮卷<抵>280(216)"
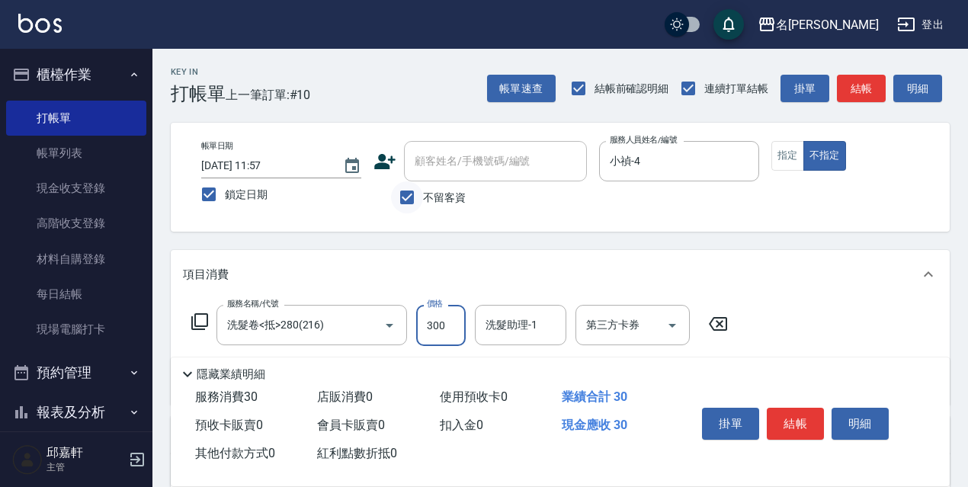
type input "300"
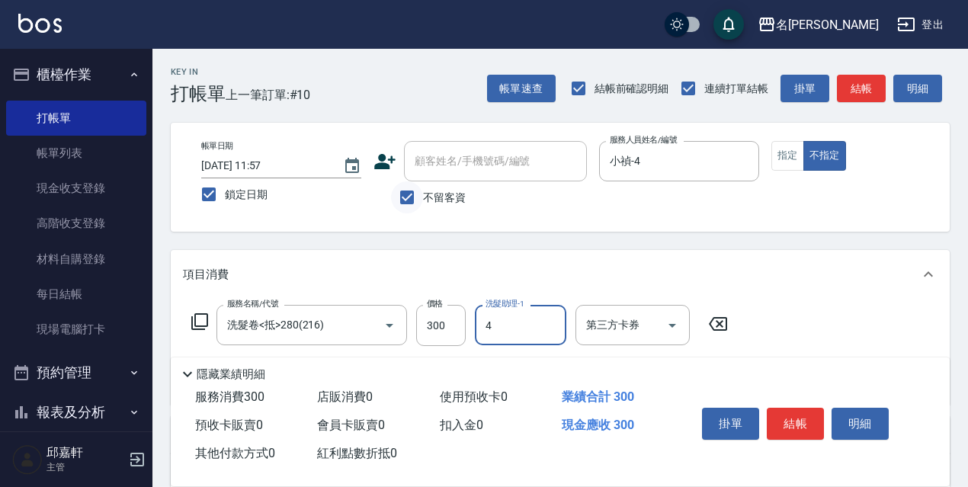
type input "小禎-4"
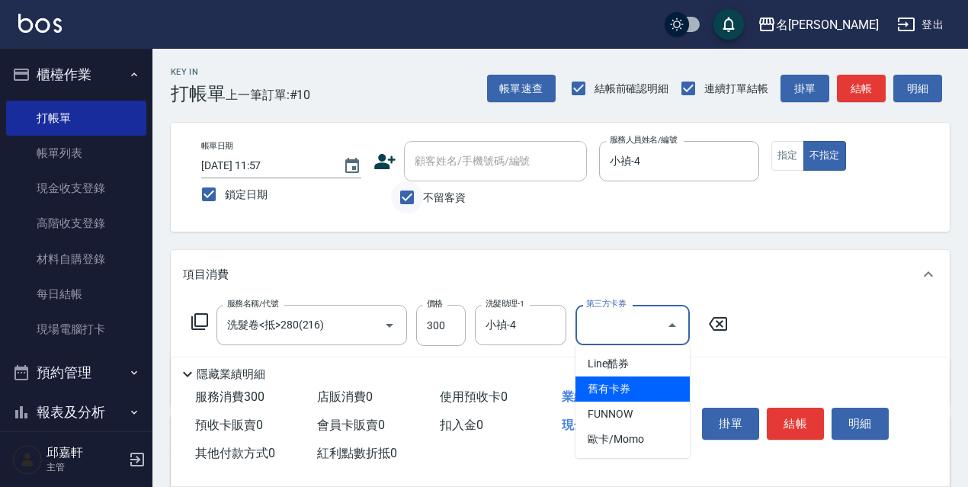
type input "舊有卡券"
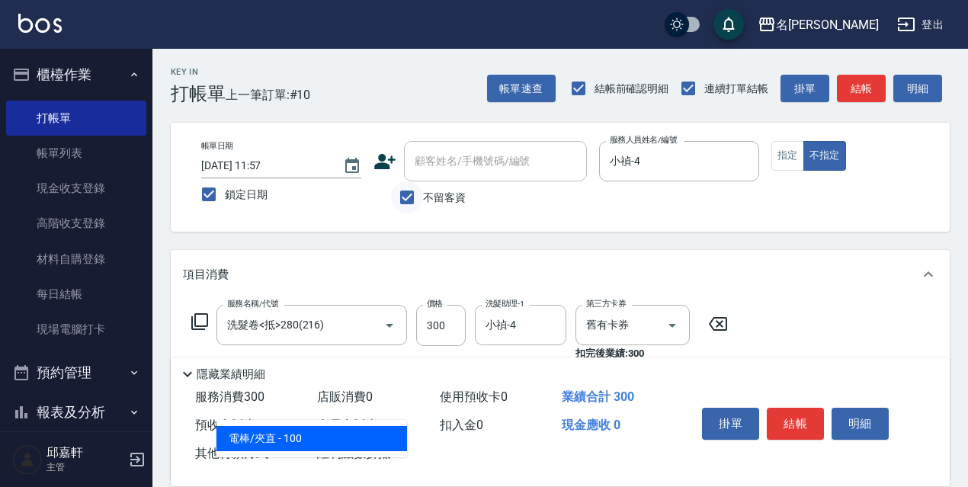
type input "電棒/夾直(803)"
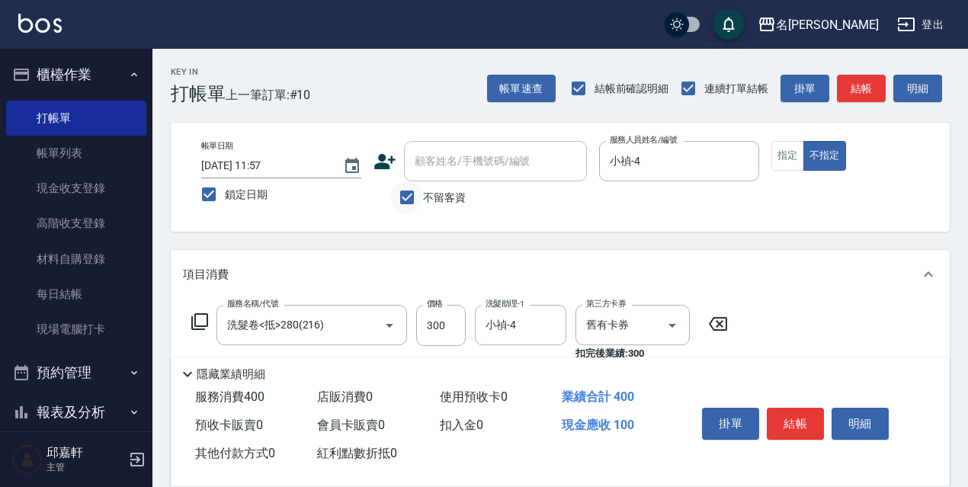
type input "保濕護髮(809)"
type input "小禎-4"
click at [793, 147] on button "指定" at bounding box center [788, 156] width 33 height 30
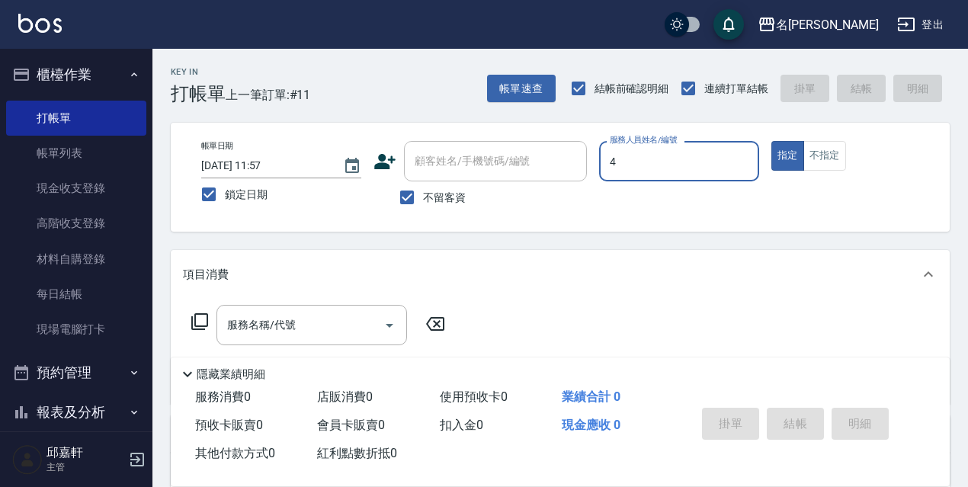
type input "小禎-4"
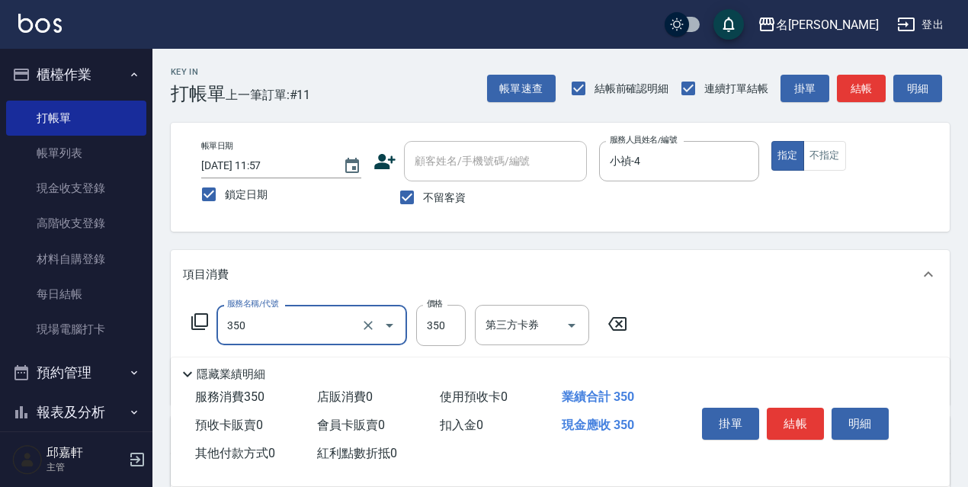
type input "洗髮350(350)"
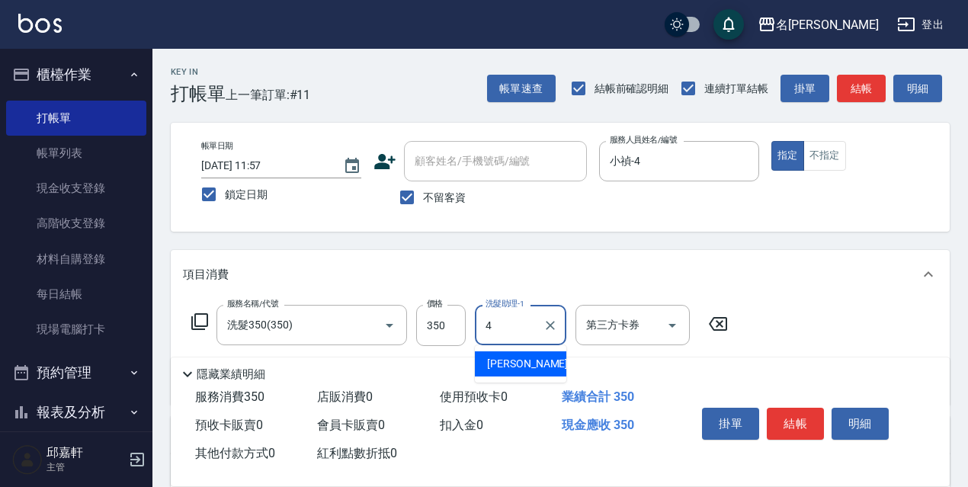
type input "小禎-4"
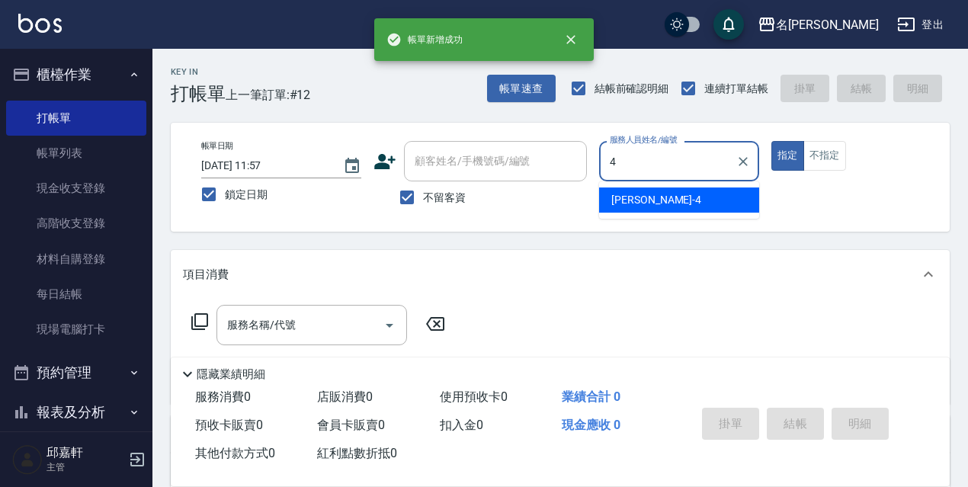
type input "小禎-4"
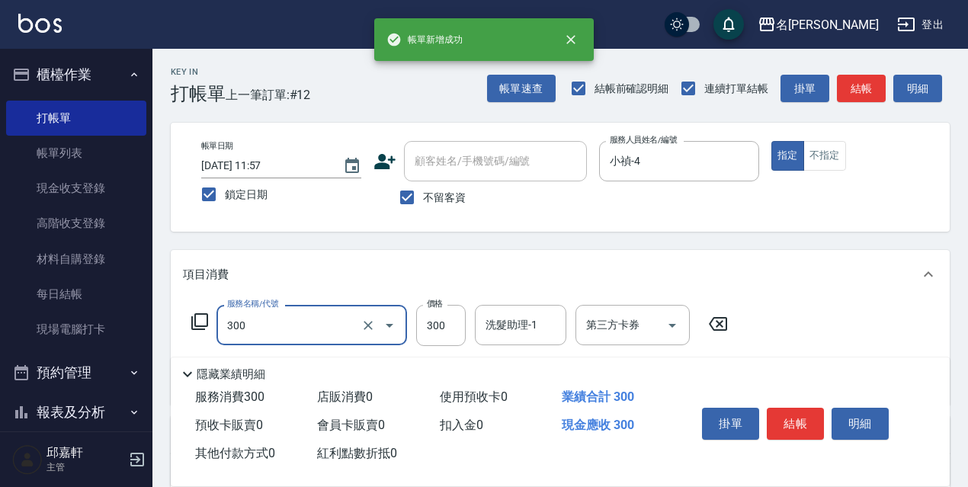
type input "洗髮300(300)"
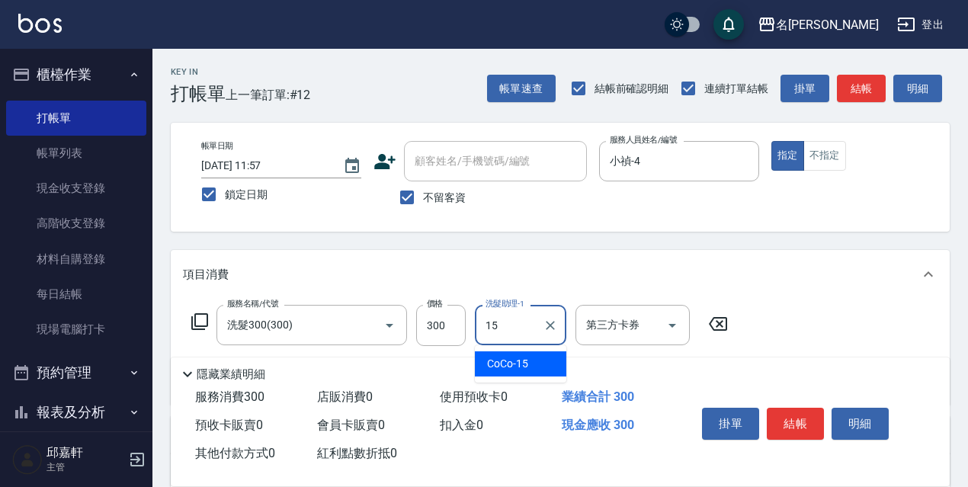
type input "CoCo-15"
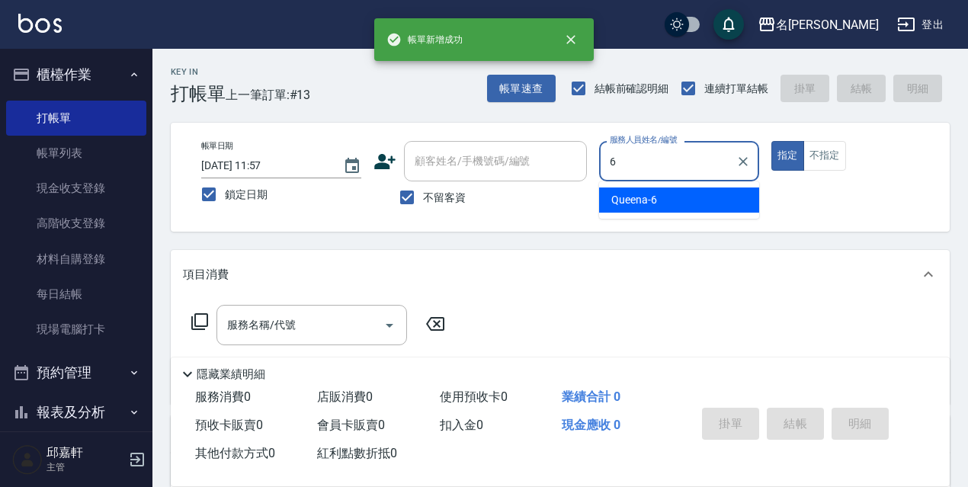
type input "Queena-6"
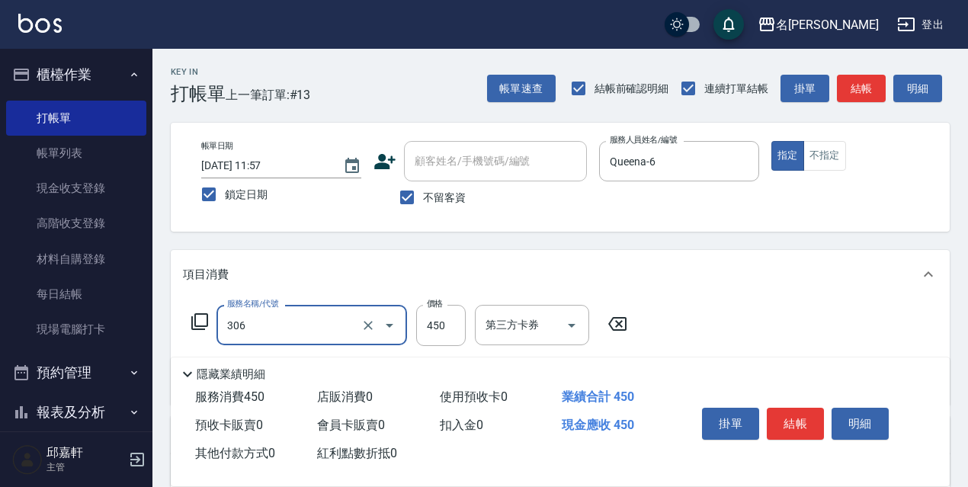
type input "剪髮450(306)"
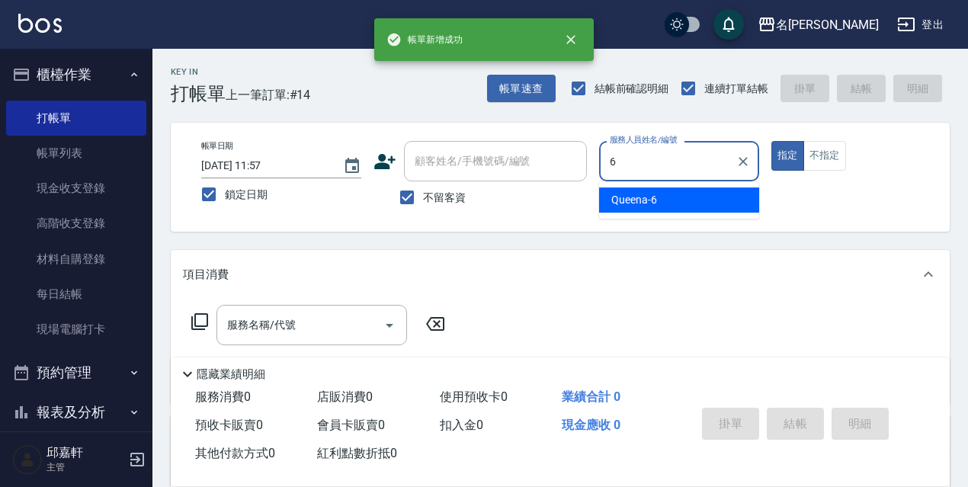
type input "Queena-6"
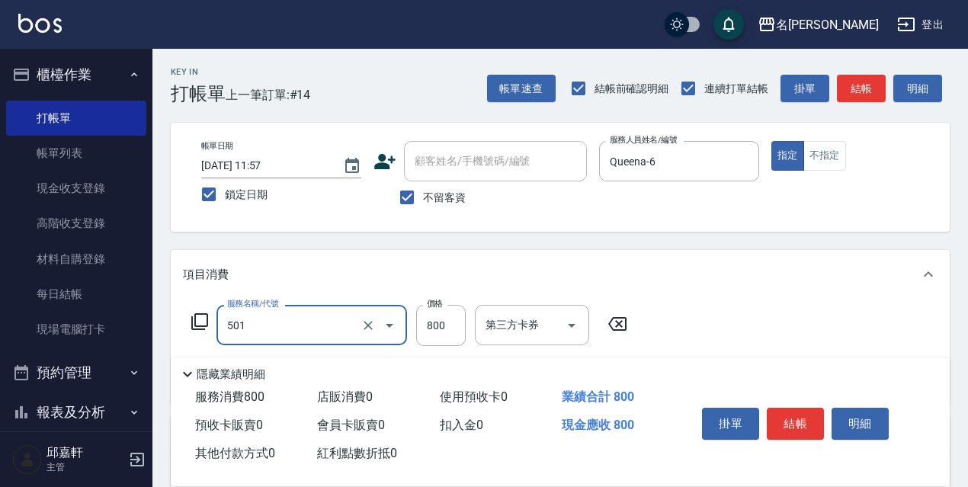
type input "染髮(800)(501)"
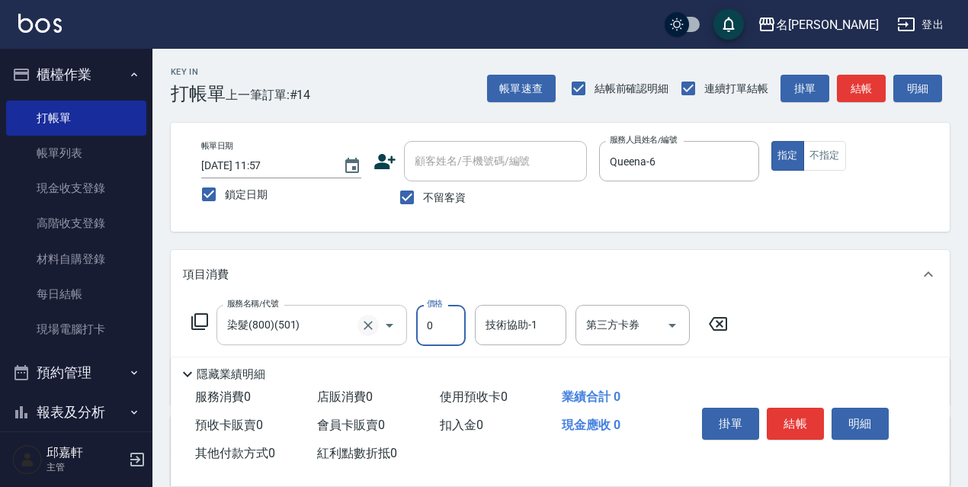
click at [361, 323] on icon "Clear" at bounding box center [368, 325] width 15 height 15
type input "0"
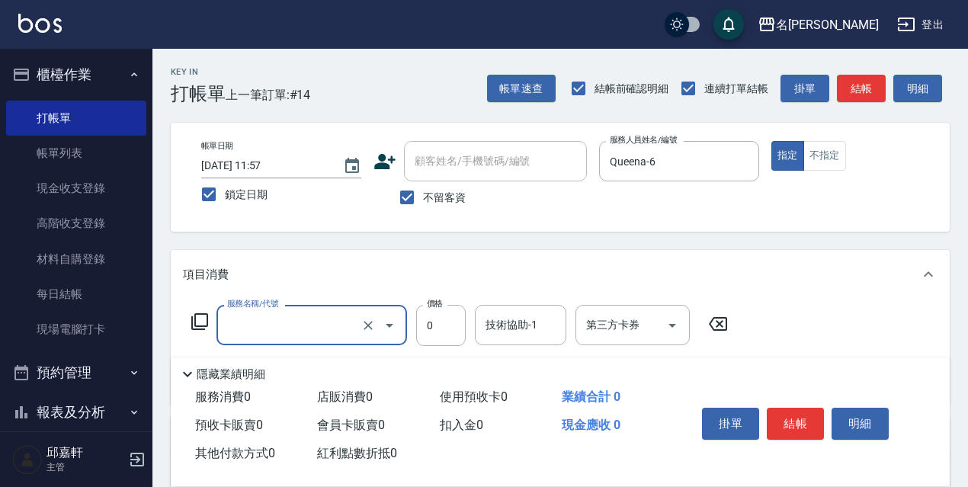
type input "染髮(800)(501)"
click at [203, 329] on icon at bounding box center [199, 321] width 17 height 17
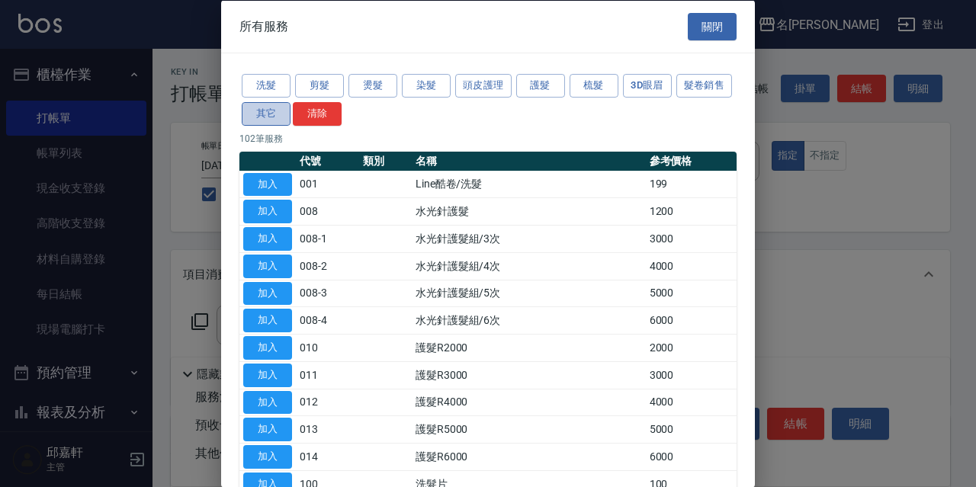
click at [291, 117] on button "其它" at bounding box center [266, 113] width 49 height 24
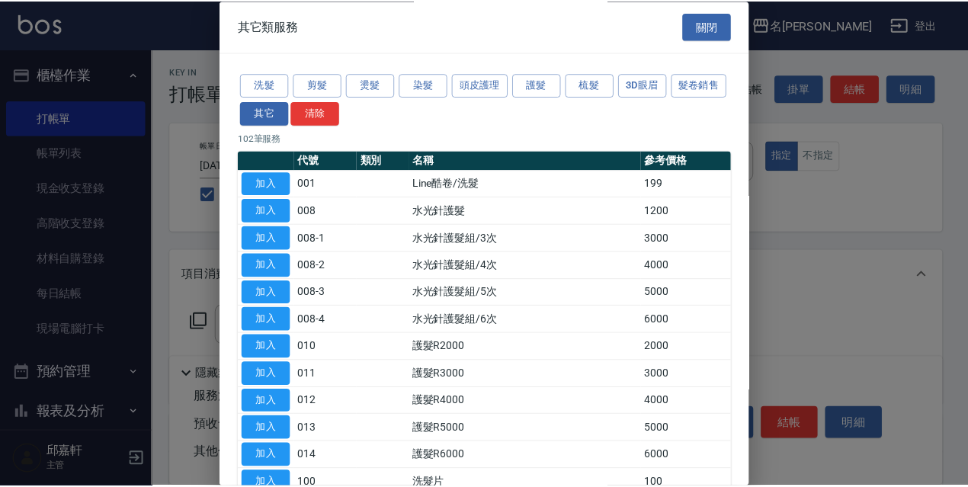
scroll to position [40, 0]
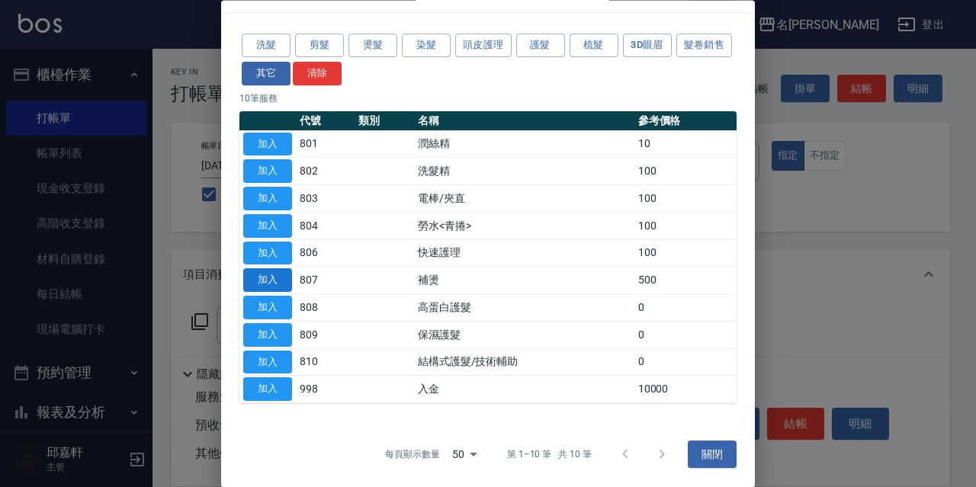
click at [287, 284] on button "加入" at bounding box center [267, 281] width 49 height 24
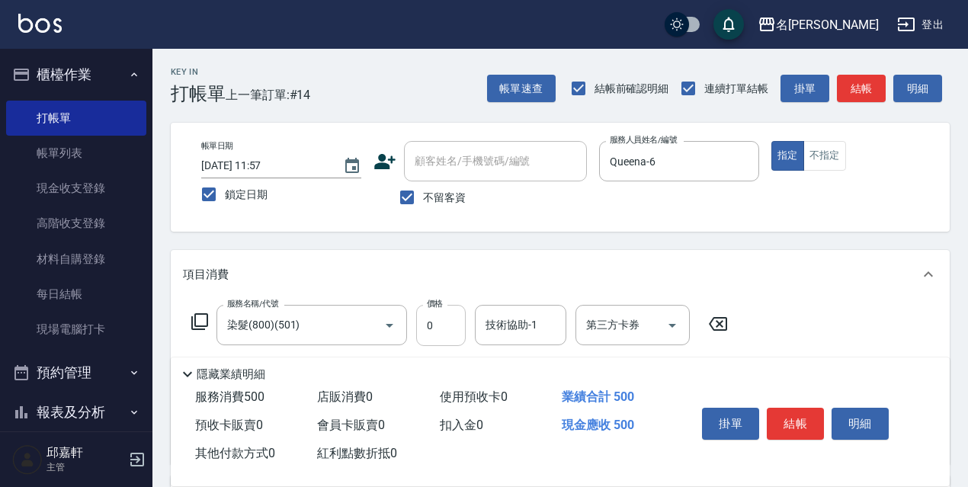
click at [432, 333] on input "0" at bounding box center [441, 325] width 50 height 41
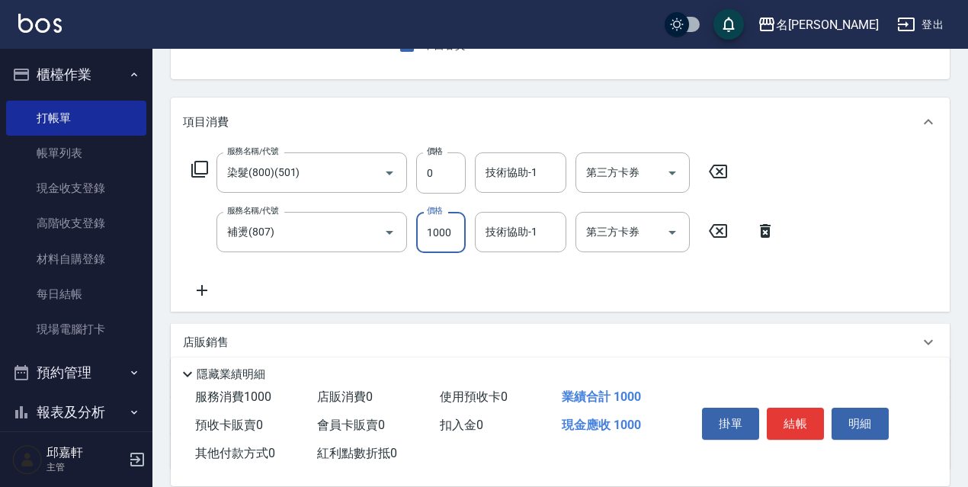
type input "1000"
type input "Queena-6"
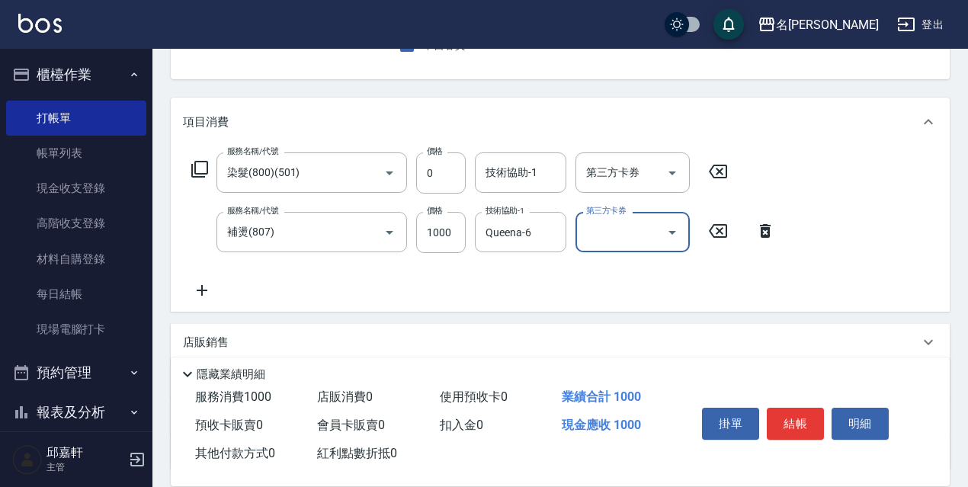
click at [718, 176] on icon at bounding box center [718, 171] width 38 height 18
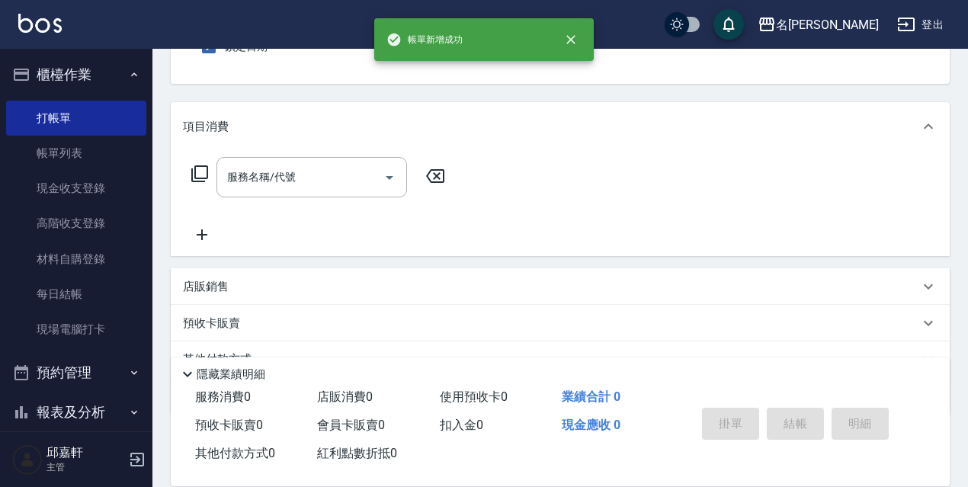
scroll to position [72, 0]
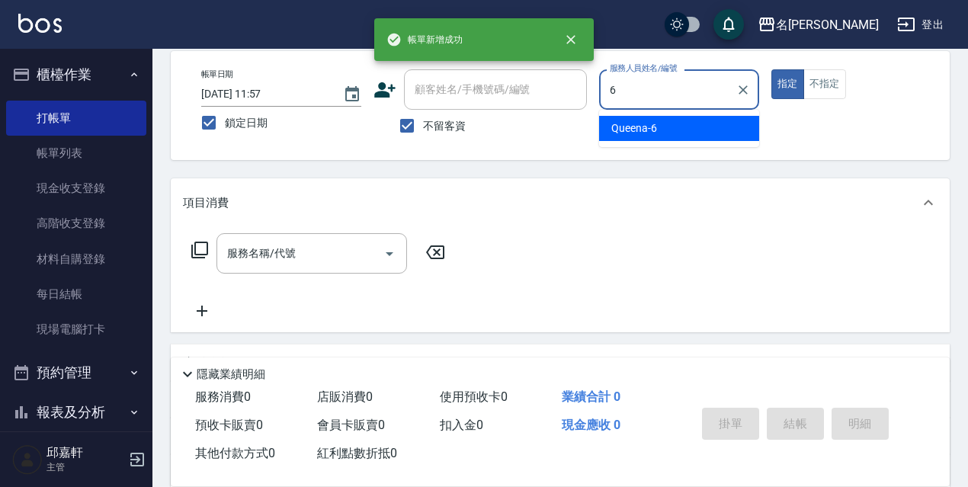
type input "Queena-6"
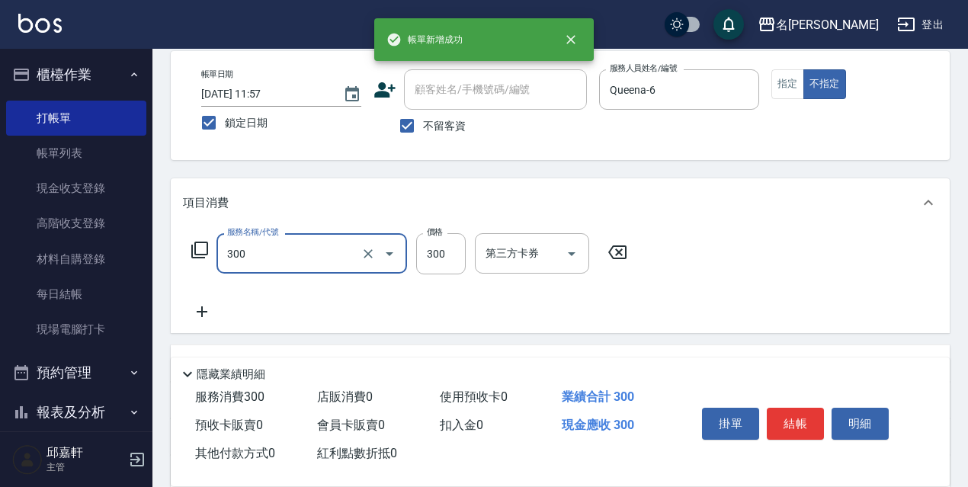
type input "洗髮300(300)"
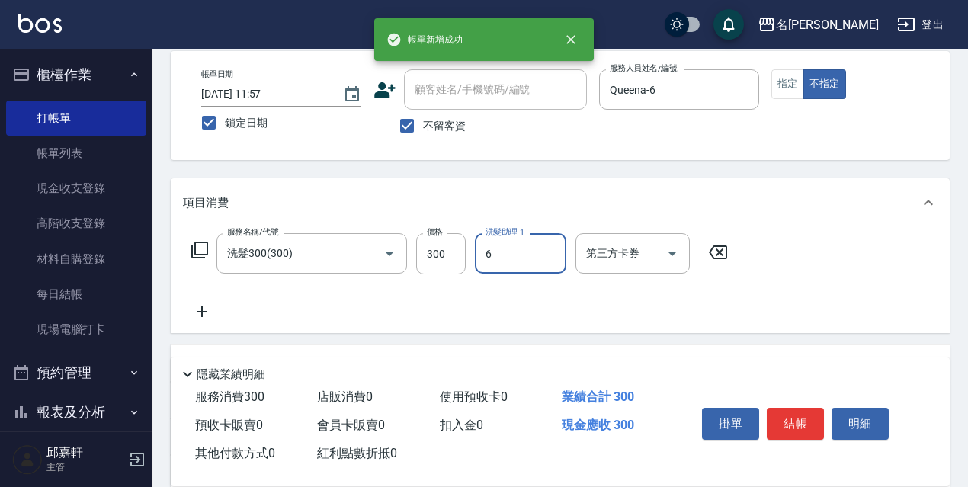
type input "Queena-6"
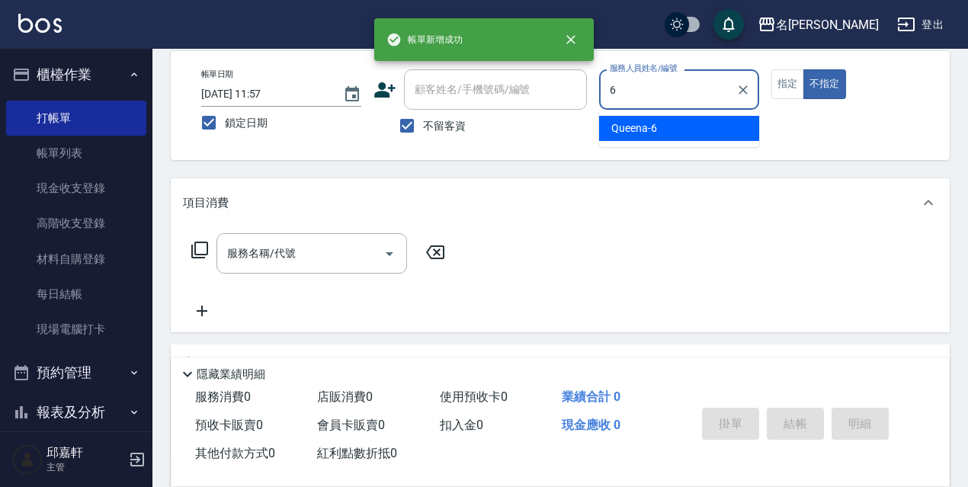
type input "Queena-6"
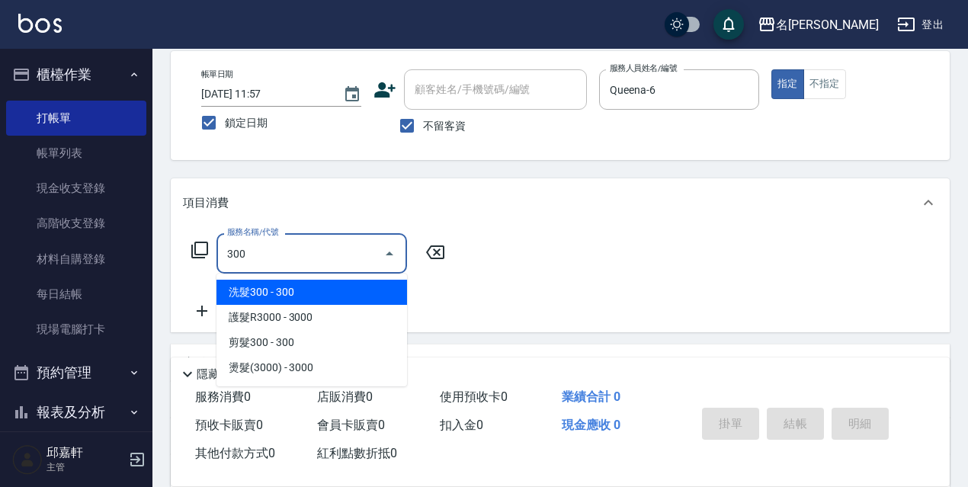
type input "洗髮300(300)"
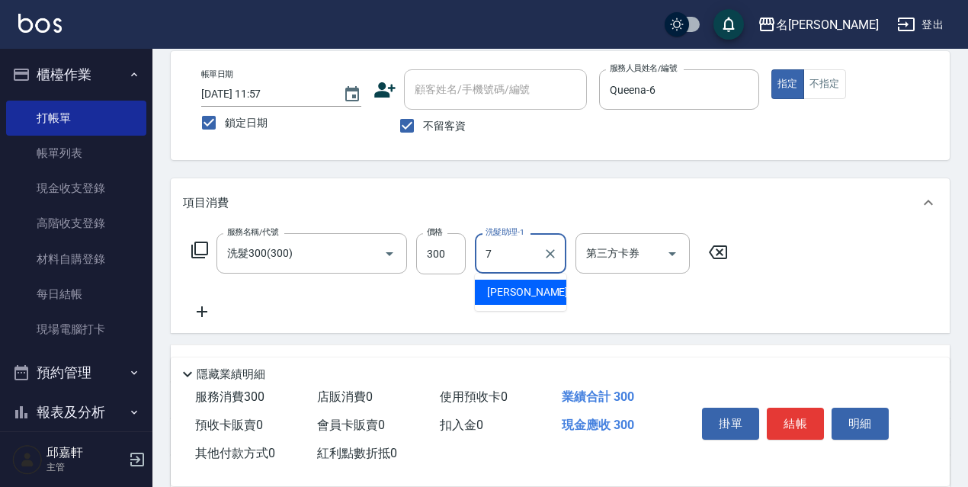
type input "Fanny-7"
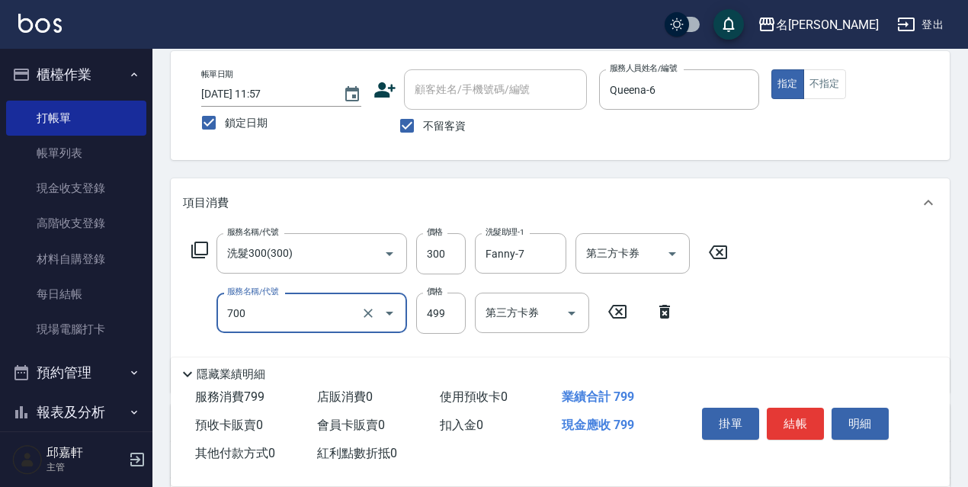
type input "頭皮隔離(700)"
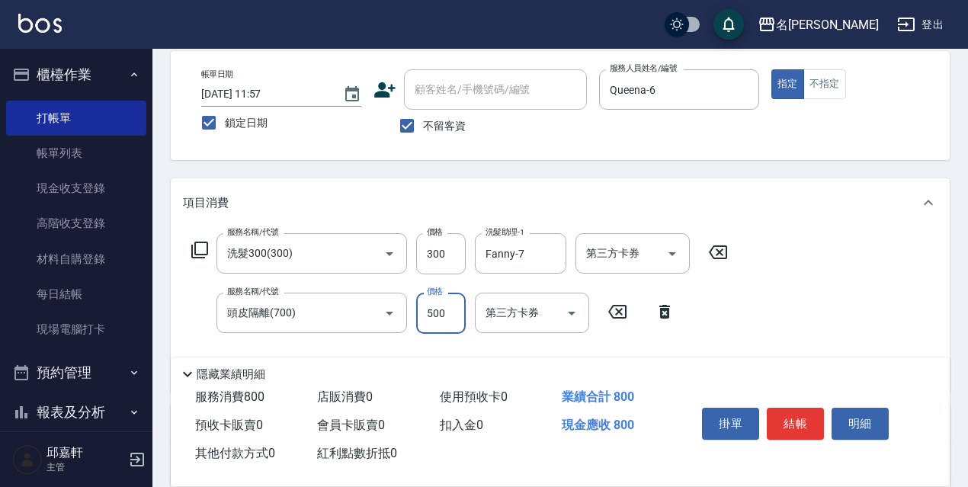
type input "500"
type input "染髮(1500)(503)"
type input "Fanny-7"
type input "5"
type input "電棒/夾直(803)"
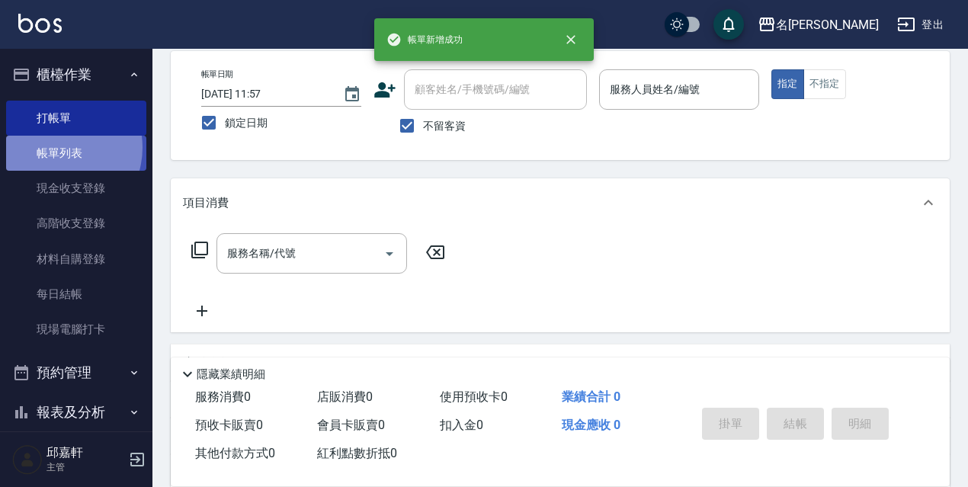
click at [58, 148] on link "帳單列表" at bounding box center [76, 153] width 140 height 35
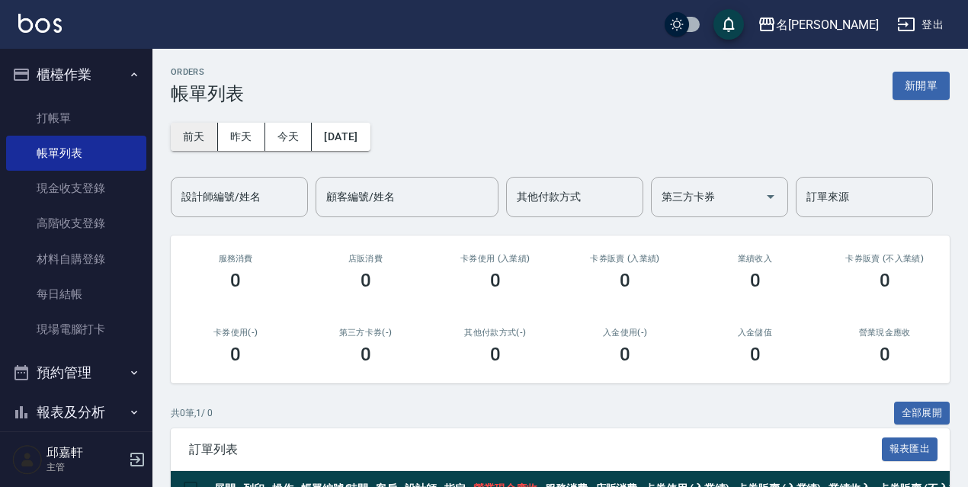
click at [212, 141] on button "前天" at bounding box center [194, 137] width 47 height 28
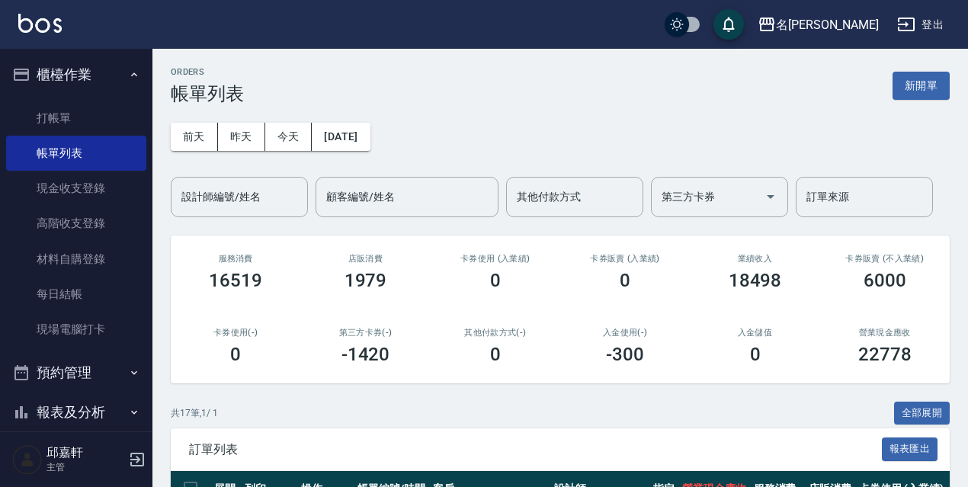
scroll to position [229, 0]
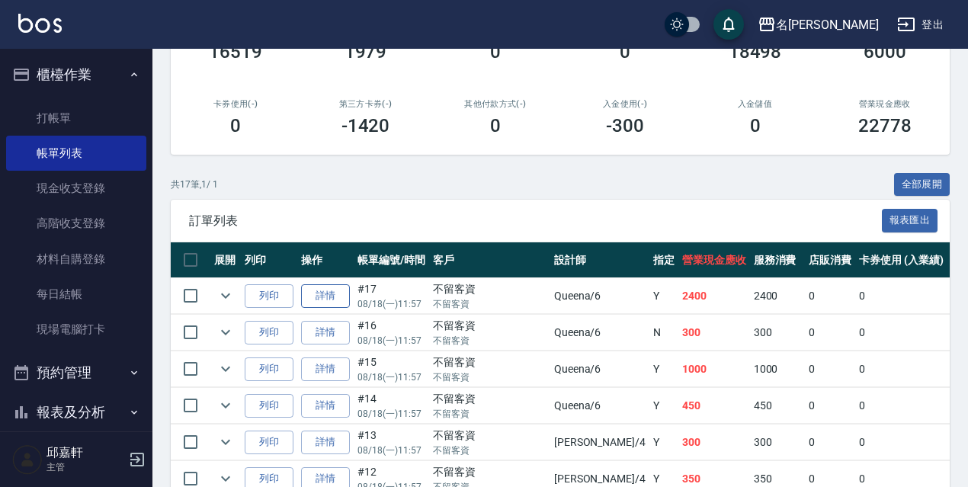
click at [342, 291] on link "詳情" at bounding box center [325, 296] width 49 height 24
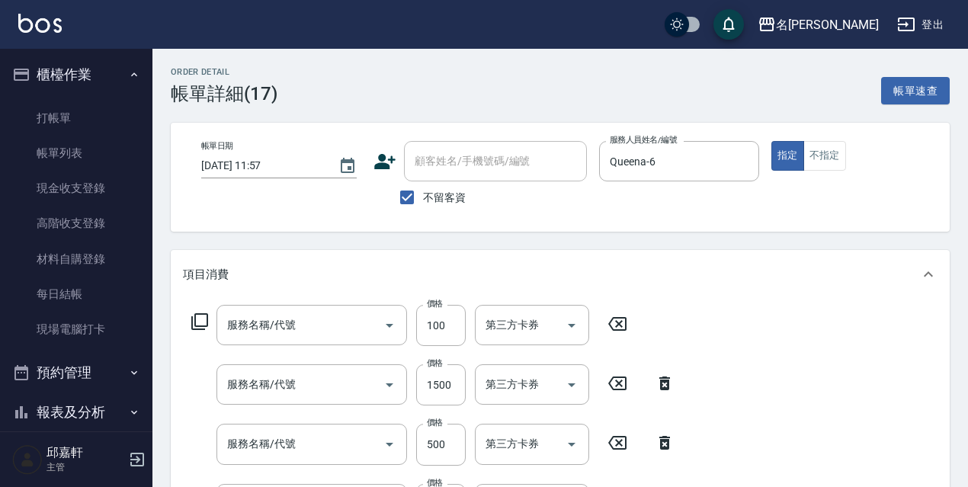
type input "[DATE] 11:57"
checkbox input "true"
type input "Queena-6"
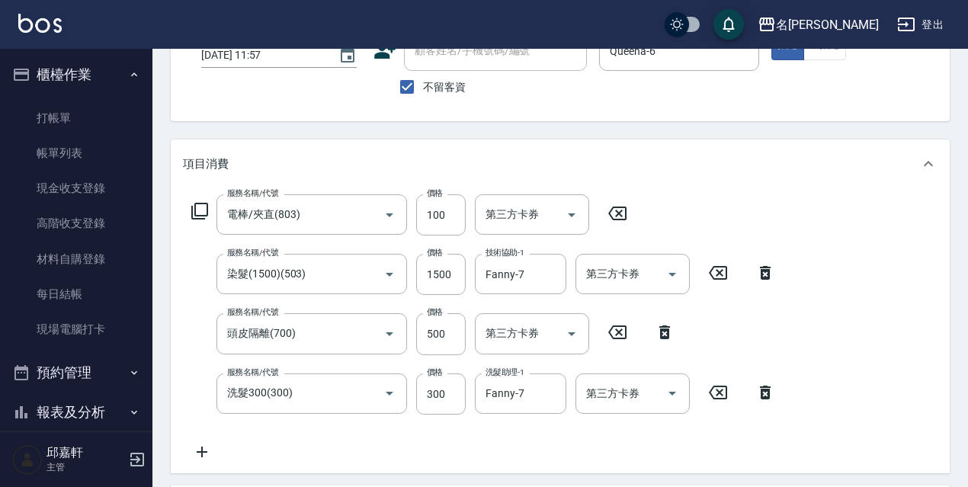
type input "電棒/夾直(803)"
type input "染髮(1500)(503)"
type input "頭皮隔離(700)"
type input "洗髮300(300)"
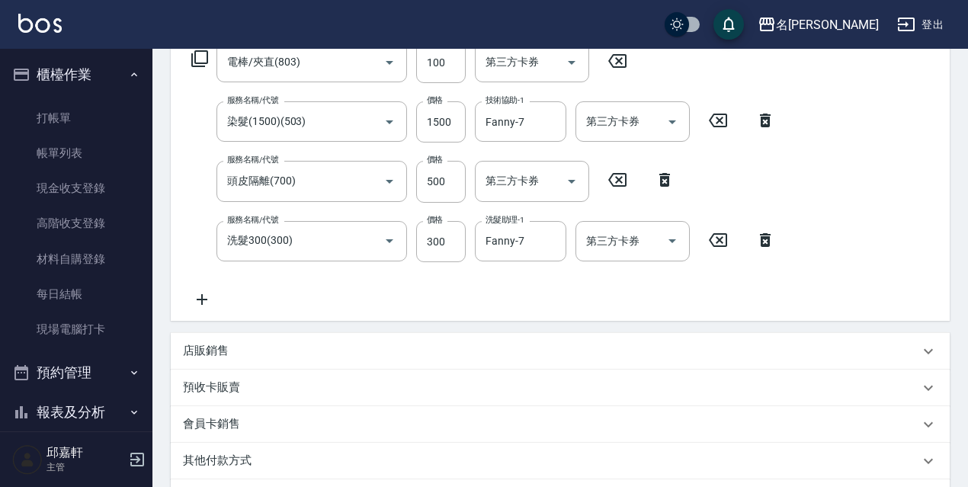
click at [657, 181] on icon at bounding box center [665, 180] width 38 height 18
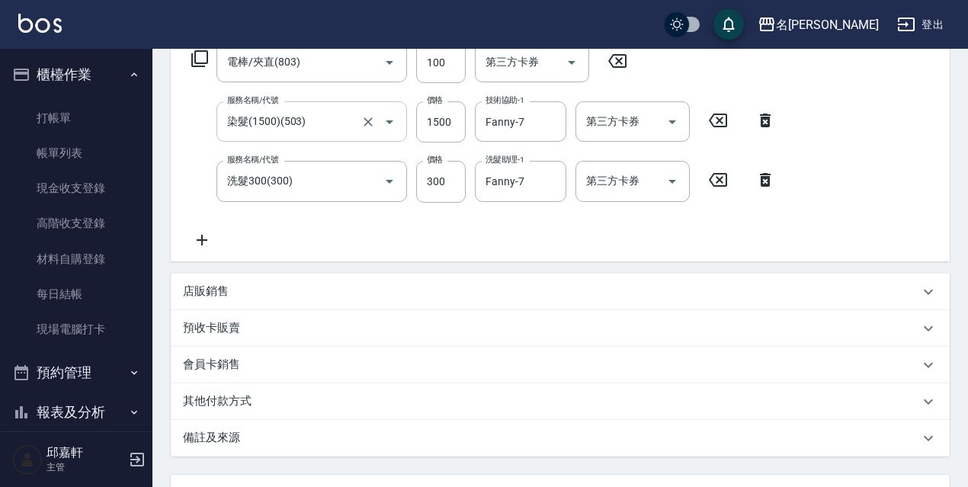
click at [315, 121] on input "染髮(1500)(503)" at bounding box center [290, 121] width 134 height 27
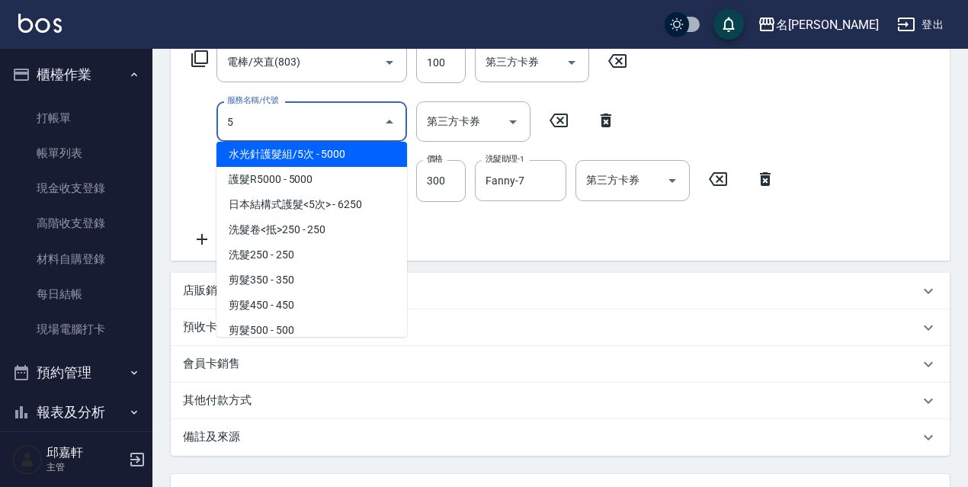
scroll to position [0, 0]
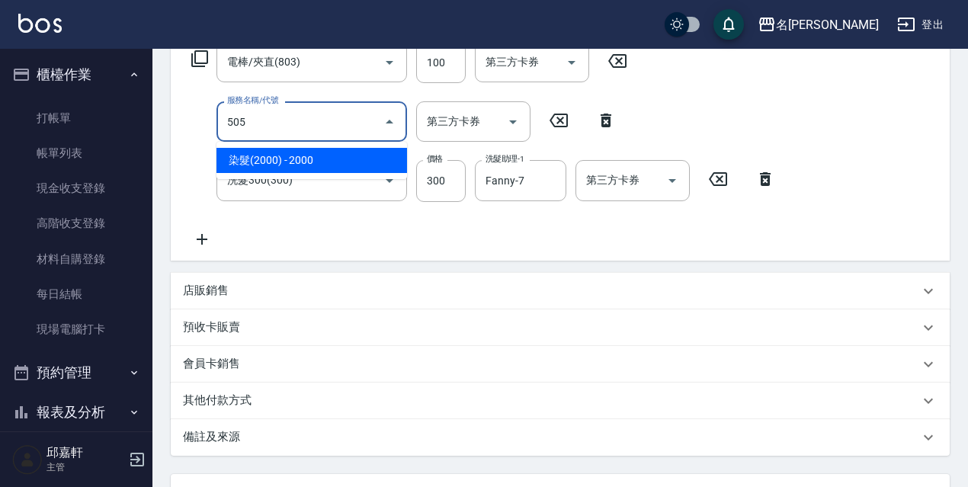
type input "染髮(2000)(505)"
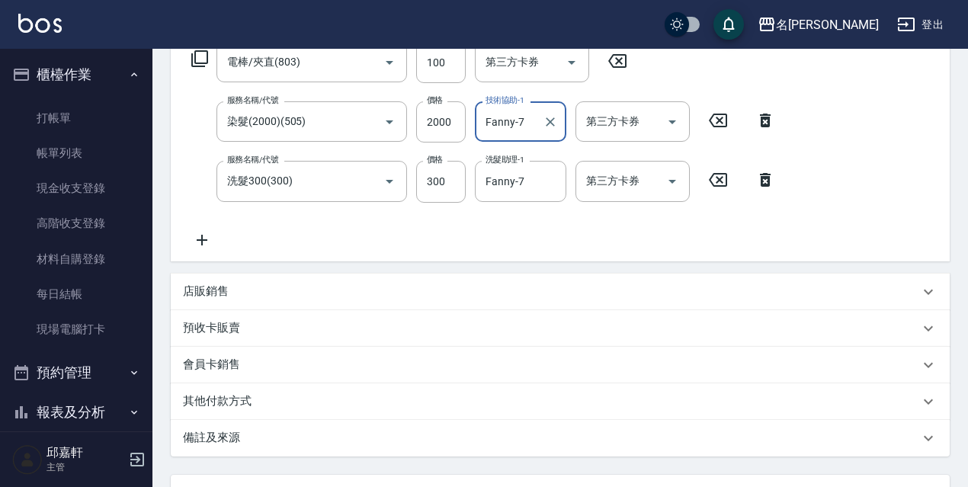
scroll to position [397, 0]
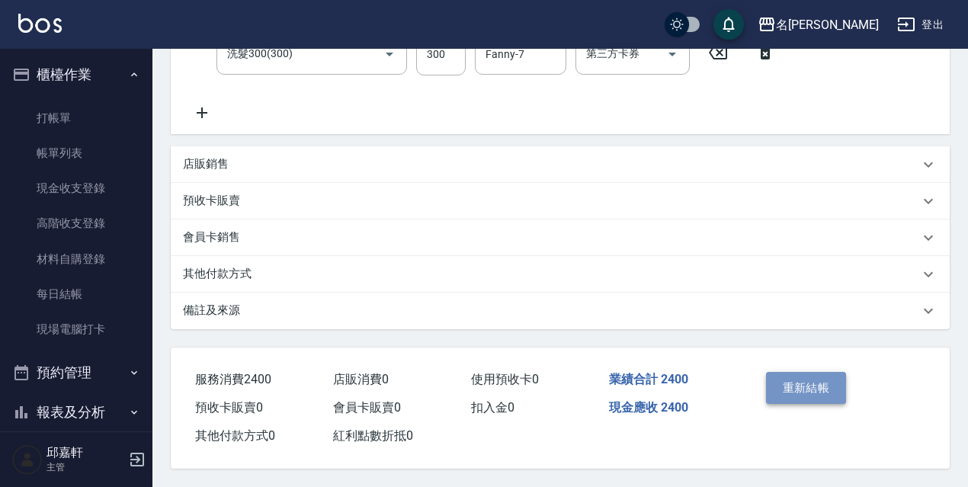
click at [842, 382] on button "重新結帳" at bounding box center [806, 388] width 81 height 32
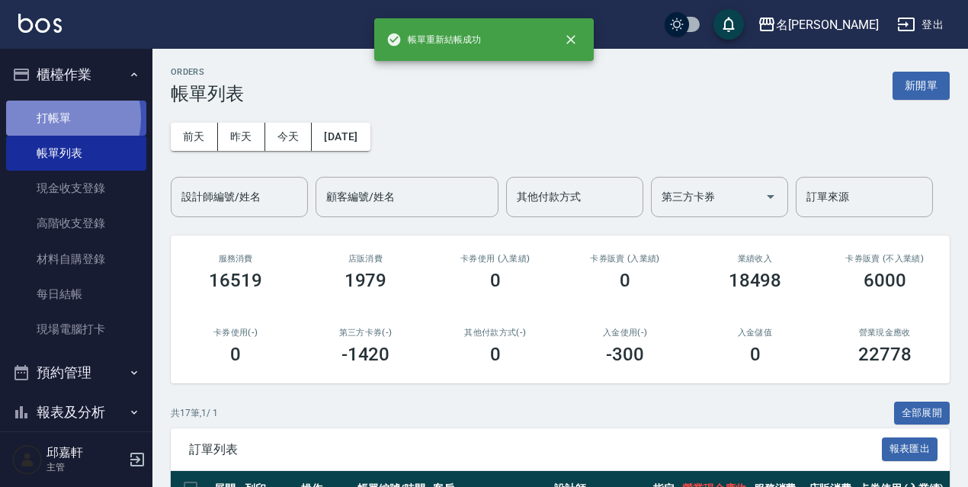
click at [51, 117] on link "打帳單" at bounding box center [76, 118] width 140 height 35
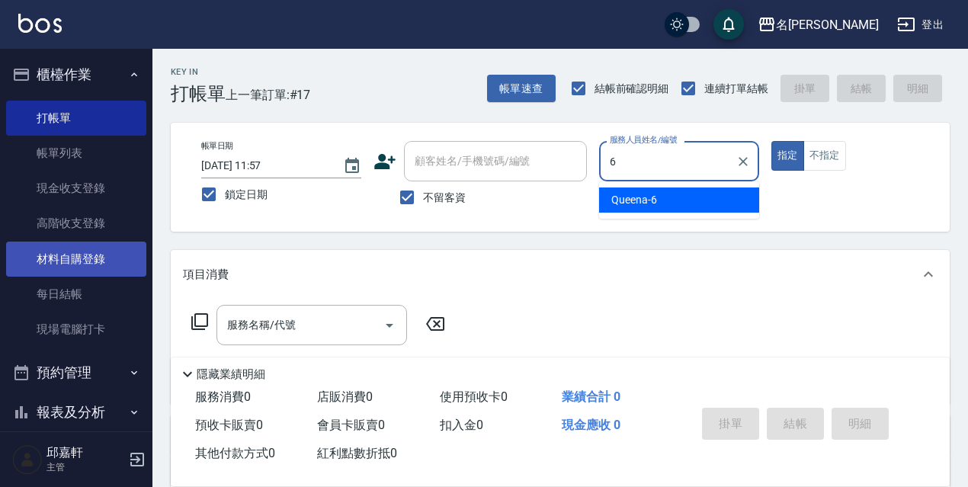
type input "Queena-6"
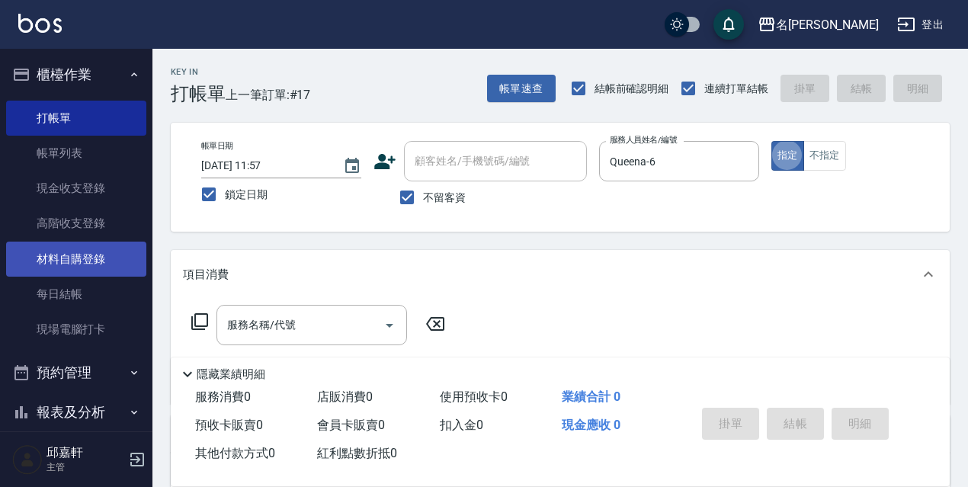
type button "true"
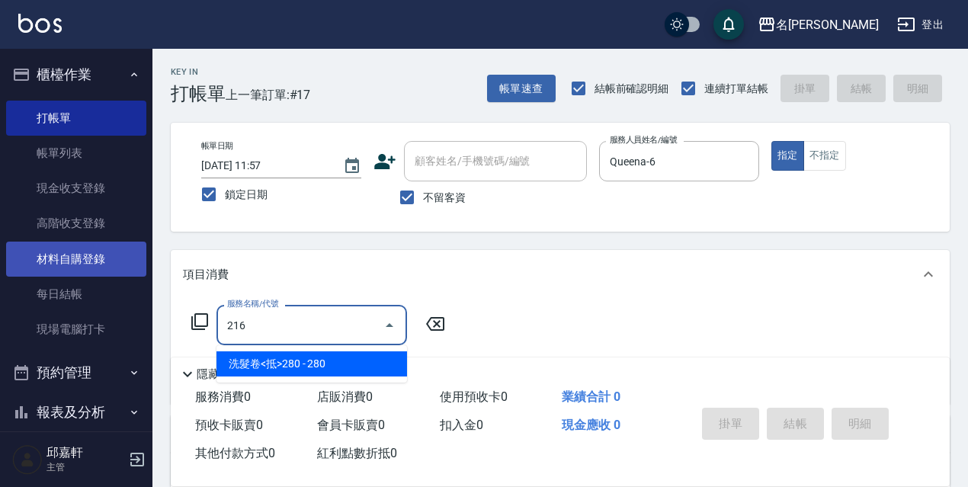
type input "洗髮卷<抵>280(216)"
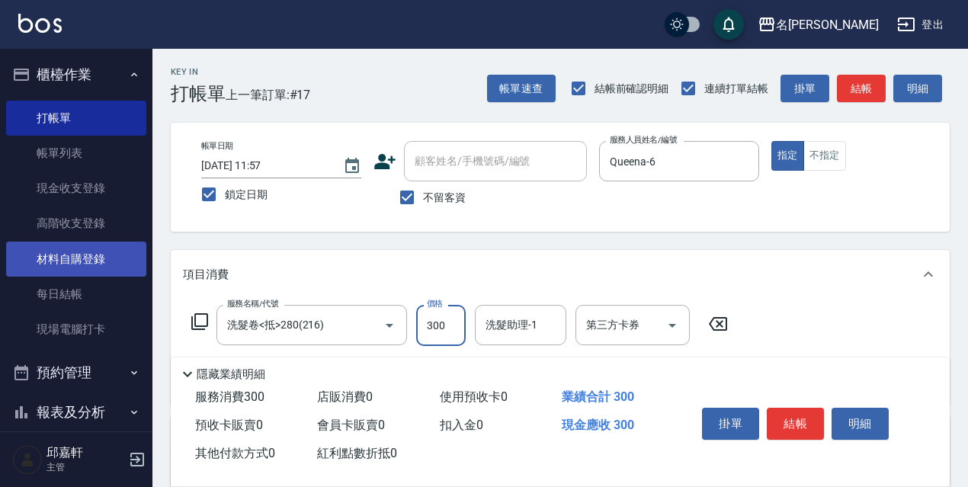
type input "300"
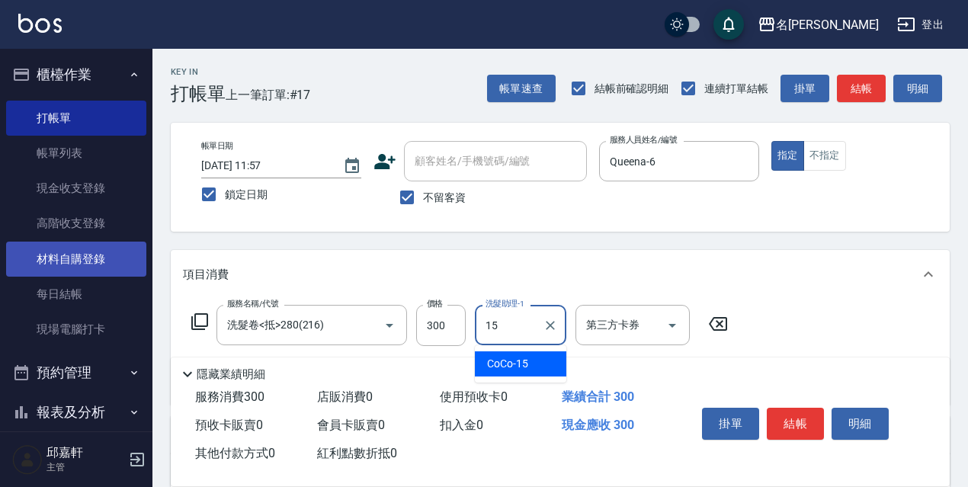
type input "CoCo-15"
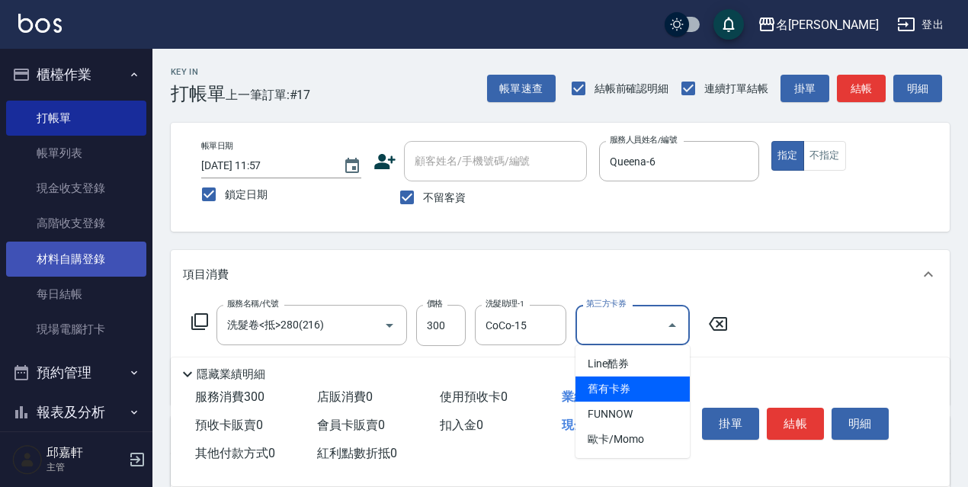
type input "舊有卡券"
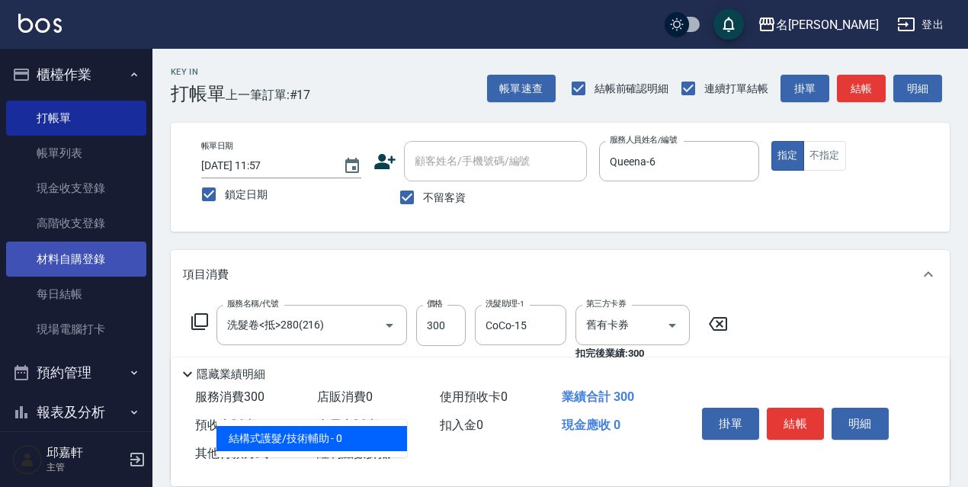
type input "結構式護髮/技術輔助(810)"
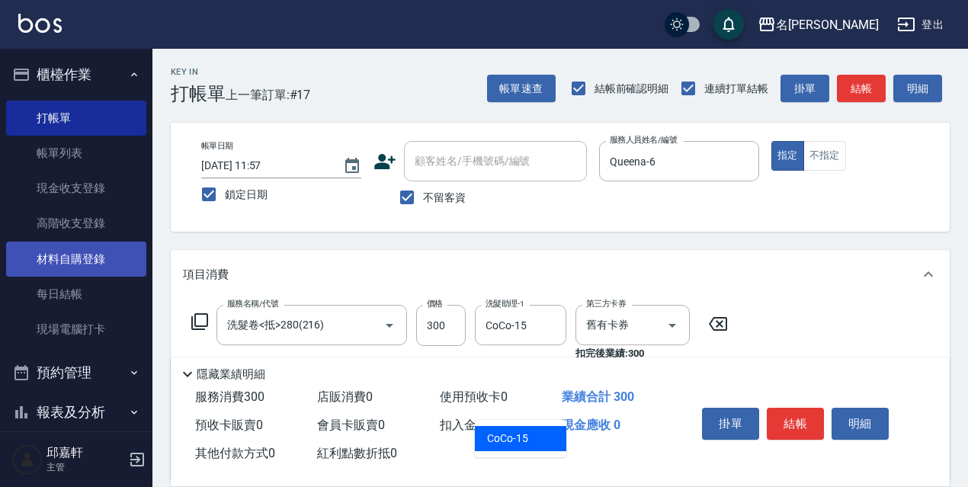
type input "CoCo-15"
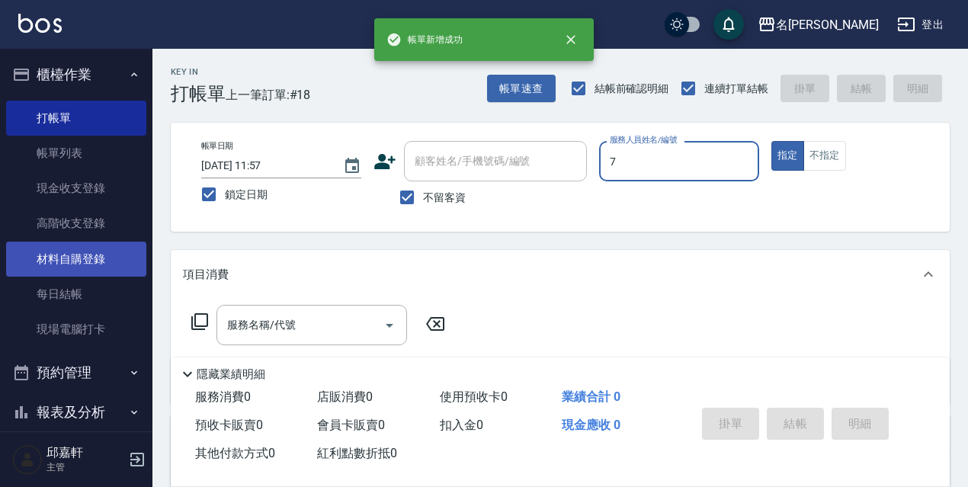
type input "Fanny-7"
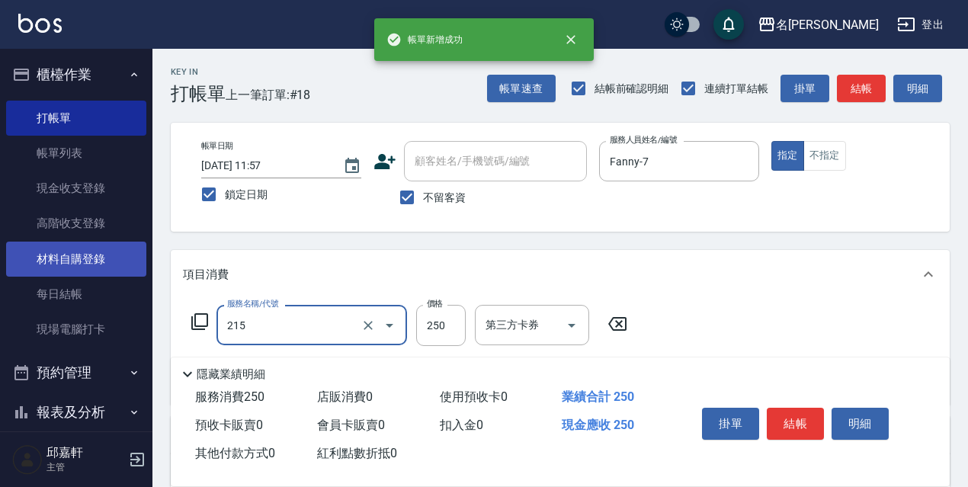
type input "洗髮卷<抵>250(215)"
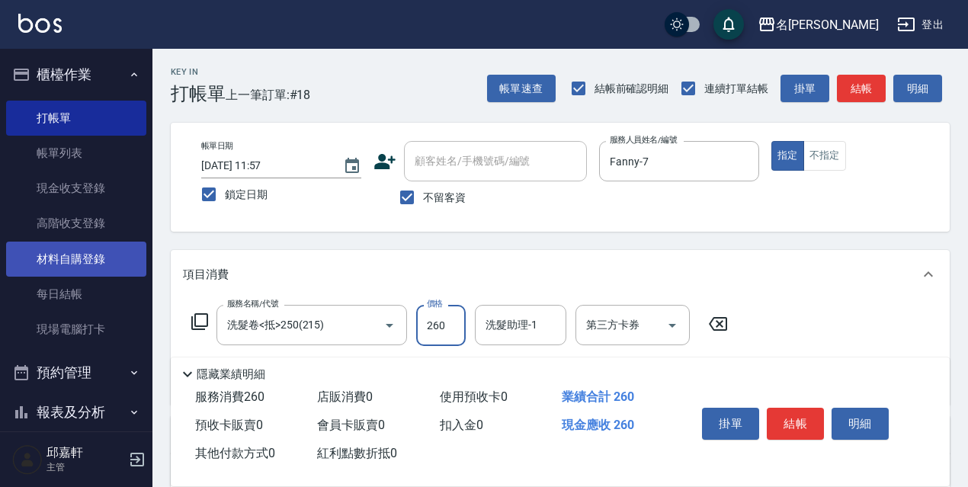
type input "260"
type input "Queena-6"
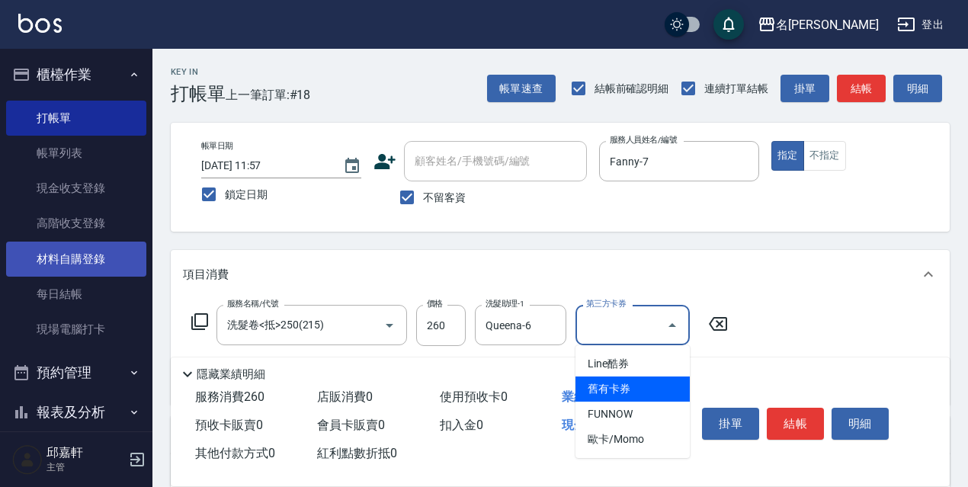
type input "舊有卡券"
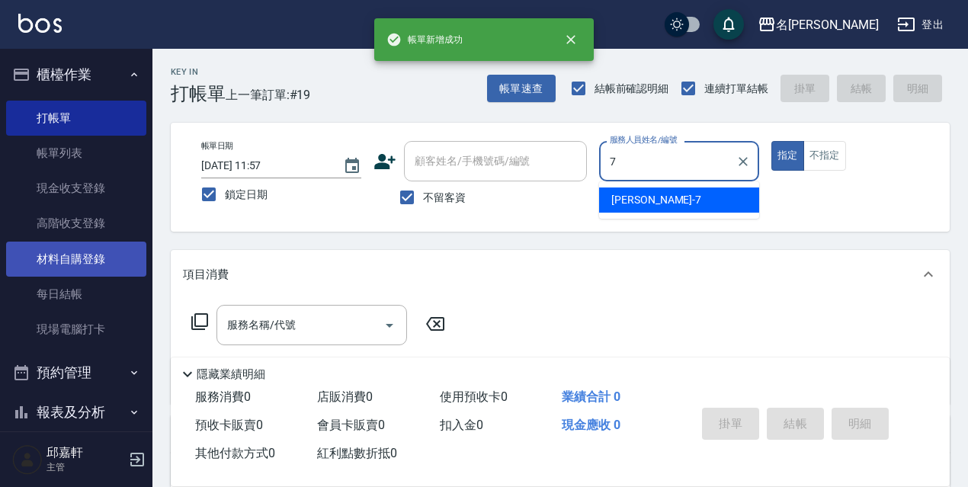
type input "Fanny-7"
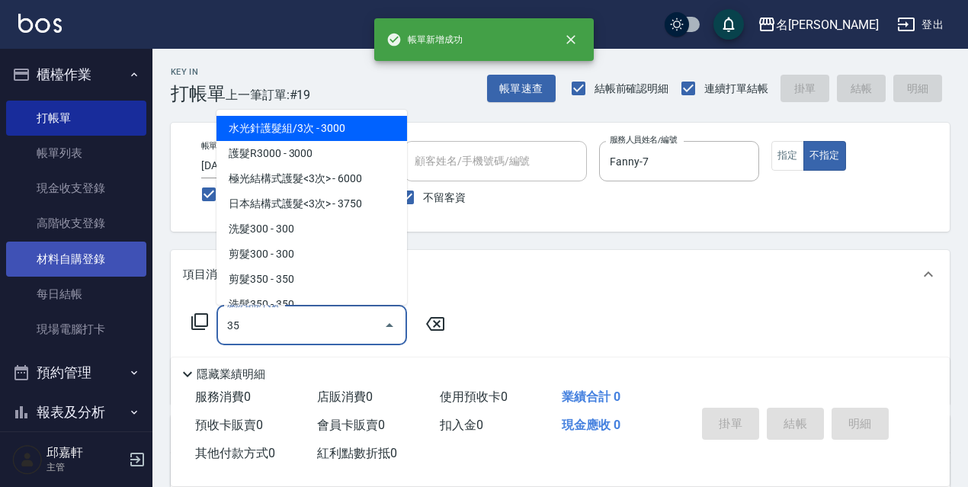
type input "350"
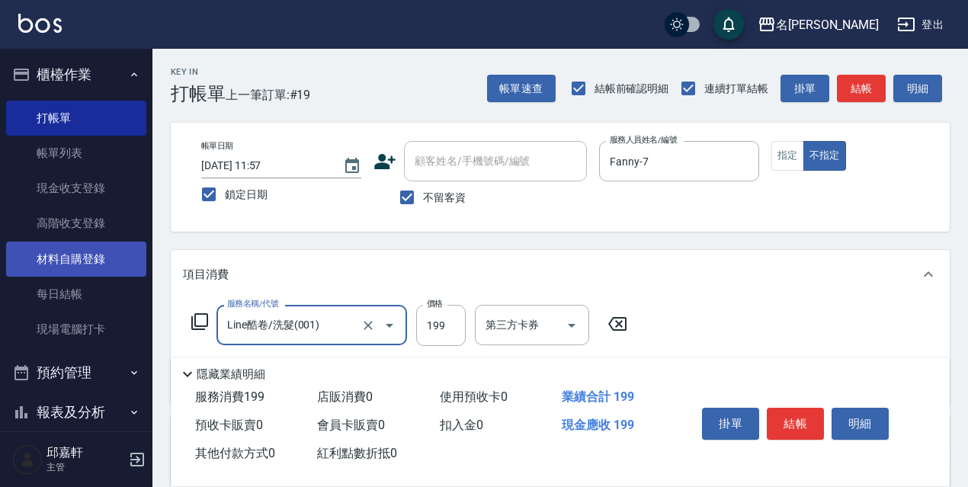
type input "Line酷卷/洗髮(001)"
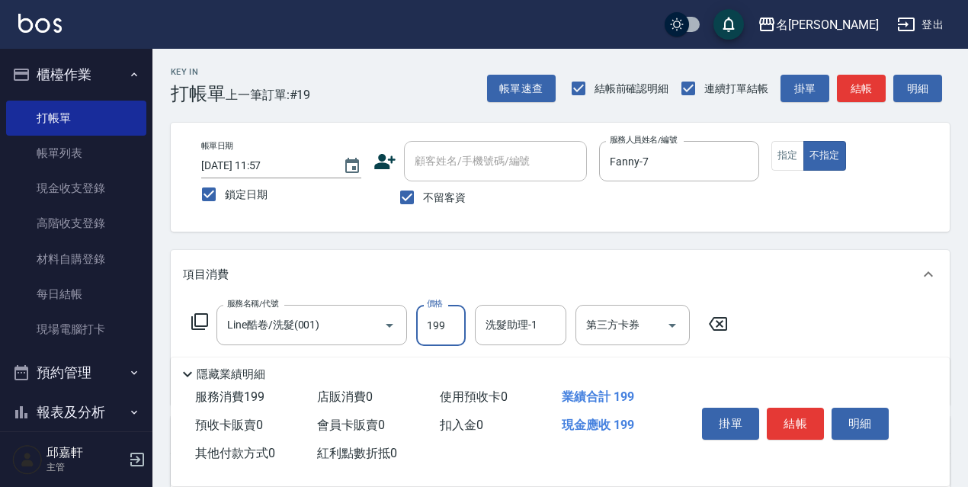
click at [724, 324] on icon at bounding box center [718, 324] width 38 height 18
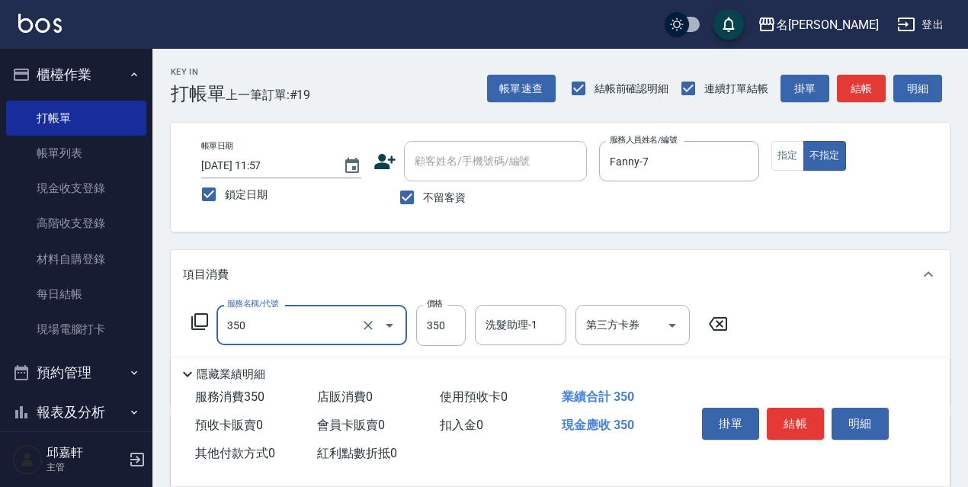
type input "洗髮350(350)"
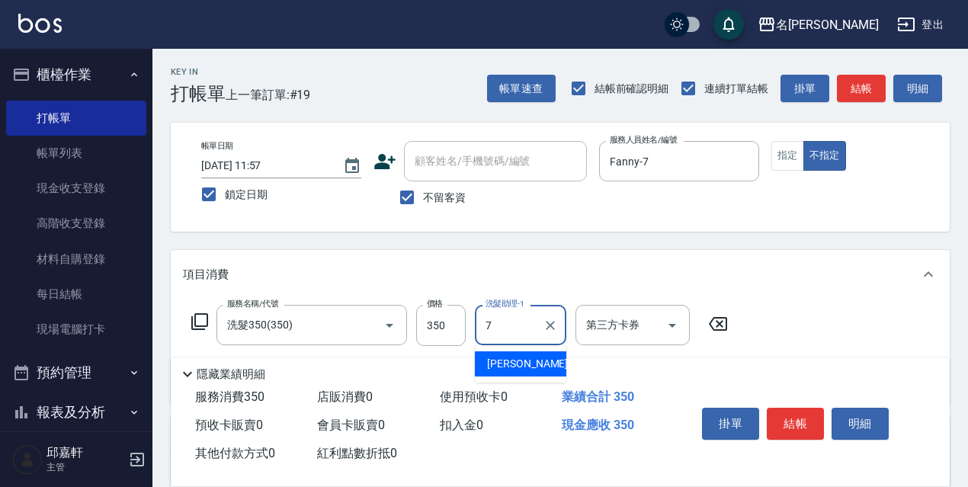
type input "Fanny-7"
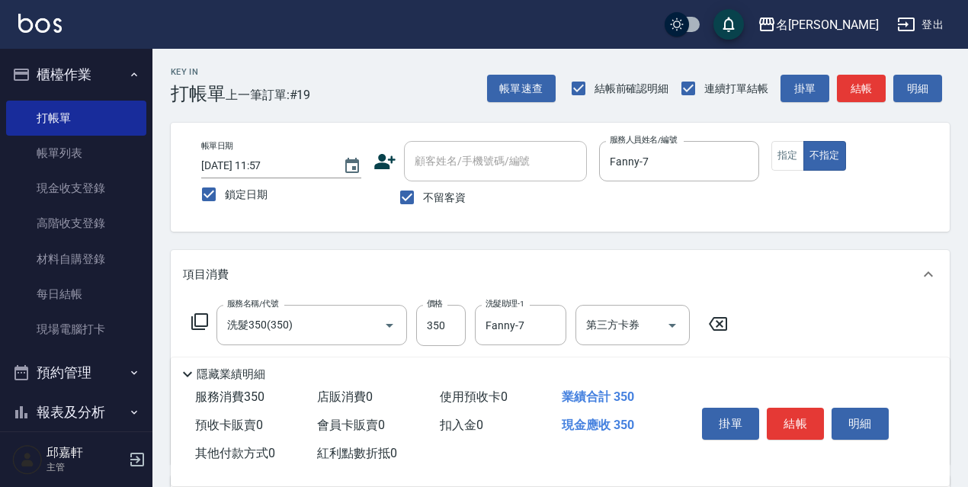
type input "結構式護髮/技術輔助(810)"
type input "Zora-9"
type input "0"
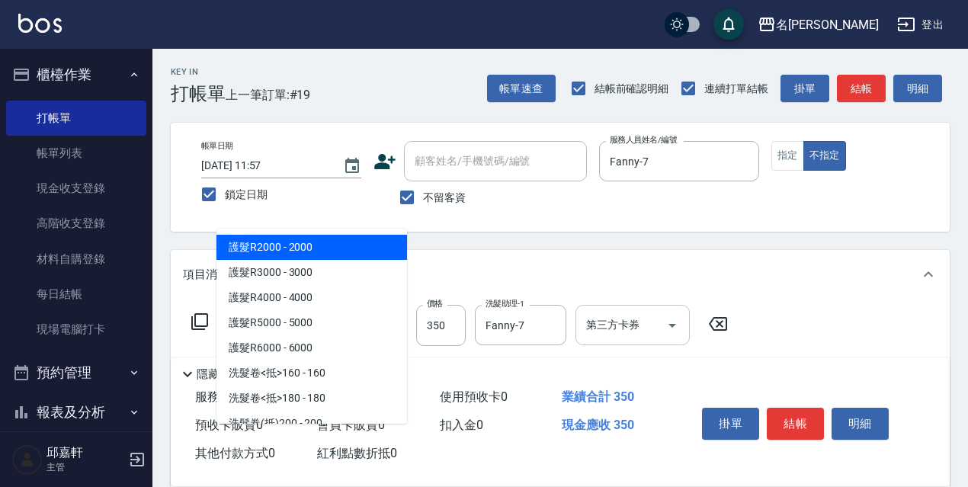
scroll to position [153, 0]
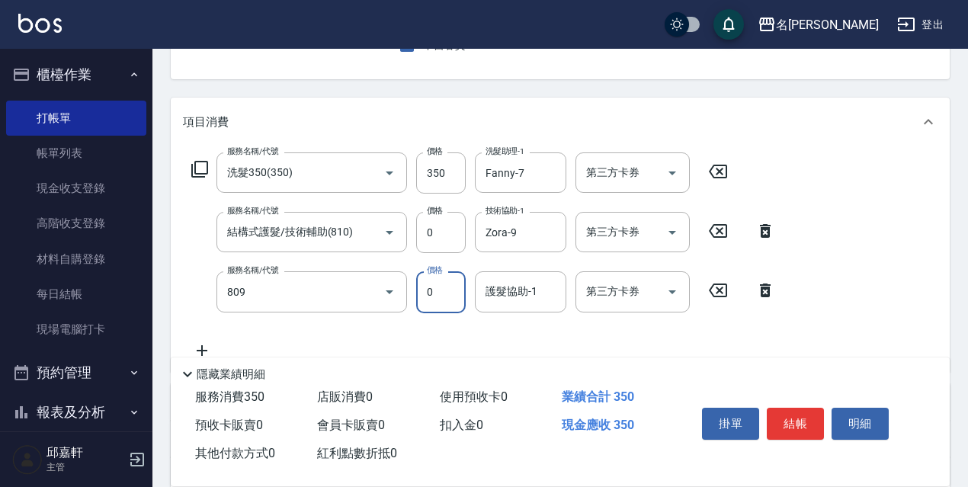
type input "保濕護髮(809)"
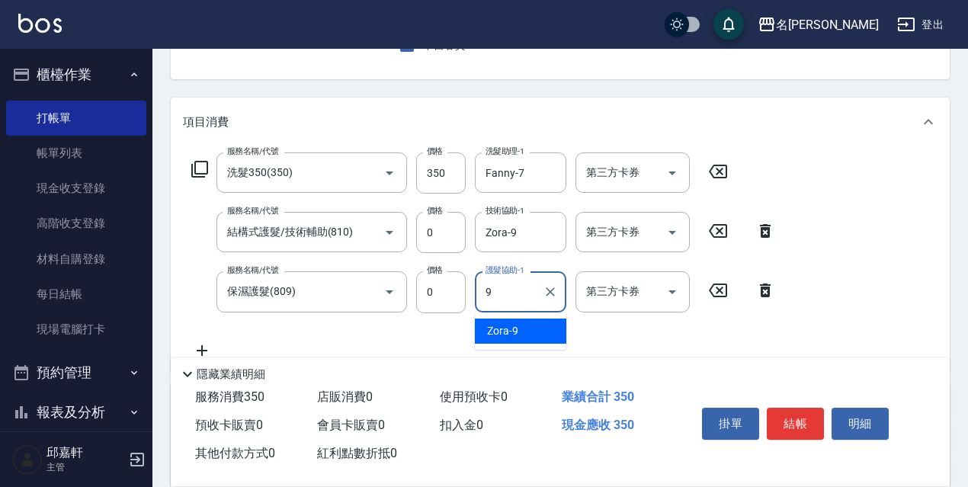
type input "Zora-9"
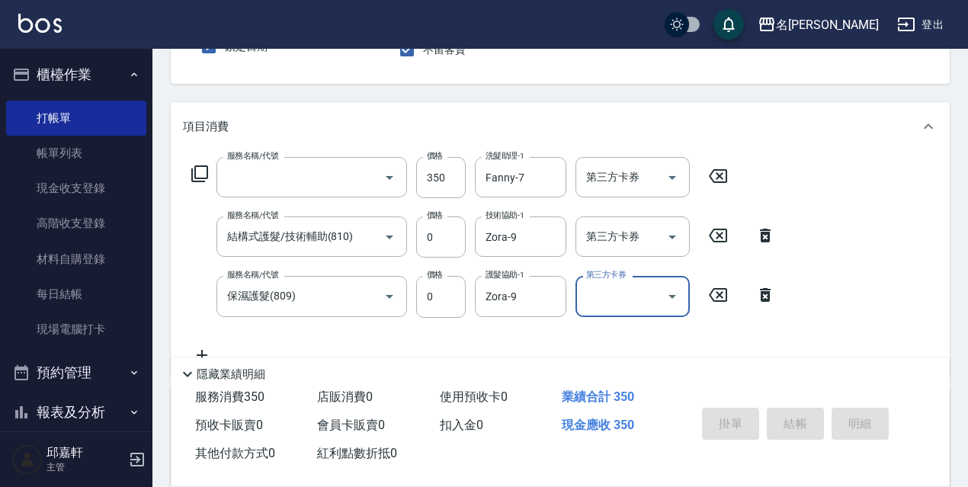
scroll to position [0, 0]
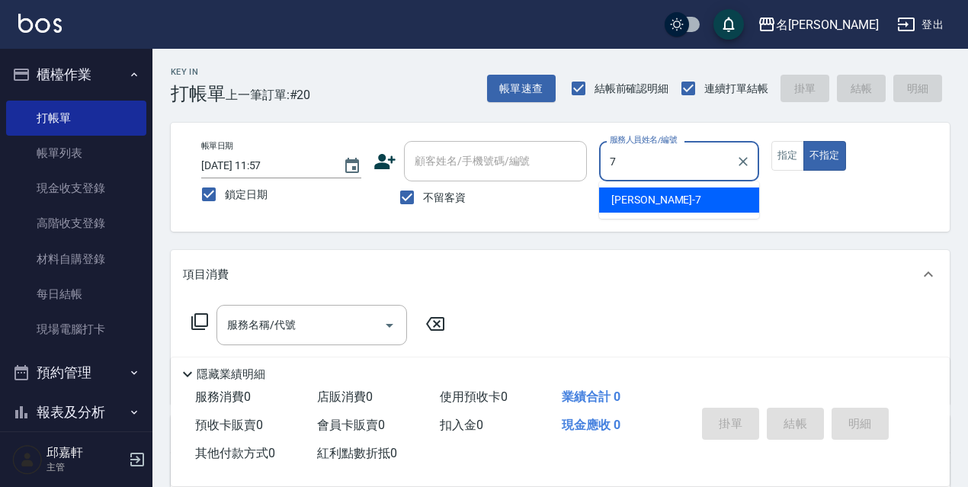
type input "Fanny-7"
type button "false"
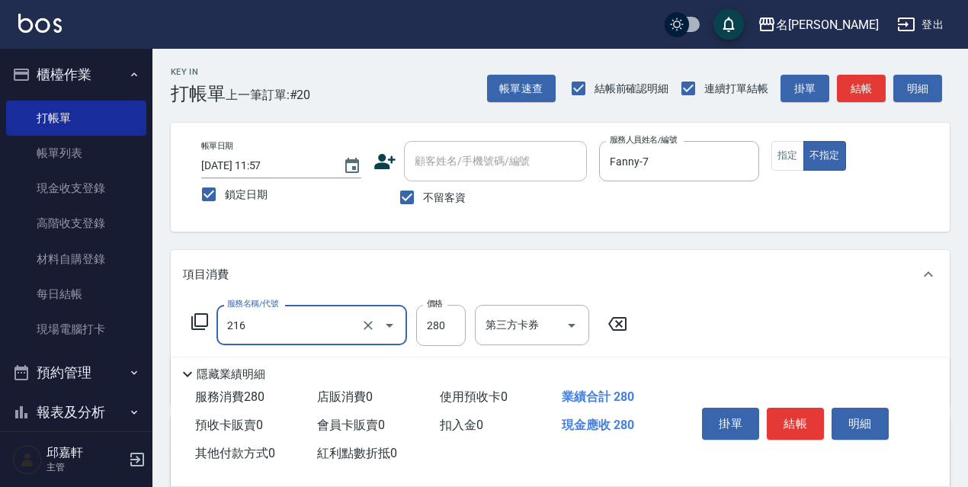
type input "洗髮卷<抵>280(216)"
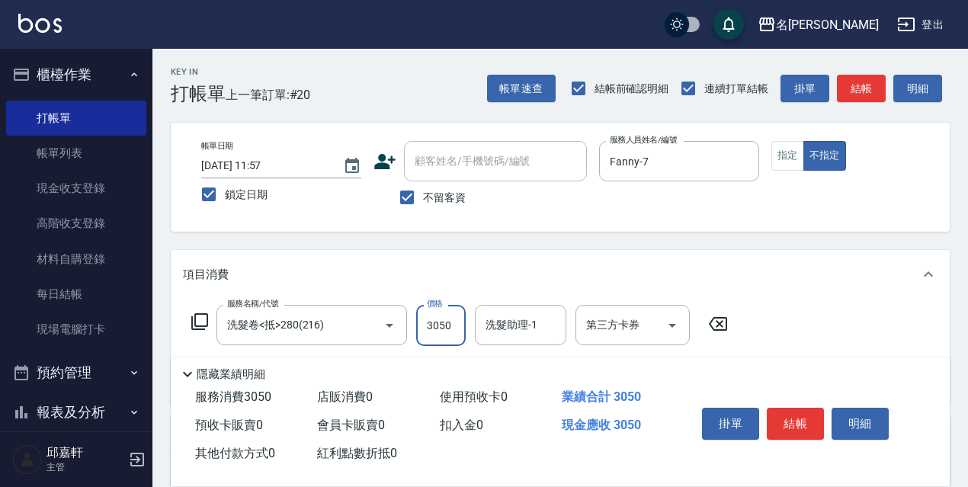
type input "3050"
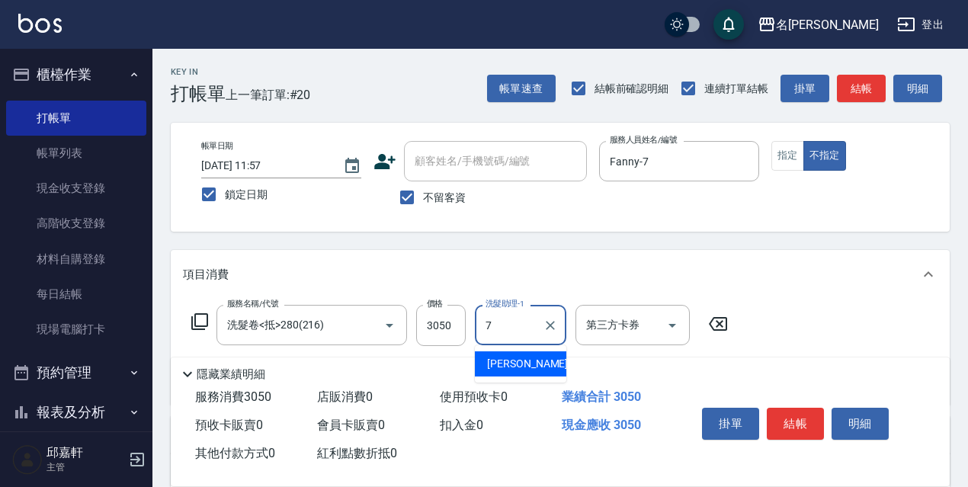
type input "Fanny-7"
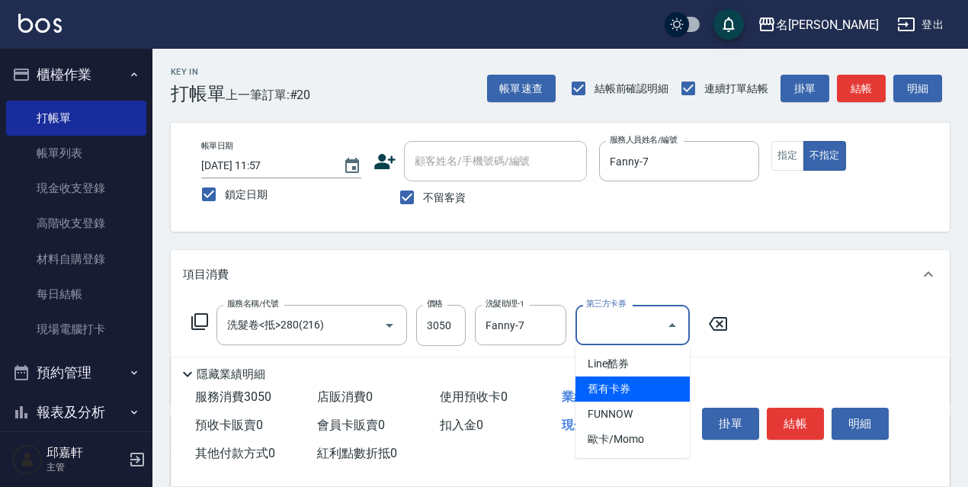
type input "舊有卡券"
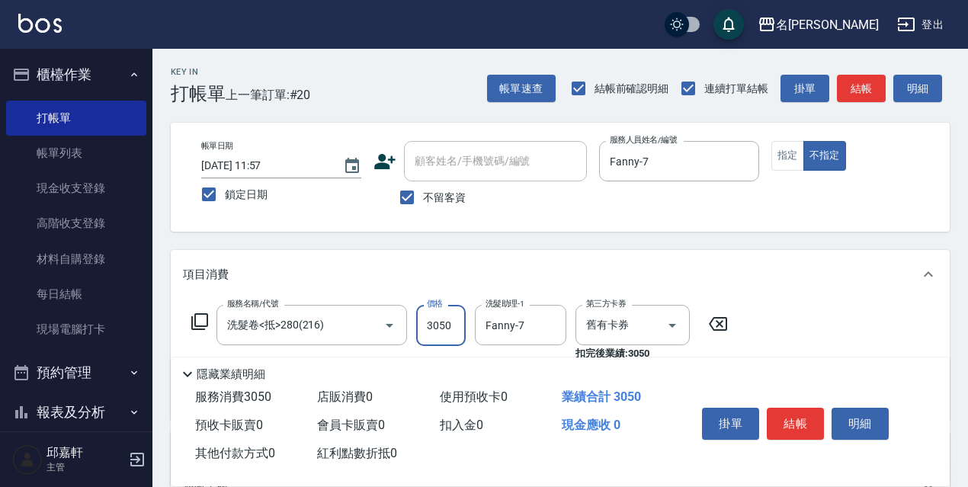
click at [463, 343] on input "3050" at bounding box center [441, 325] width 50 height 41
type input "350"
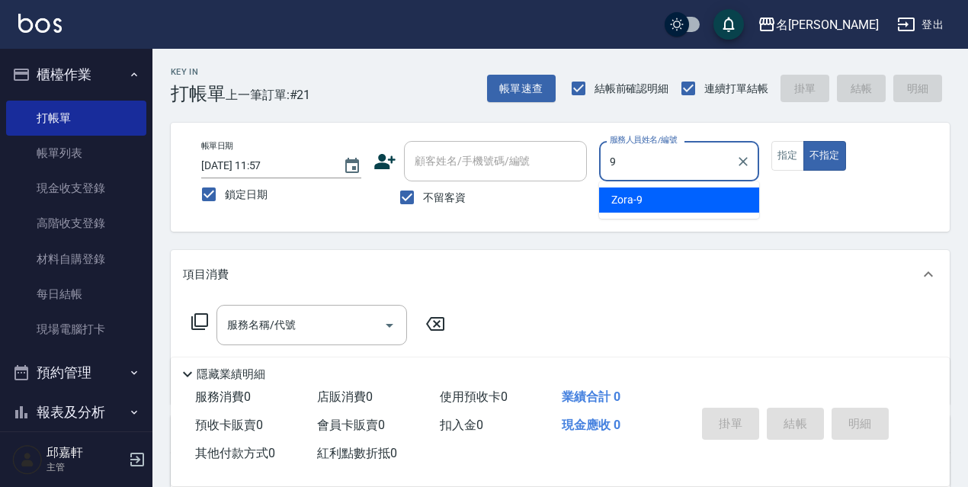
type input "Zora-9"
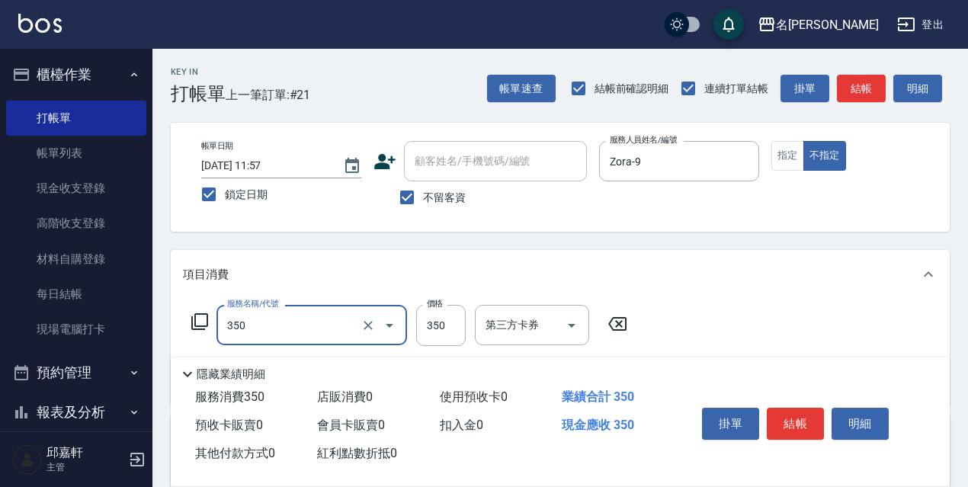
type input "洗髮350(350)"
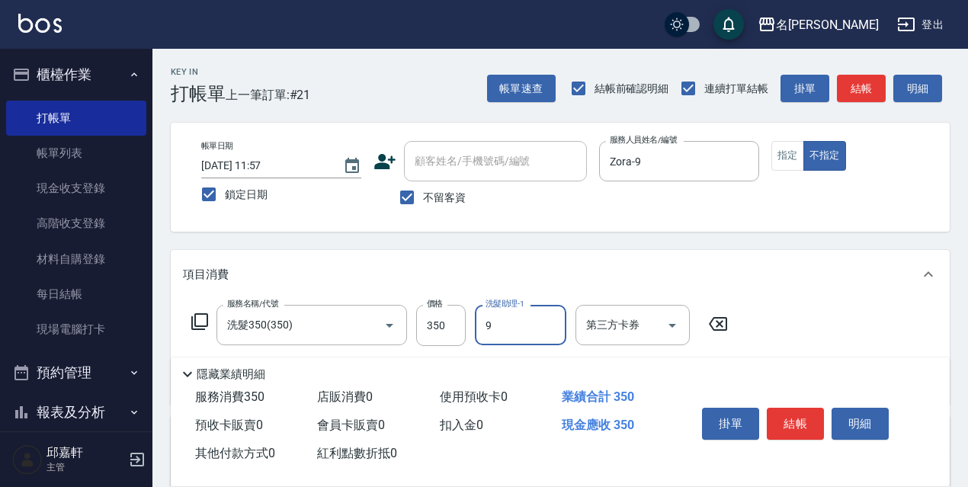
type input "Zora-9"
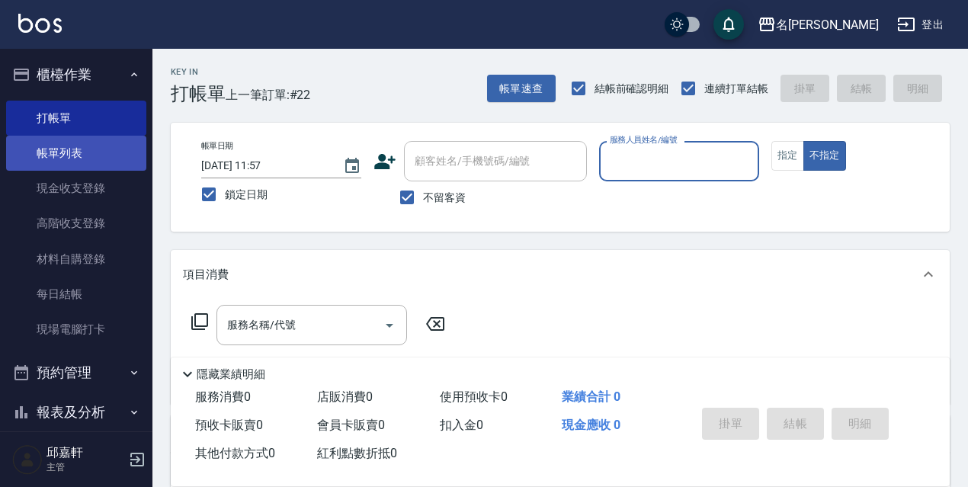
click at [53, 136] on link "帳單列表" at bounding box center [76, 153] width 140 height 35
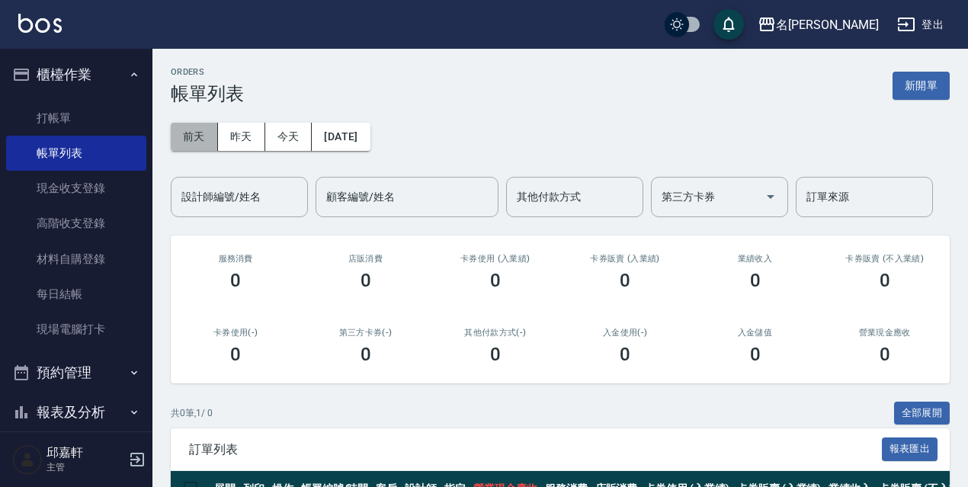
click at [191, 137] on button "前天" at bounding box center [194, 137] width 47 height 28
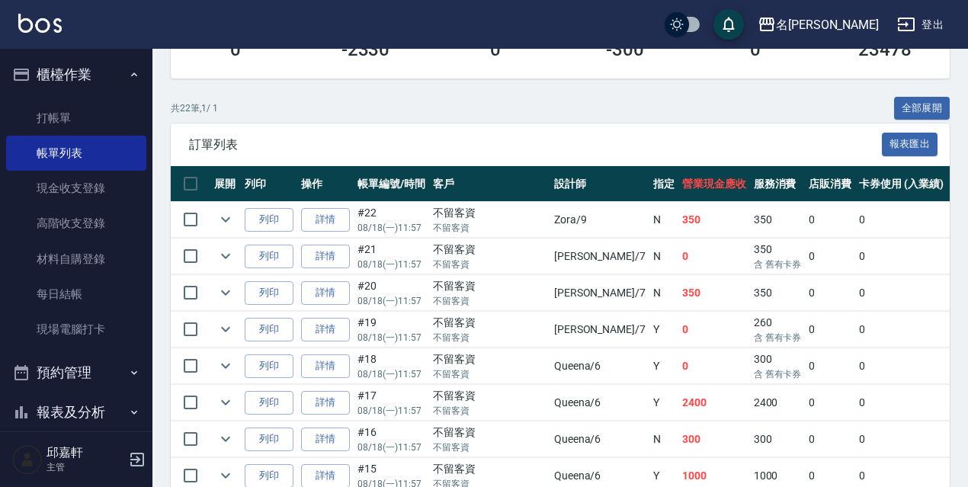
scroll to position [229, 0]
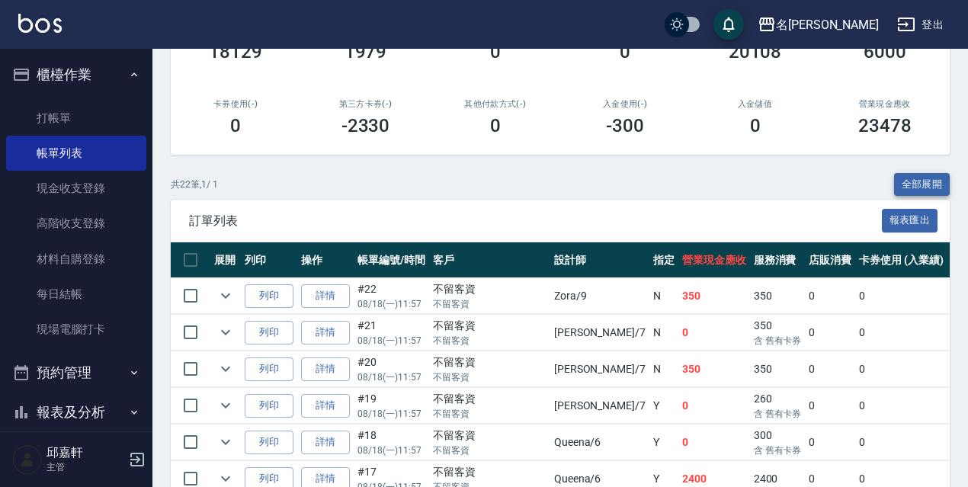
click at [929, 182] on button "全部展開" at bounding box center [922, 185] width 56 height 24
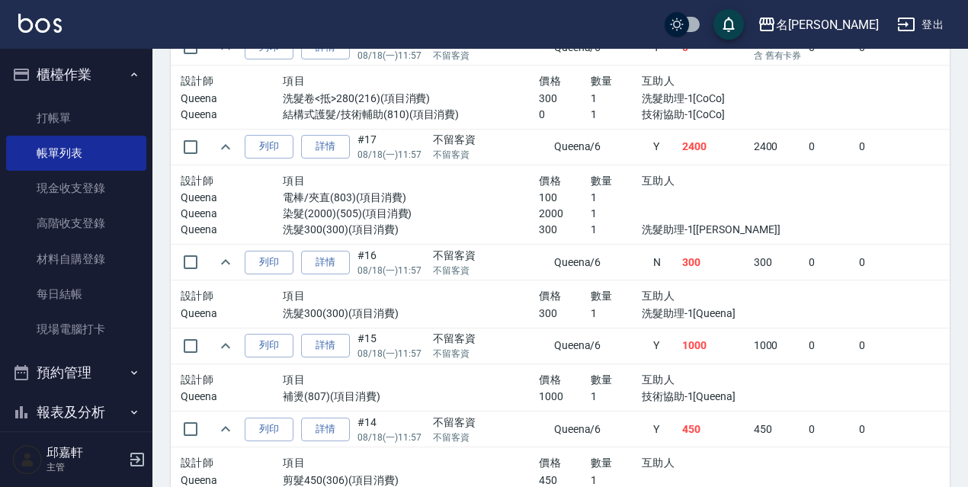
scroll to position [2232, 0]
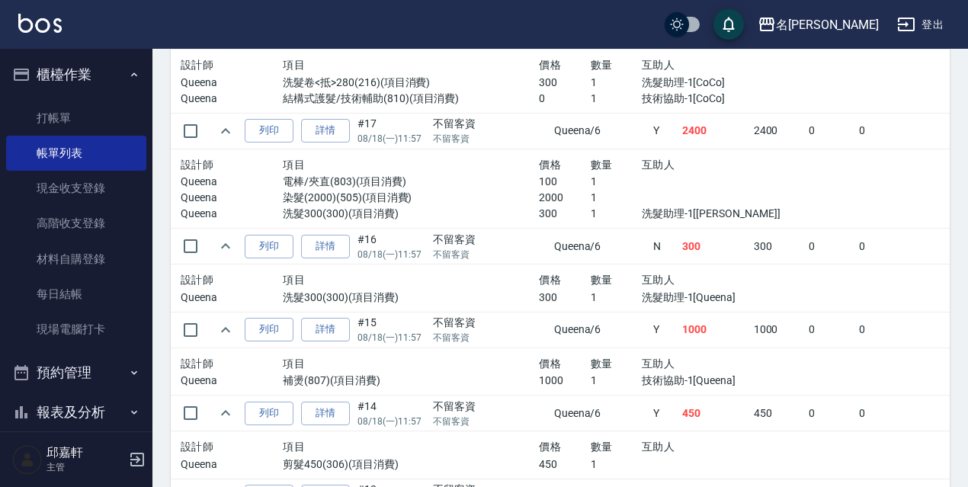
scroll to position [783, 0]
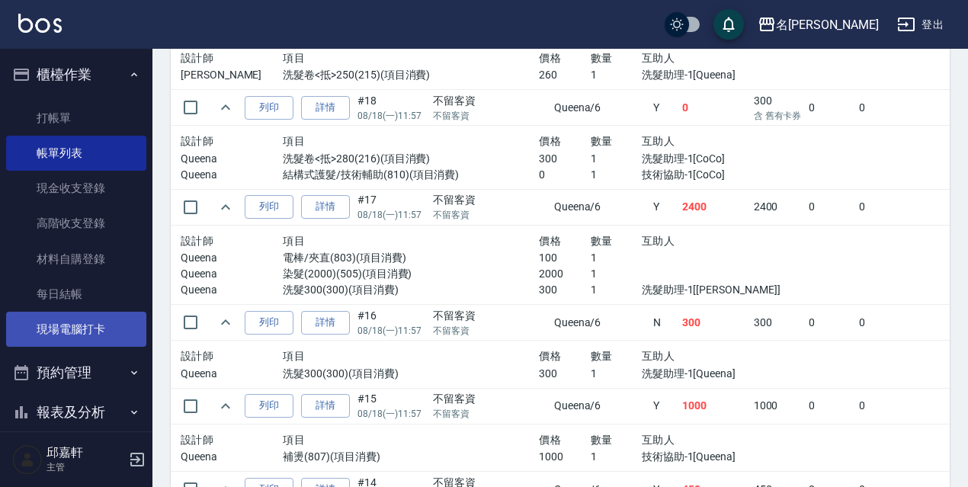
click at [59, 337] on link "現場電腦打卡" at bounding box center [76, 329] width 140 height 35
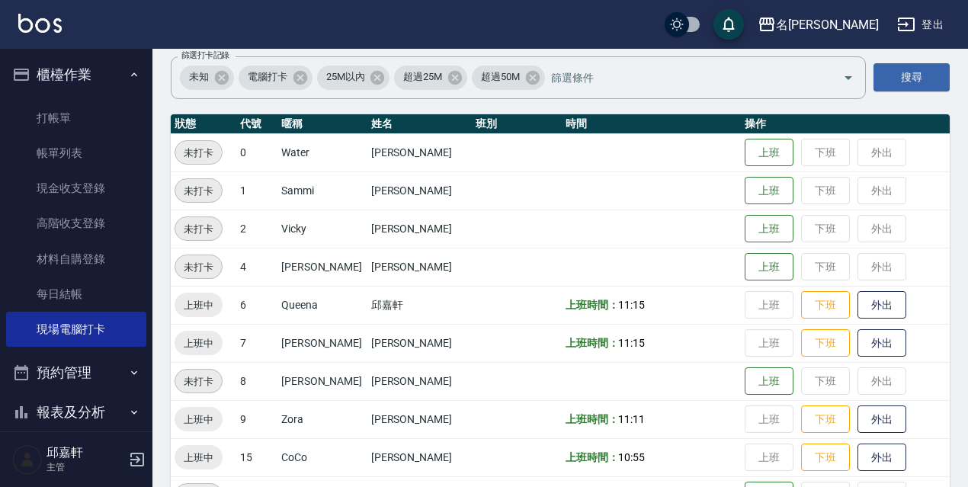
scroll to position [118, 0]
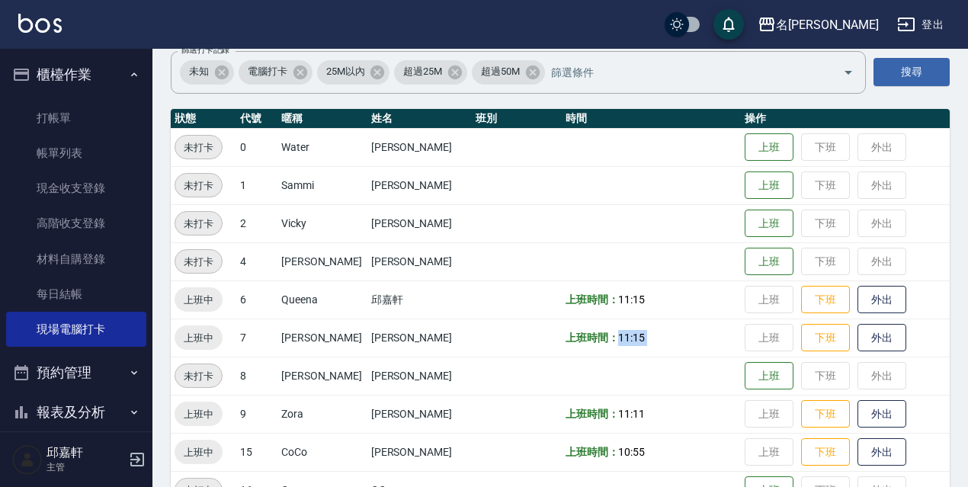
drag, startPoint x: 917, startPoint y: 331, endPoint x: 684, endPoint y: 323, distance: 232.7
click at [706, 332] on tr "上班中 7 Fanny 陳雅芳 上班時間： 11:15 上班 下班 外出" at bounding box center [560, 338] width 779 height 38
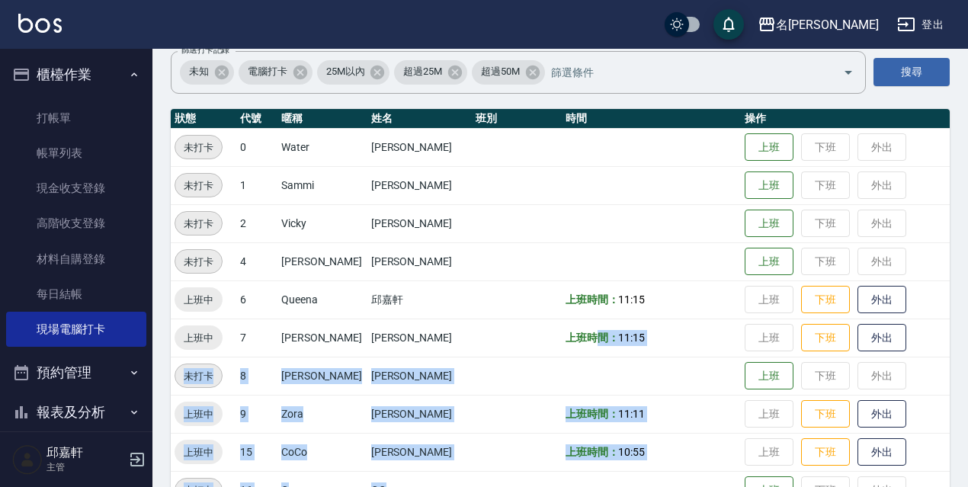
scroll to position [262, 0]
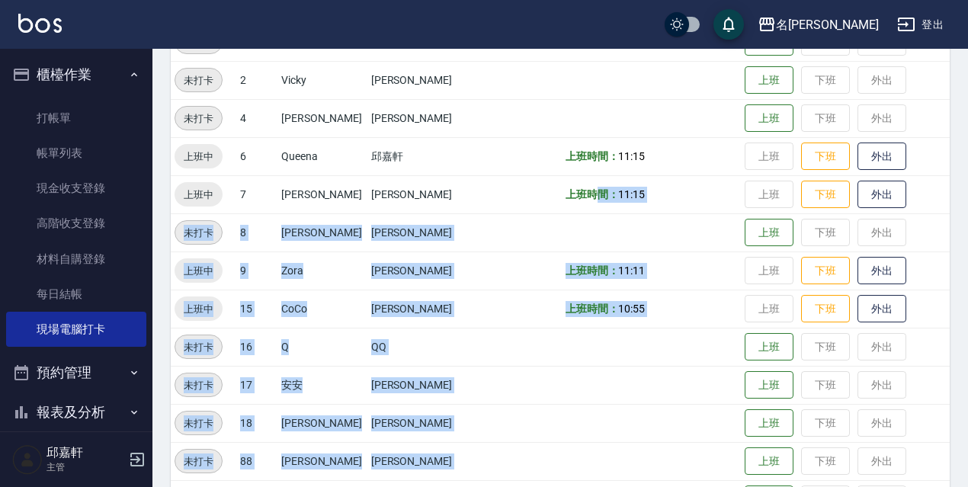
drag, startPoint x: 719, startPoint y: 517, endPoint x: 871, endPoint y: 381, distance: 204.1
click at [866, 410] on tbody "未打卡 0 Water 陳雅文 上班 下班 外出 未打卡 1 Sammi 賴淑惠 上班 下班 外出 未打卡 2 Vicky 林秀娥 上班 下班 外出 未打卡 …" at bounding box center [560, 252] width 779 height 534
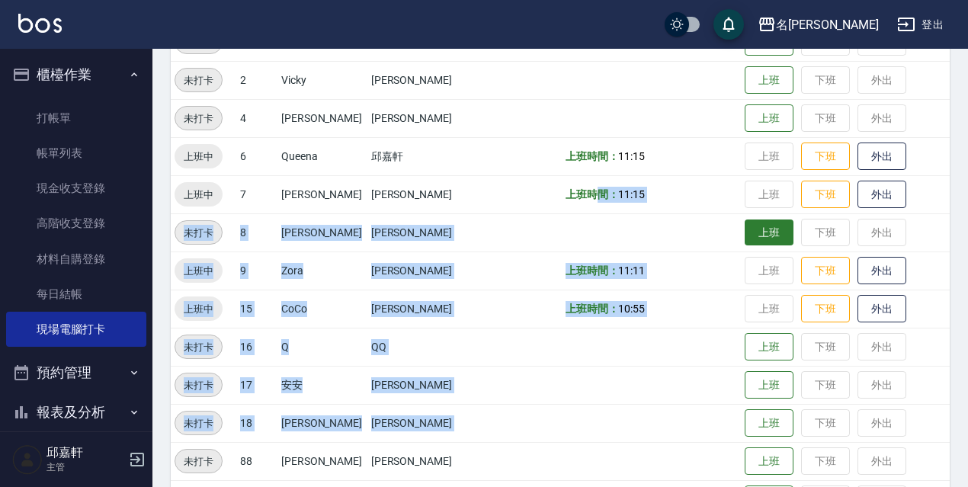
click at [757, 236] on button "上班" at bounding box center [769, 233] width 49 height 27
